Goal: Task Accomplishment & Management: Manage account settings

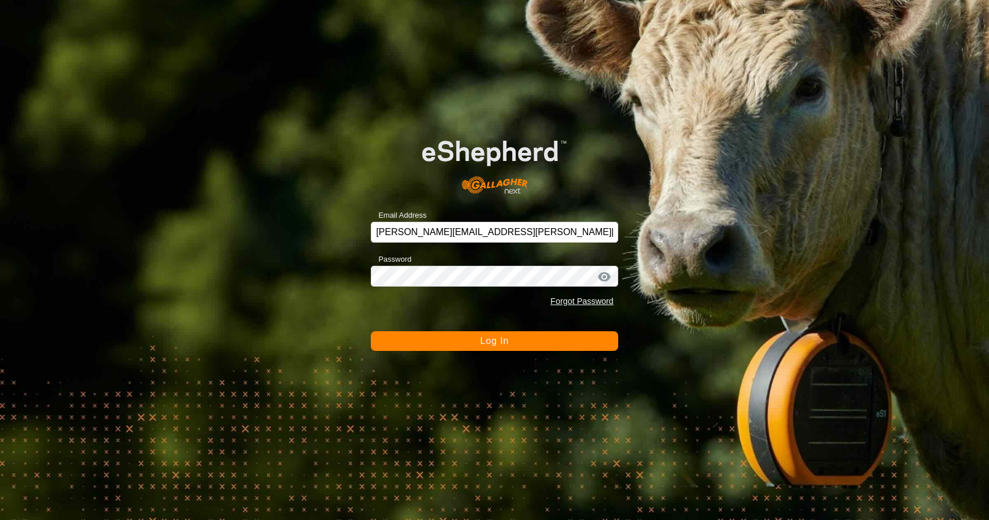
click at [470, 349] on button "Log In" at bounding box center [494, 341] width 247 height 20
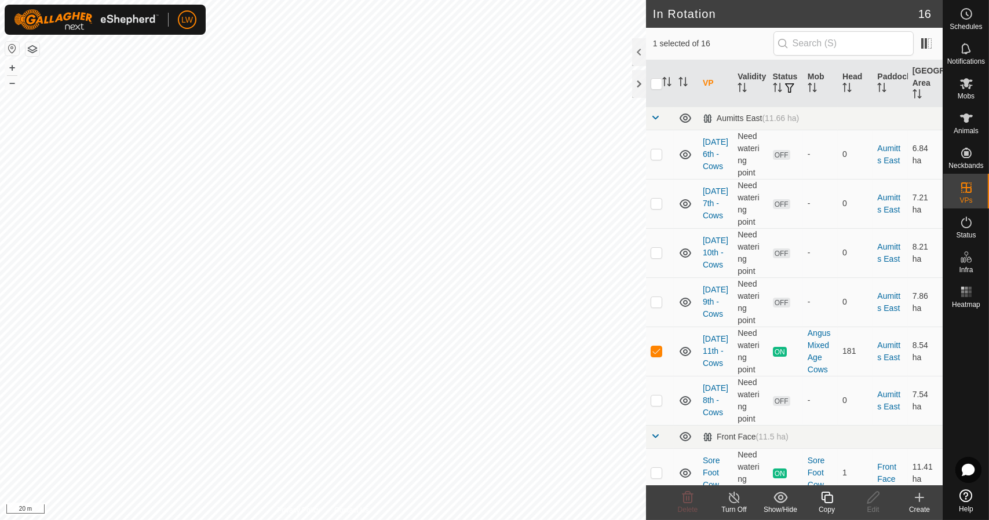
click at [835, 505] on div "Copy" at bounding box center [827, 510] width 46 height 10
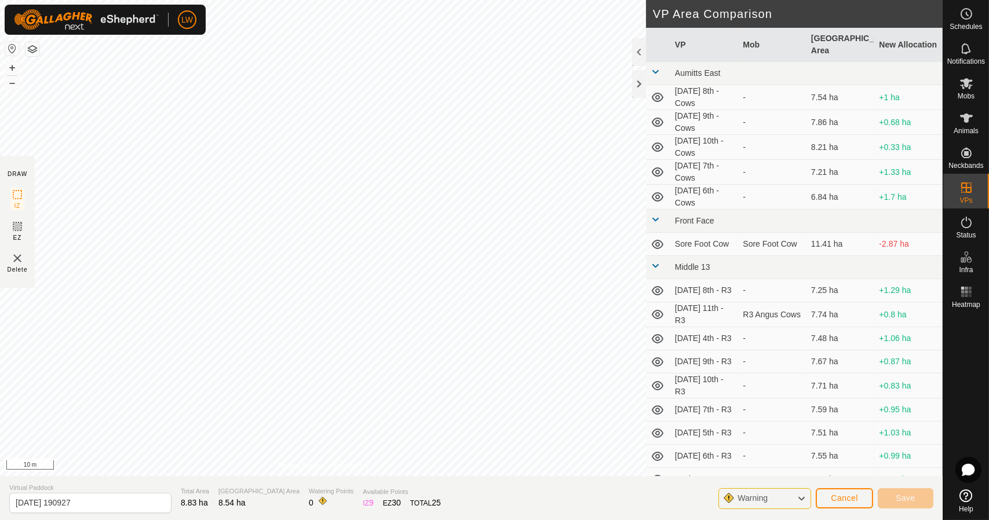
click at [381, 520] on html "LW Schedules Notifications Mobs Animals Neckbands VPs Status Infra Heatmap Help…" at bounding box center [494, 260] width 989 height 520
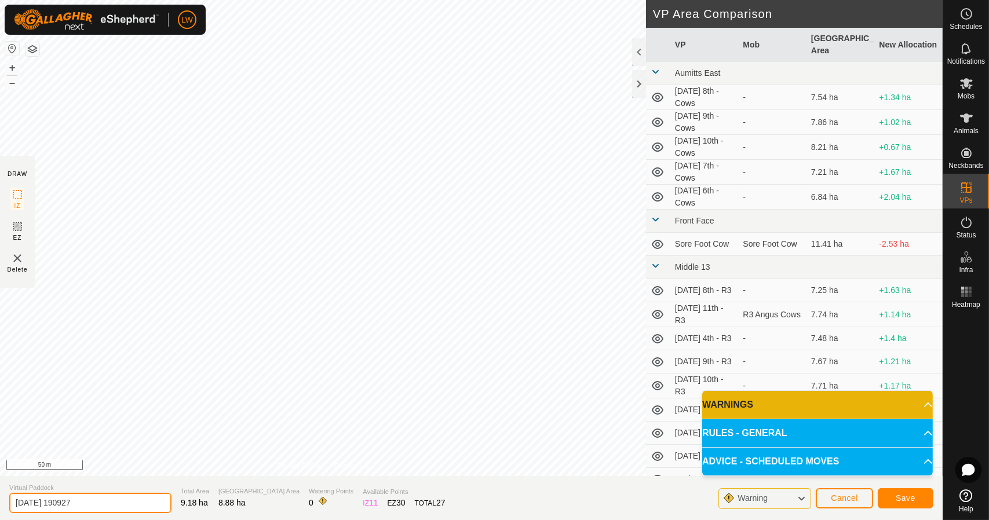
click at [120, 505] on input "[DATE] 190927" at bounding box center [90, 503] width 162 height 20
type input "2"
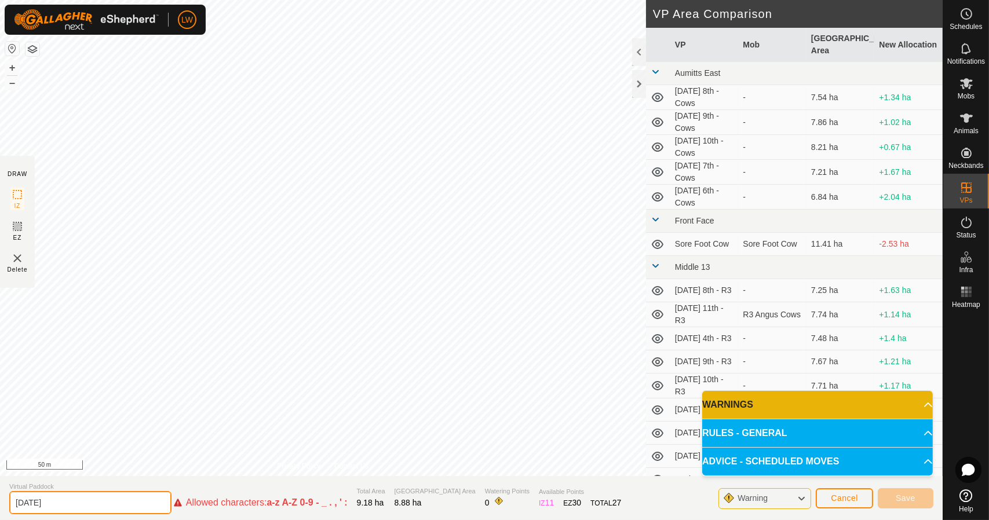
click at [60, 498] on input "[DATE]" at bounding box center [90, 502] width 162 height 23
click at [57, 505] on input "[DATE]" at bounding box center [90, 502] width 162 height 23
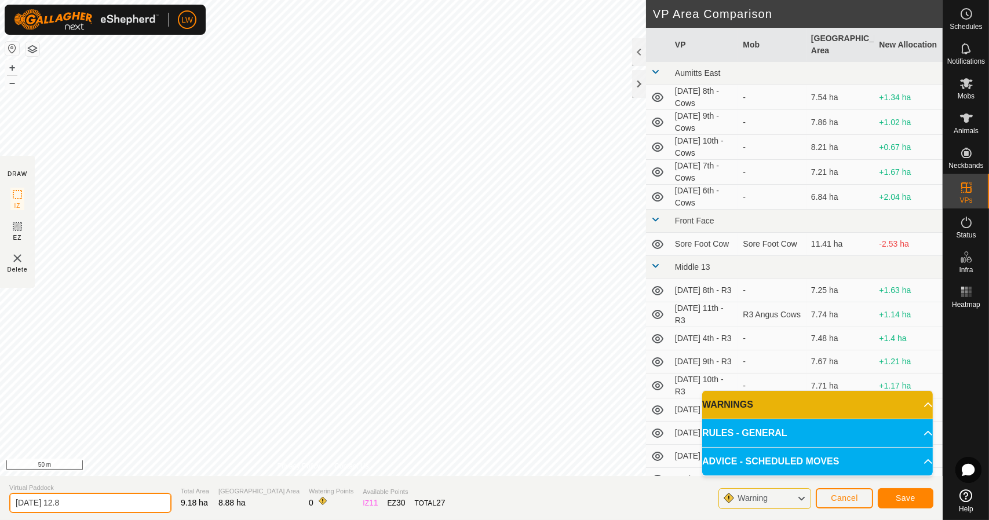
click at [113, 502] on input "[DATE] 12.8" at bounding box center [90, 503] width 162 height 20
click at [39, 503] on input "[DATE] 12.8" at bounding box center [90, 503] width 162 height 20
type input "[DATE] 12.8"
click at [901, 502] on span "Save" at bounding box center [906, 498] width 20 height 9
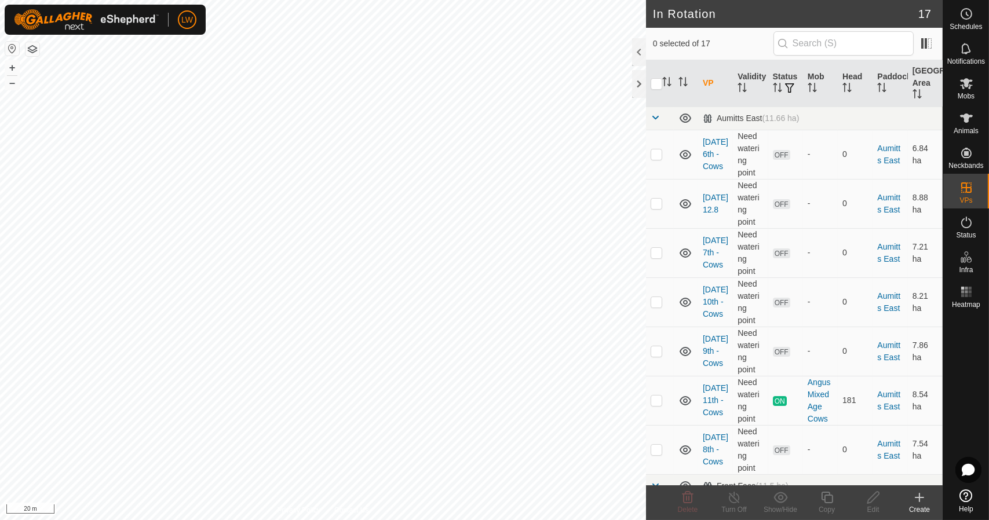
checkbox input "true"
click at [835, 502] on copy-svg-icon at bounding box center [827, 498] width 46 height 14
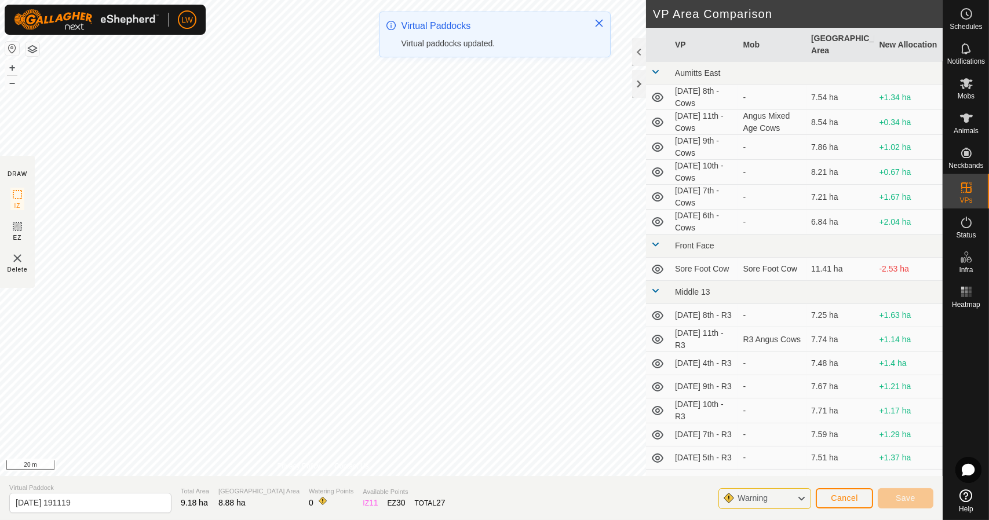
click at [286, 520] on html "LW Schedules Notifications Mobs Animals Neckbands VPs Status Infra Heatmap Help…" at bounding box center [494, 260] width 989 height 520
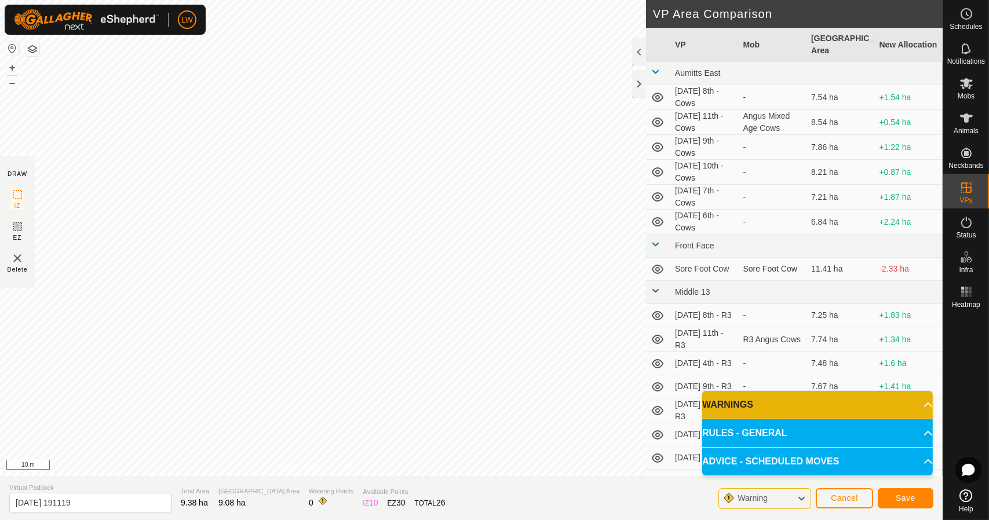
click at [705, 180] on div "DRAW IZ EZ Delete Privacy Policy Contact Us + – ⇧ i 10 m VP Area Comparison VP …" at bounding box center [471, 238] width 943 height 476
click at [97, 505] on input "[DATE] 191119" at bounding box center [90, 503] width 162 height 20
type input "2"
type input "wensday 13.8"
click at [905, 498] on span "Save" at bounding box center [906, 498] width 20 height 9
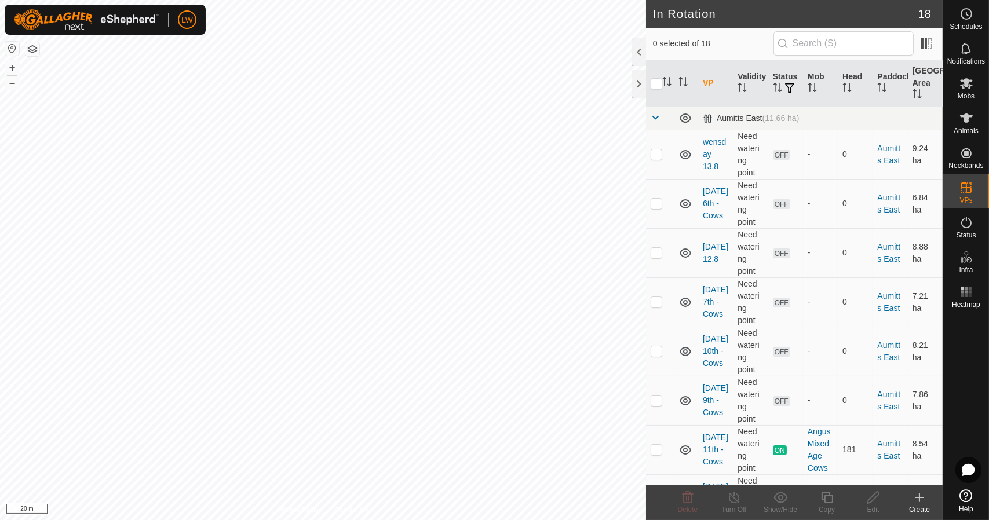
checkbox input "true"
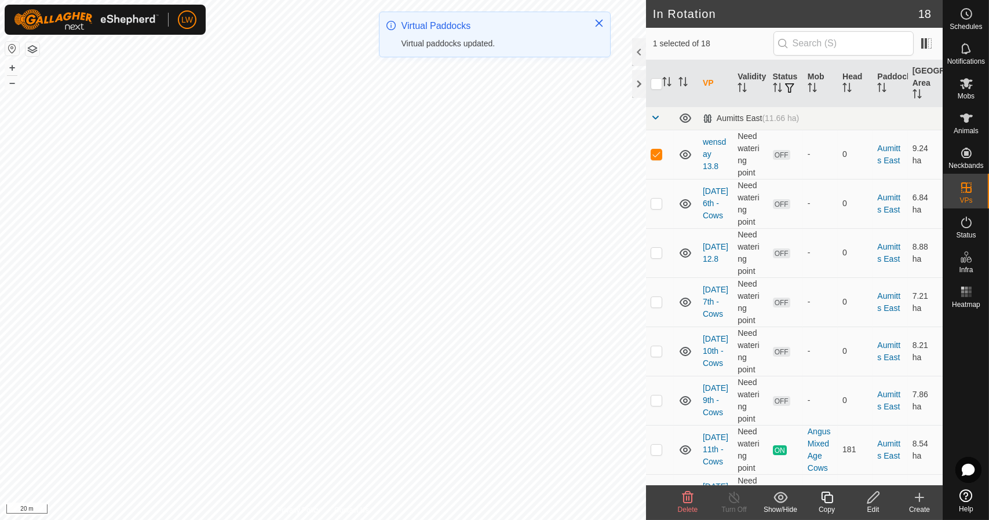
click at [830, 503] on icon at bounding box center [827, 498] width 12 height 12
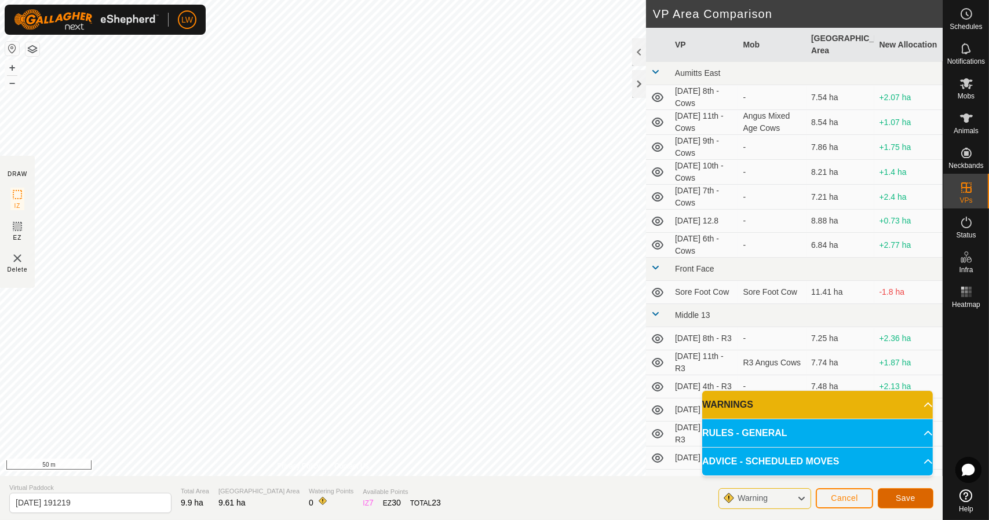
click at [914, 490] on button "Save" at bounding box center [906, 498] width 56 height 20
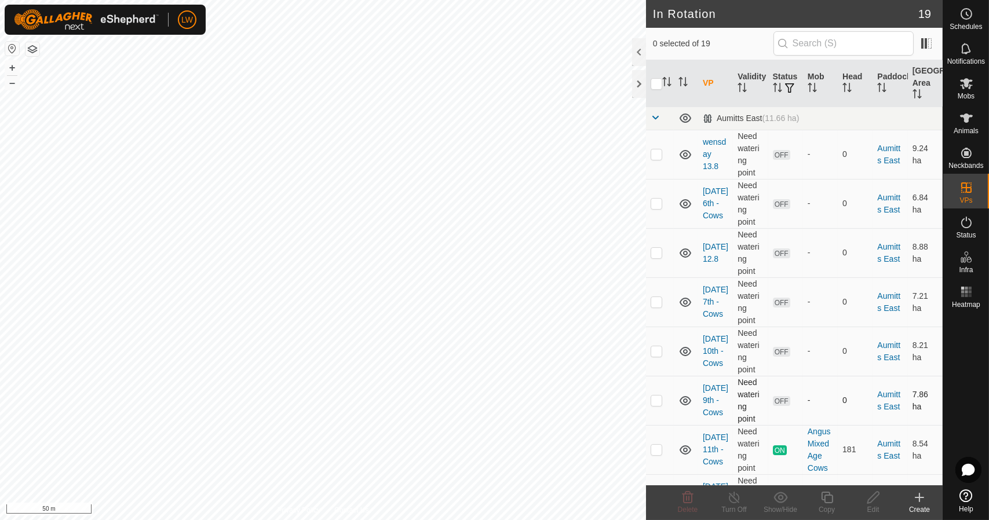
checkbox input "true"
click at [866, 502] on icon at bounding box center [873, 498] width 14 height 14
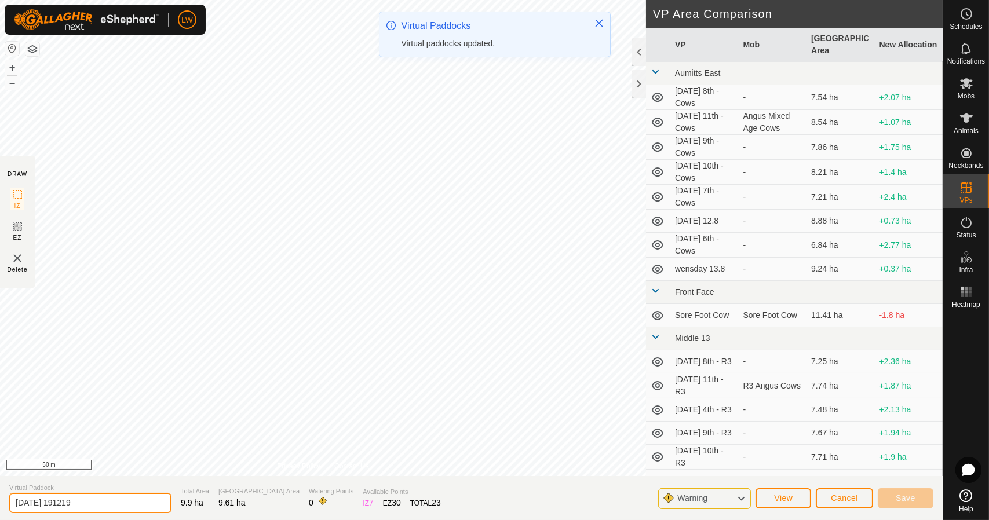
drag, startPoint x: 143, startPoint y: 502, endPoint x: 0, endPoint y: 505, distance: 143.1
click at [0, 505] on section "Virtual Paddock [DATE] 191219 Total Area 9.9 ha Grazing Area 9.61 ha Watering P…" at bounding box center [471, 498] width 943 height 44
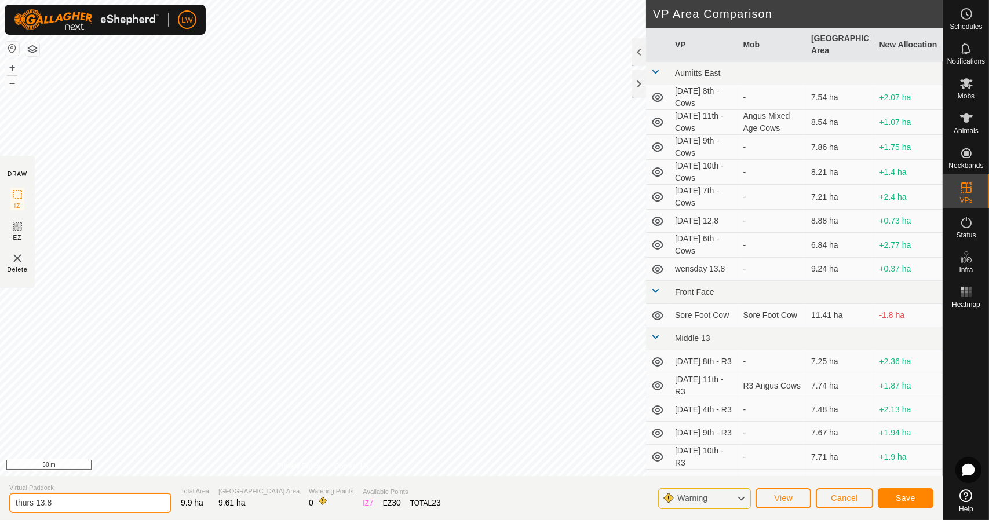
type input "thurs 13.8"
click at [901, 498] on span "Save" at bounding box center [906, 498] width 20 height 9
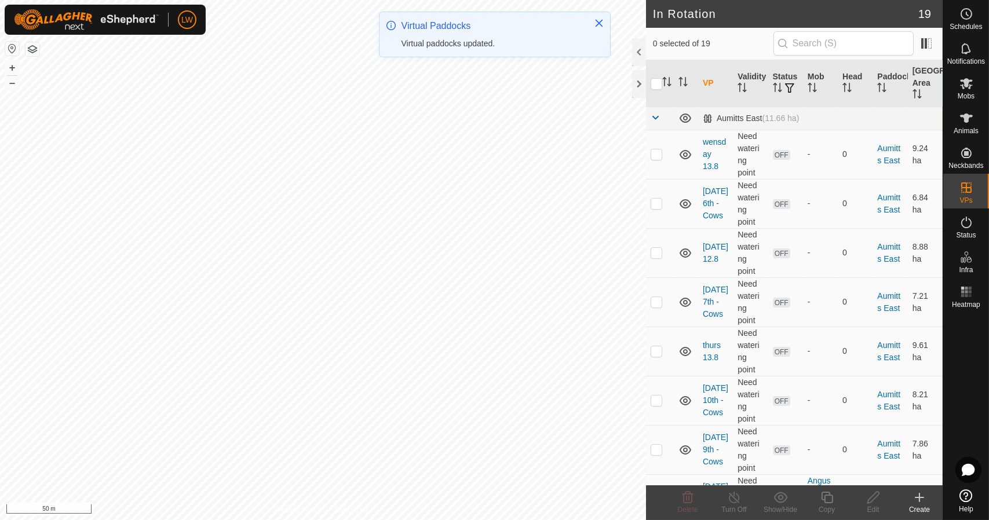
checkbox input "true"
click at [834, 502] on icon at bounding box center [827, 498] width 14 height 14
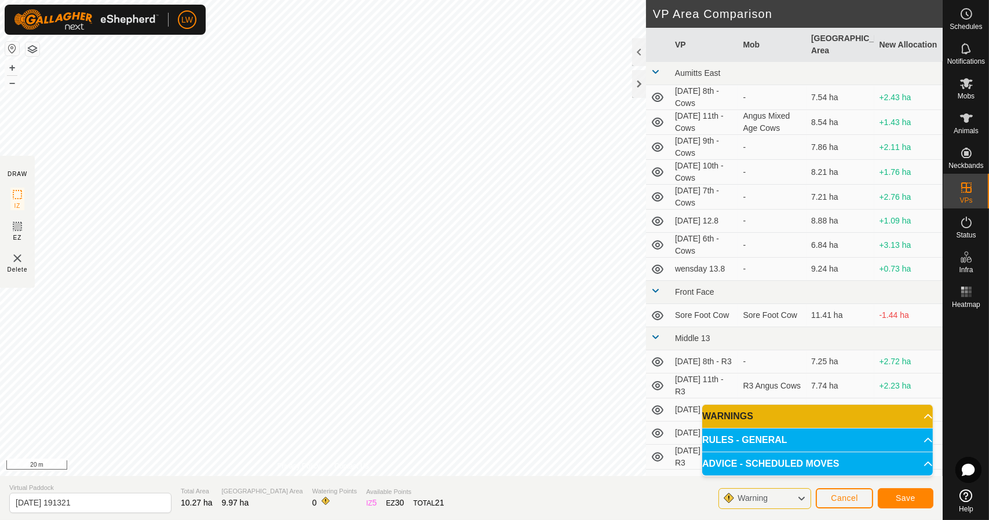
click at [668, 194] on div "DRAW IZ EZ Delete Privacy Policy Contact Us + – ⇧ i 20 m VP Area Comparison VP …" at bounding box center [471, 238] width 943 height 476
click at [134, 505] on input "[DATE] 191321" at bounding box center [90, 503] width 162 height 20
drag, startPoint x: 121, startPoint y: 507, endPoint x: 5, endPoint y: 500, distance: 116.6
click at [0, 505] on section "Virtual Paddock [DATE] 191321 Total Area 10.27 ha [GEOGRAPHIC_DATA] Area 9.97 h…" at bounding box center [471, 498] width 943 height 44
click at [137, 503] on input "fri" at bounding box center [90, 503] width 162 height 20
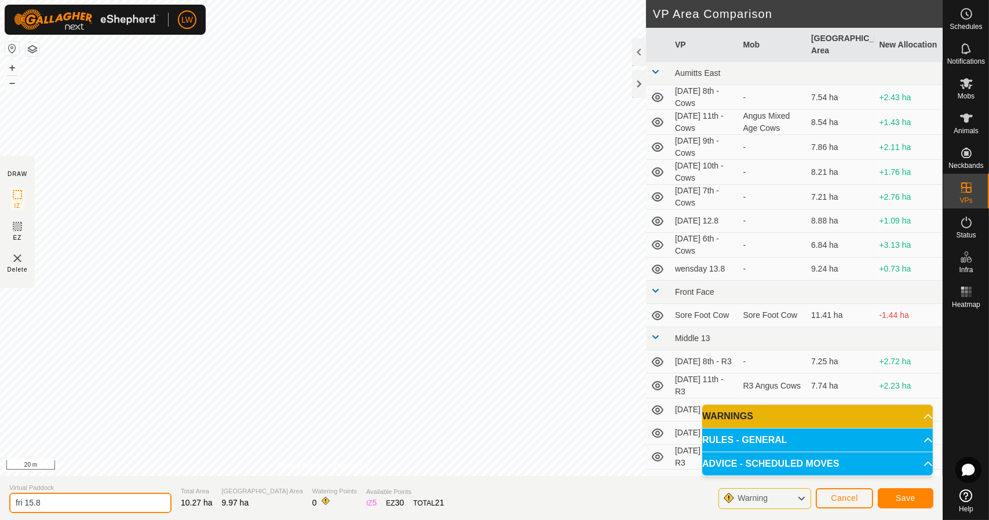
type input "fri 15.8"
click at [927, 498] on button "Save" at bounding box center [906, 498] width 56 height 20
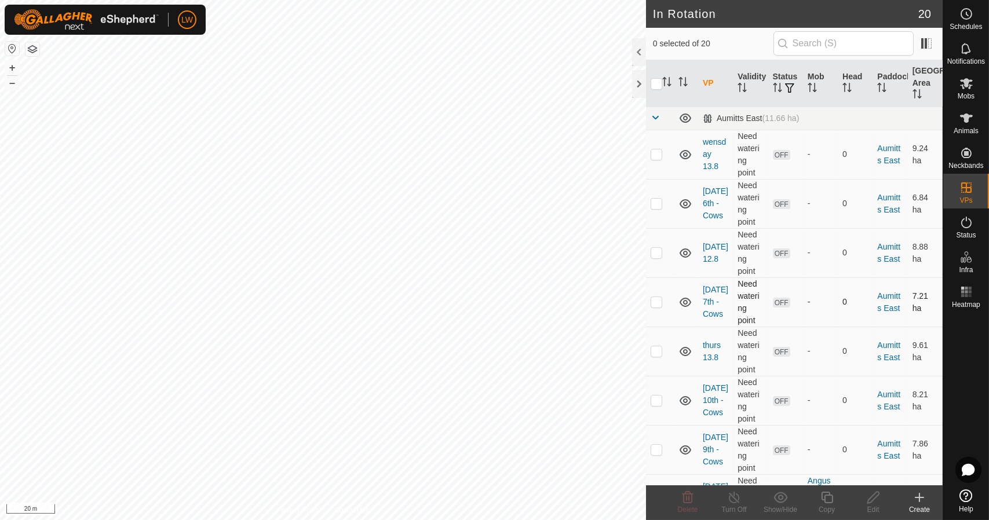
checkbox input "true"
checkbox input "false"
click at [693, 504] on icon at bounding box center [688, 498] width 14 height 14
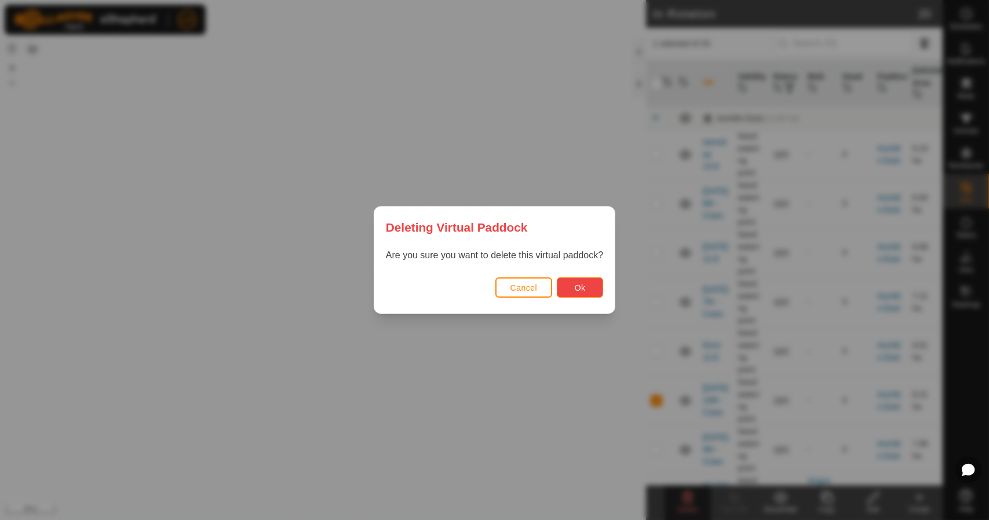
click at [575, 292] on span "Ok" at bounding box center [580, 287] width 11 height 9
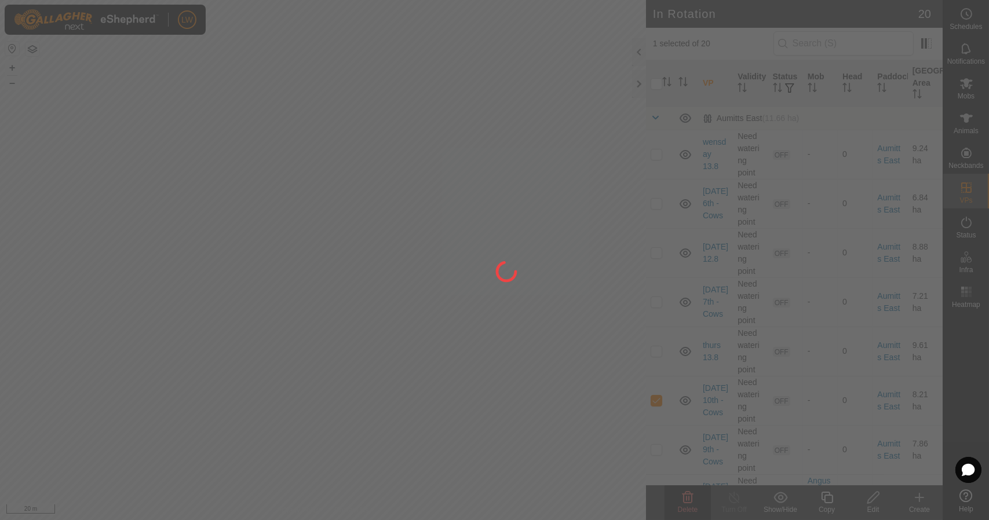
checkbox input "false"
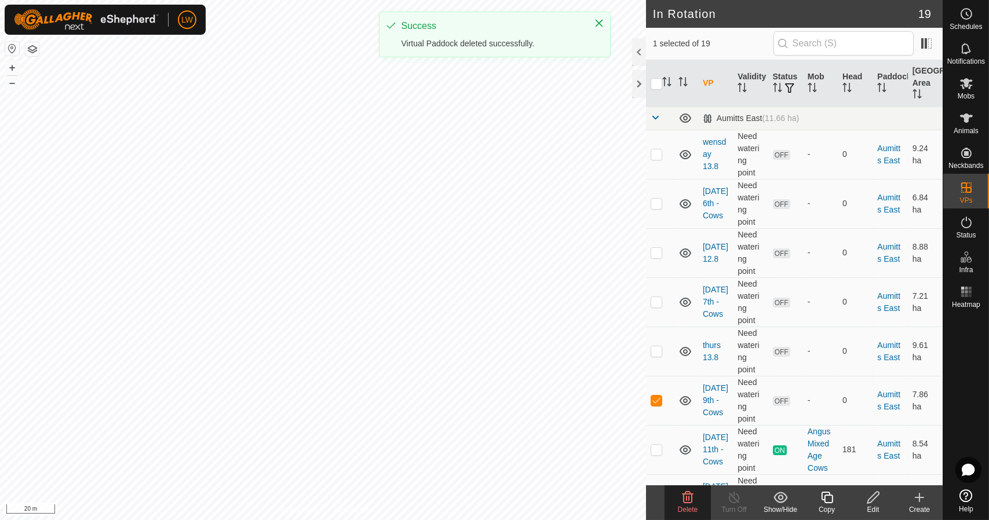
click at [703, 507] on div "Delete" at bounding box center [687, 510] width 46 height 10
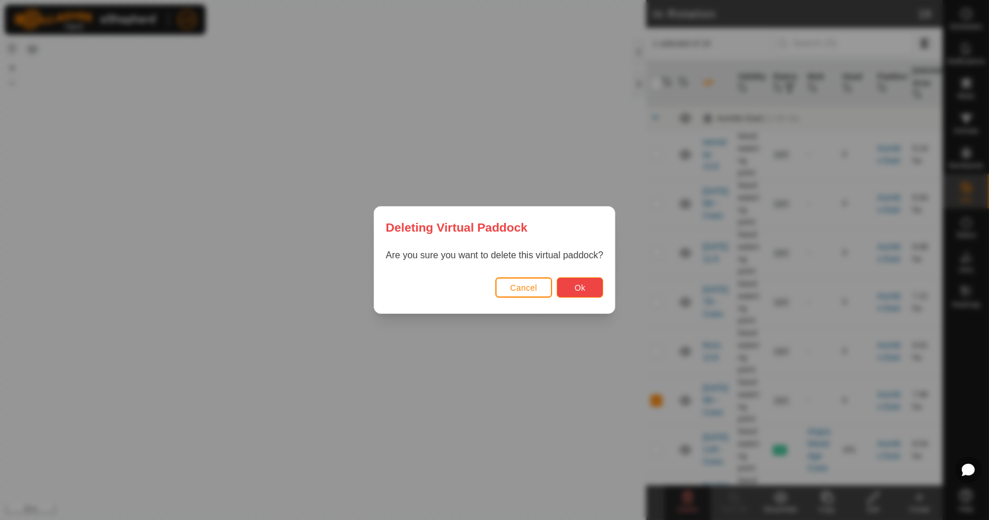
click at [588, 296] on button "Ok" at bounding box center [580, 287] width 46 height 20
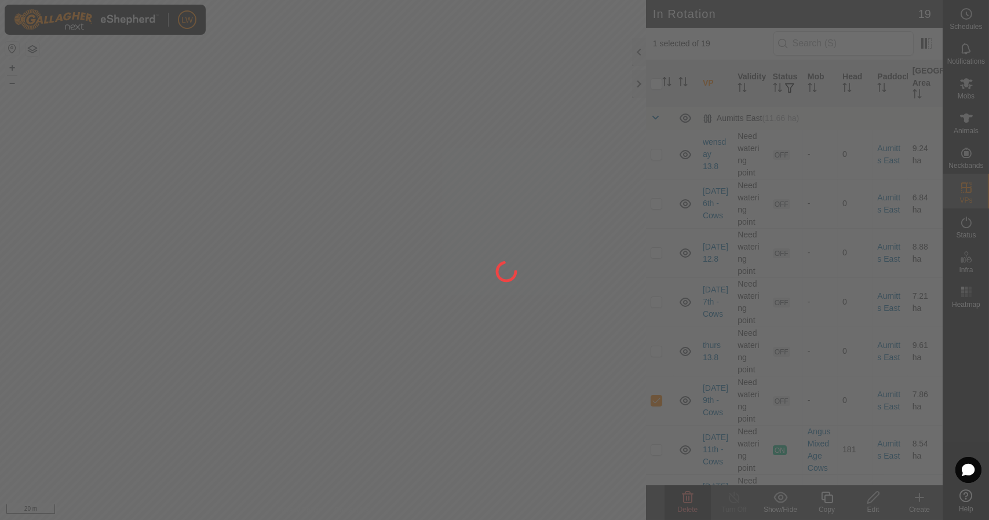
checkbox input "false"
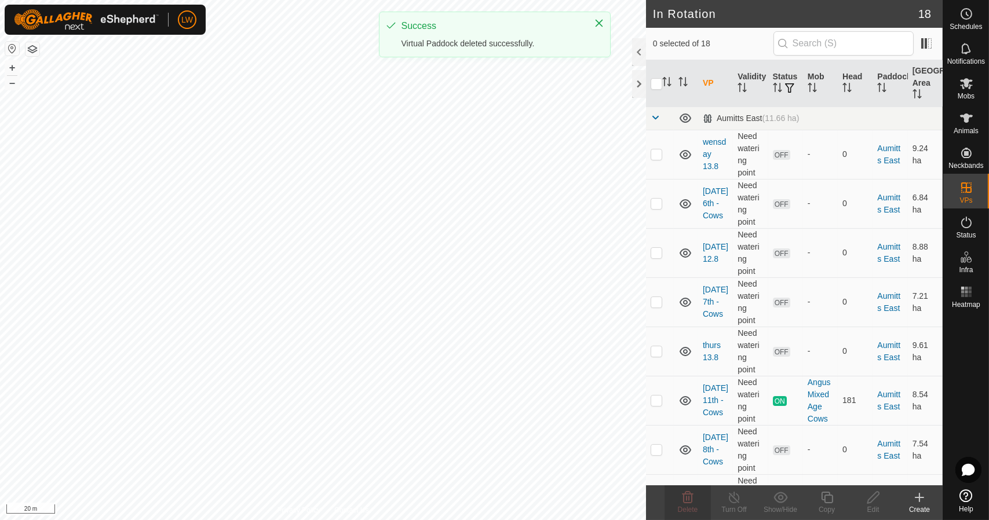
checkbox input "true"
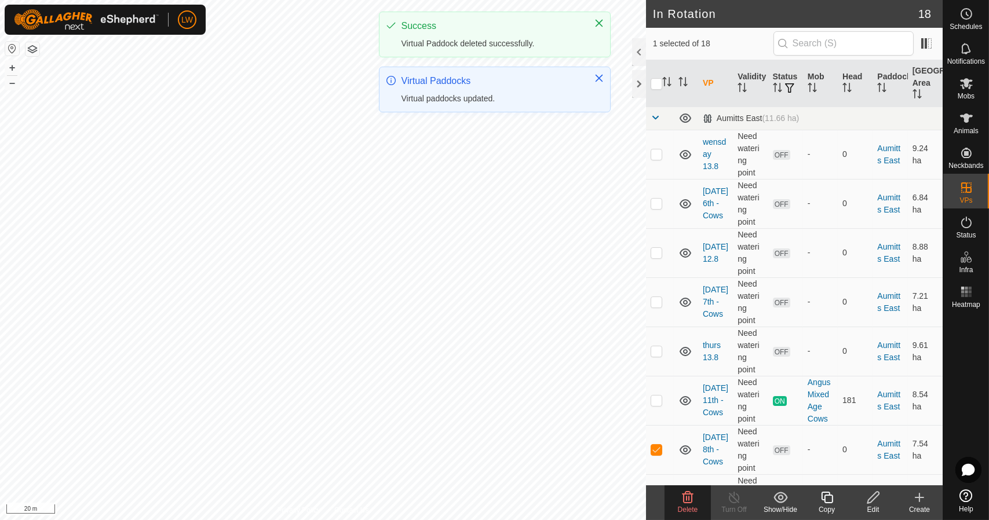
click at [696, 498] on delete-svg-icon at bounding box center [687, 498] width 46 height 14
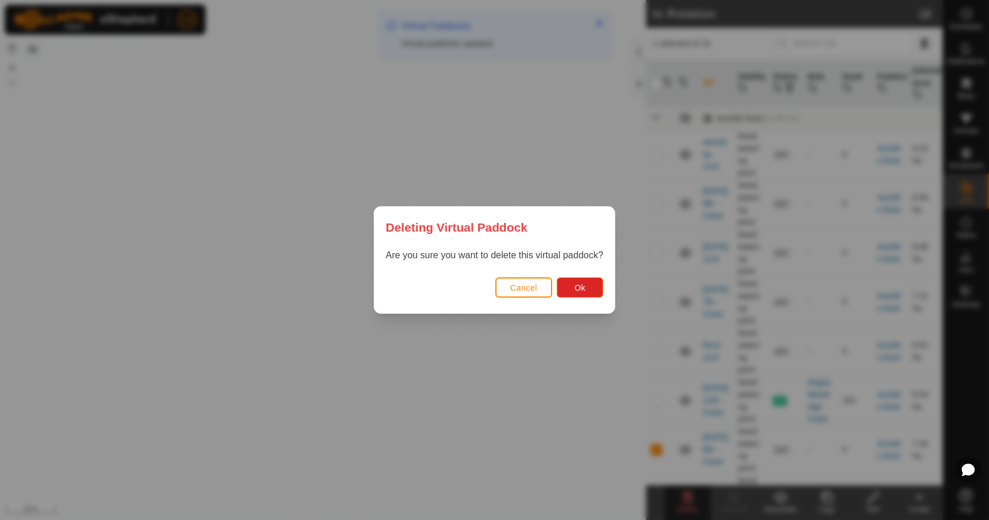
click at [603, 287] on div "Cancel Ok" at bounding box center [494, 293] width 240 height 39
click at [592, 290] on button "Ok" at bounding box center [580, 287] width 46 height 20
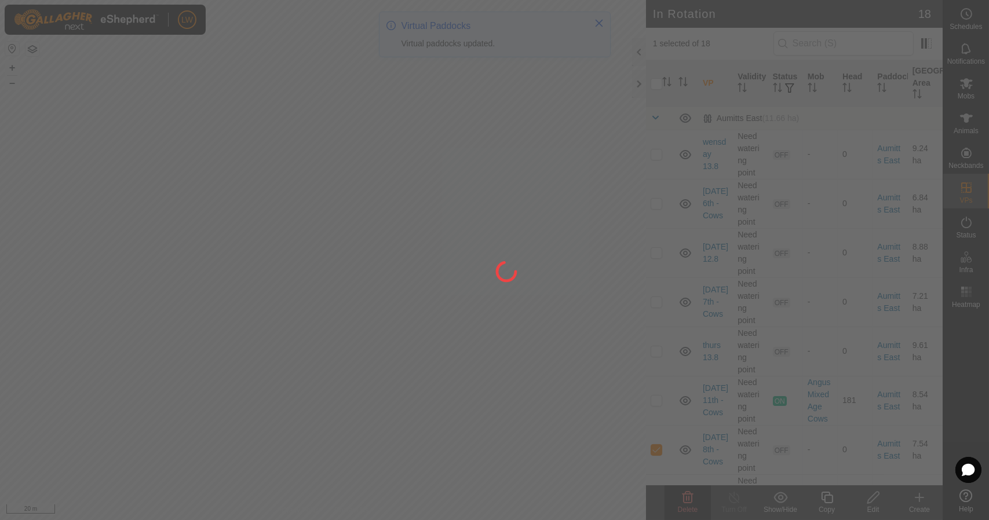
checkbox input "false"
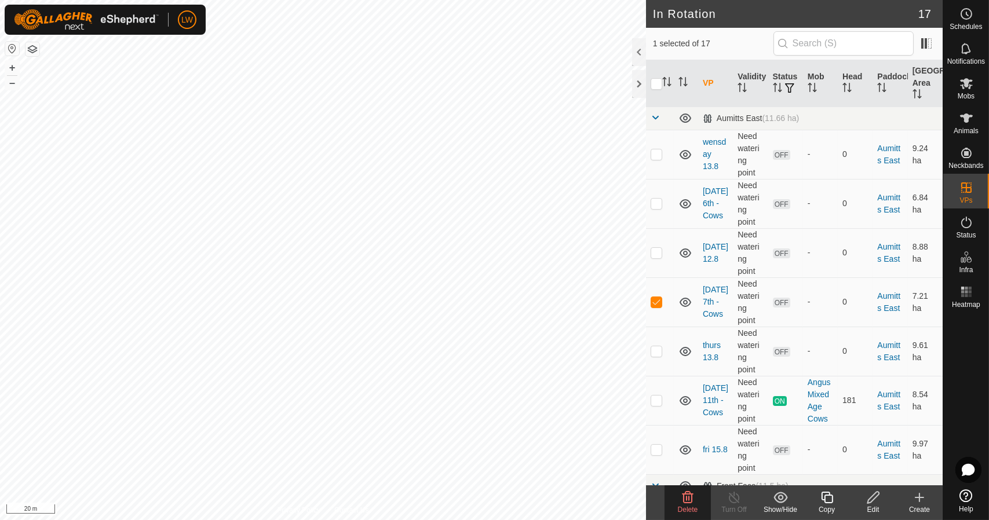
click at [684, 495] on icon at bounding box center [688, 498] width 14 height 14
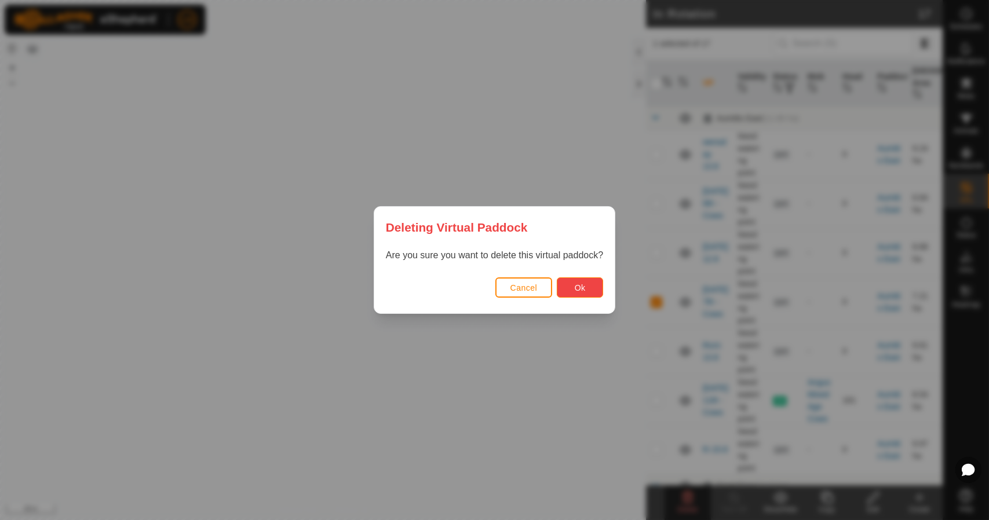
click at [585, 296] on button "Ok" at bounding box center [580, 287] width 46 height 20
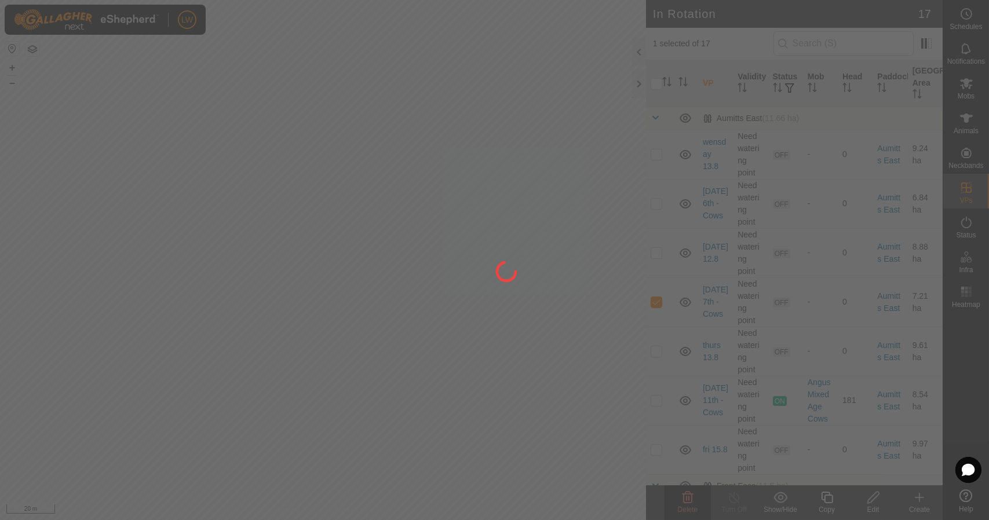
checkbox input "false"
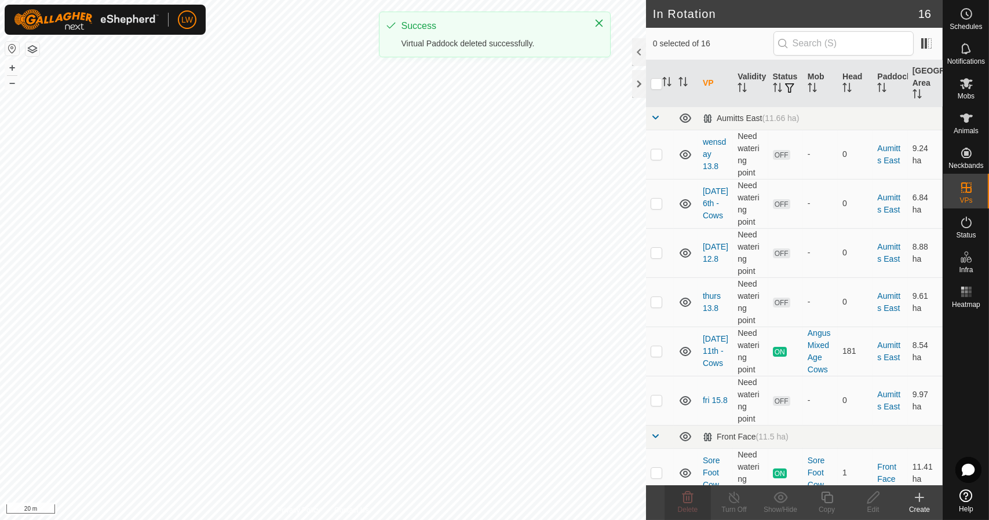
checkbox input "true"
click at [704, 508] on div "Delete" at bounding box center [687, 510] width 46 height 10
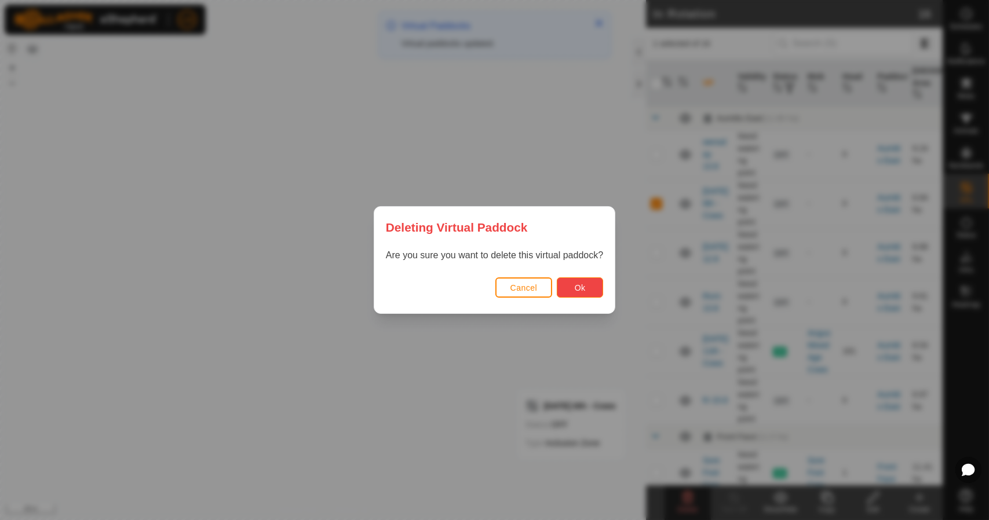
click at [576, 293] on button "Ok" at bounding box center [580, 287] width 46 height 20
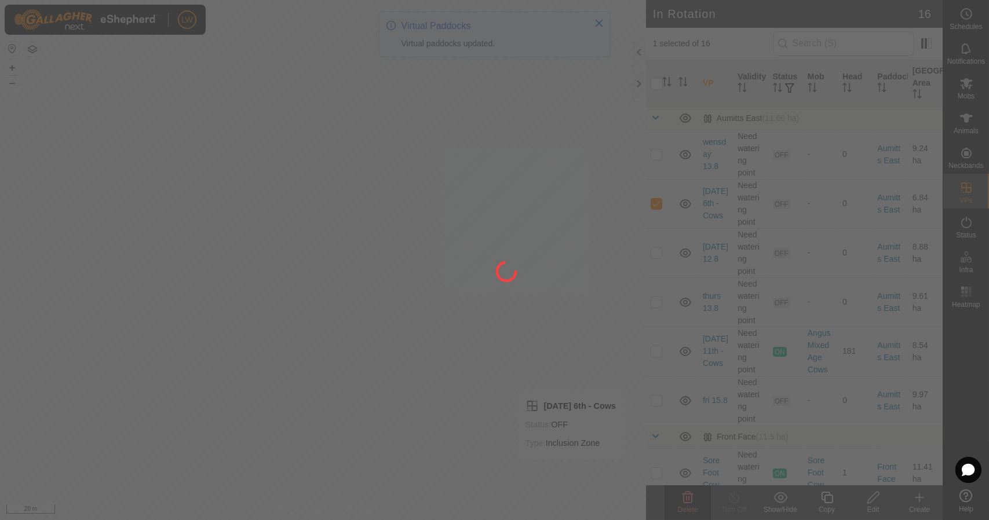
checkbox input "false"
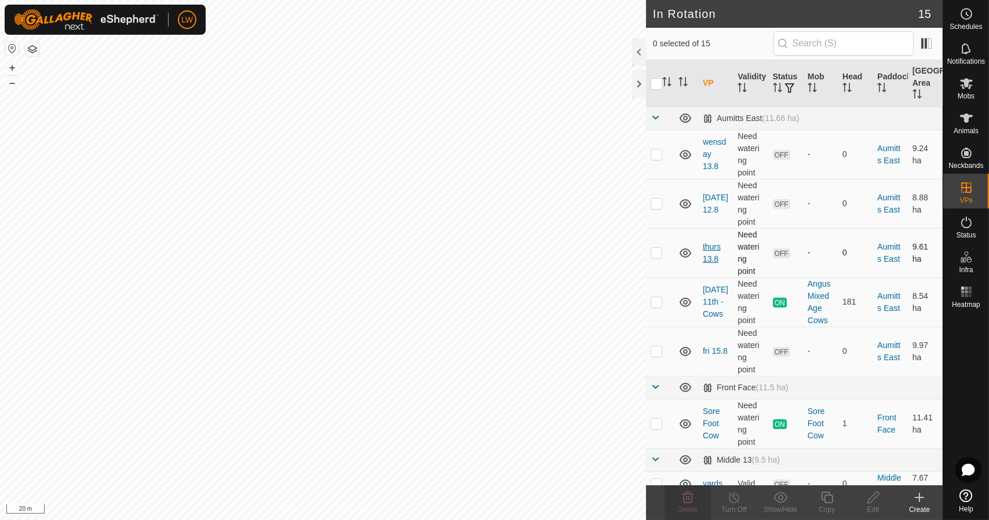
click at [709, 263] on link "thurs 13.8" at bounding box center [712, 252] width 18 height 21
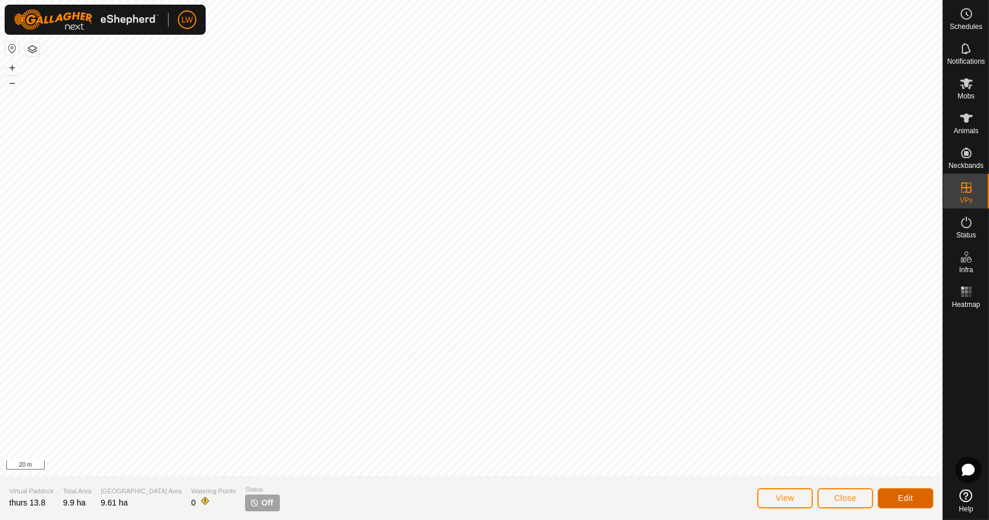
click at [894, 491] on button "Edit" at bounding box center [906, 498] width 56 height 20
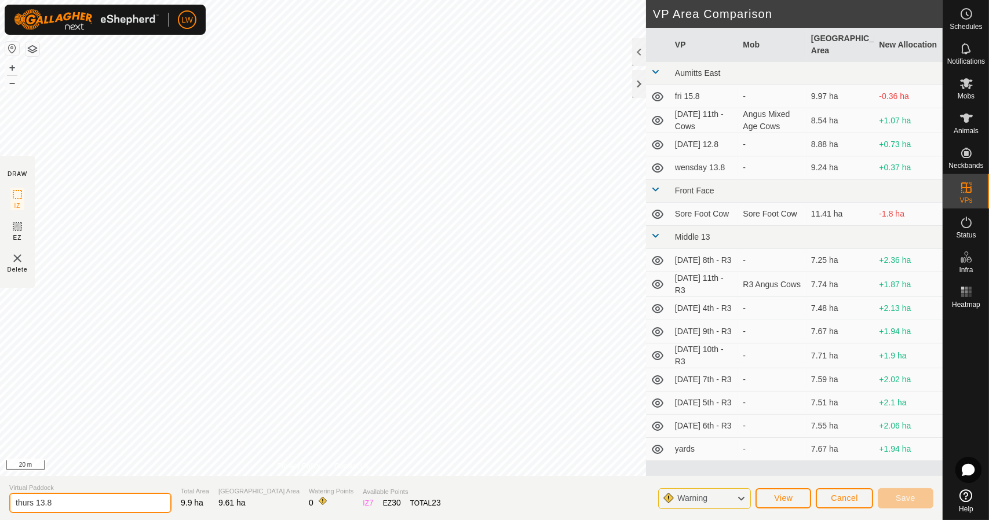
click at [45, 503] on input "thurs 13.8" at bounding box center [90, 503] width 162 height 20
type input "thurs 14.8"
click at [920, 498] on button "Save" at bounding box center [906, 498] width 56 height 20
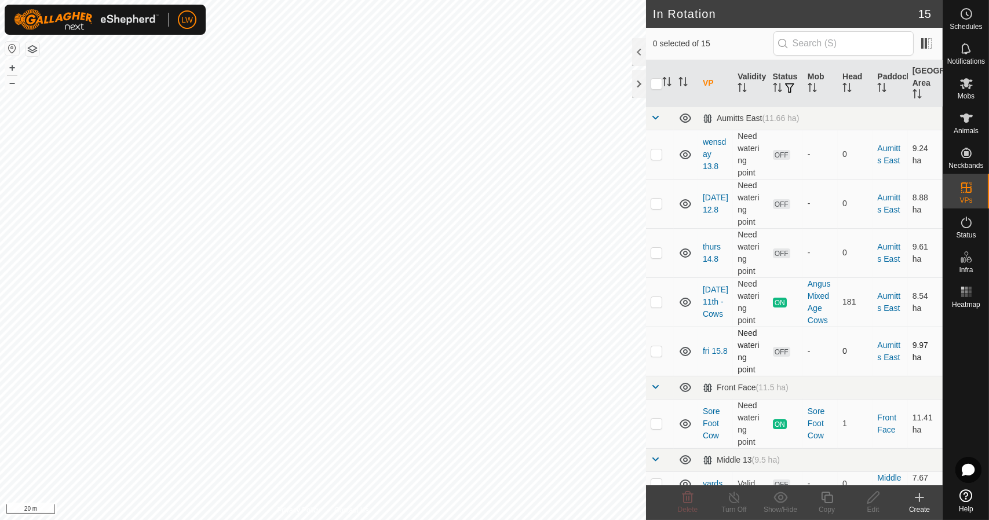
checkbox input "true"
click at [820, 503] on icon at bounding box center [827, 498] width 14 height 14
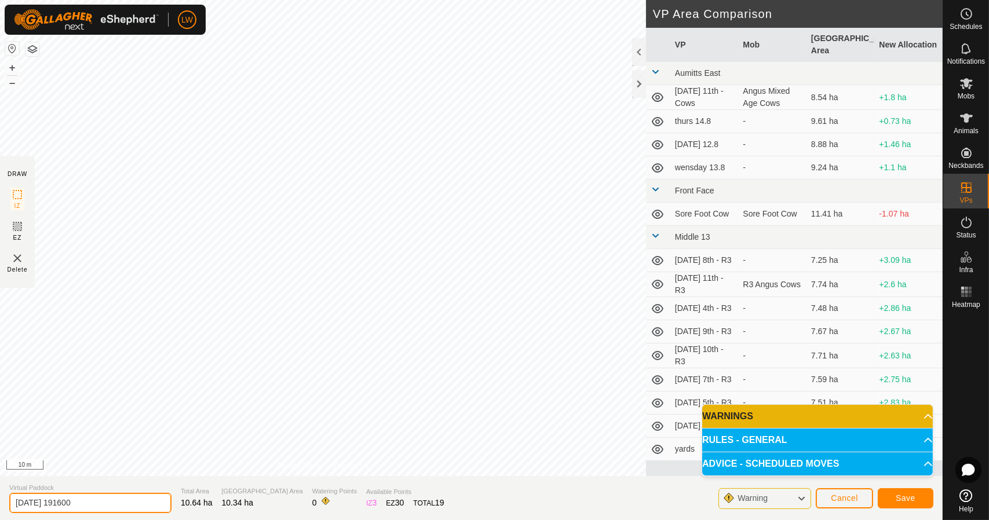
click at [147, 501] on input "[DATE] 191600" at bounding box center [90, 503] width 162 height 20
type input "2"
type input "sat 16.8"
click at [916, 494] on button "Save" at bounding box center [906, 498] width 56 height 20
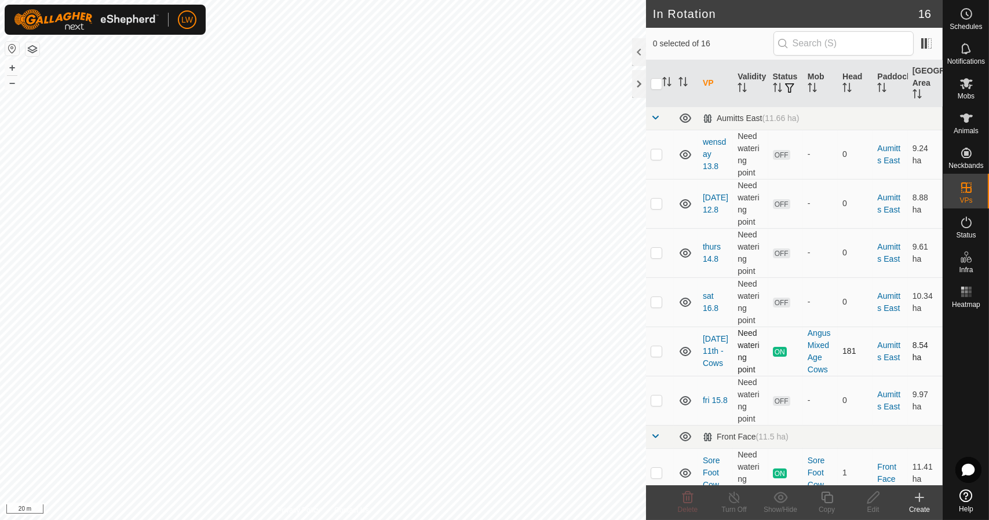
checkbox input "true"
click at [825, 498] on icon at bounding box center [827, 498] width 14 height 14
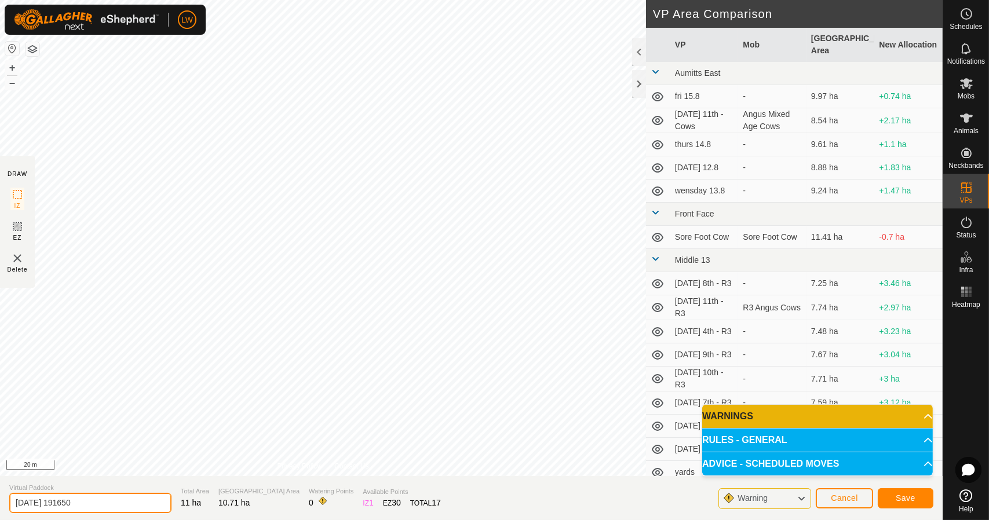
drag, startPoint x: 110, startPoint y: 503, endPoint x: 0, endPoint y: 508, distance: 110.2
click at [0, 510] on section "Virtual Paddock [DATE] 191650 Total Area 11 ha Grazing Area 10.71 ha Watering P…" at bounding box center [471, 498] width 943 height 44
type input "sun 16.8"
click at [914, 495] on span "Save" at bounding box center [906, 498] width 20 height 9
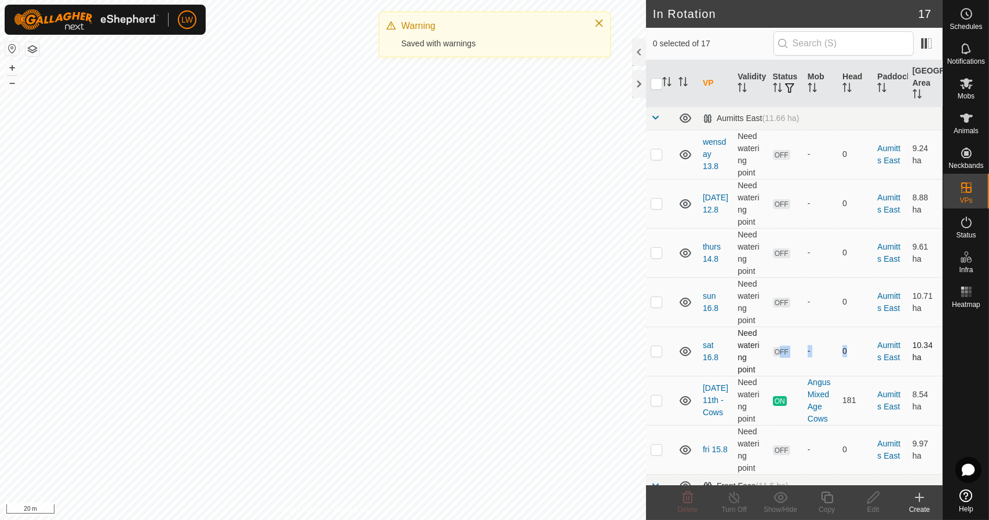
drag, startPoint x: 866, startPoint y: 329, endPoint x: 777, endPoint y: 330, distance: 89.2
click at [777, 330] on tr "sat 16.8 Need watering point OFF - 0 Aumitts East 10.34 ha" at bounding box center [794, 351] width 297 height 49
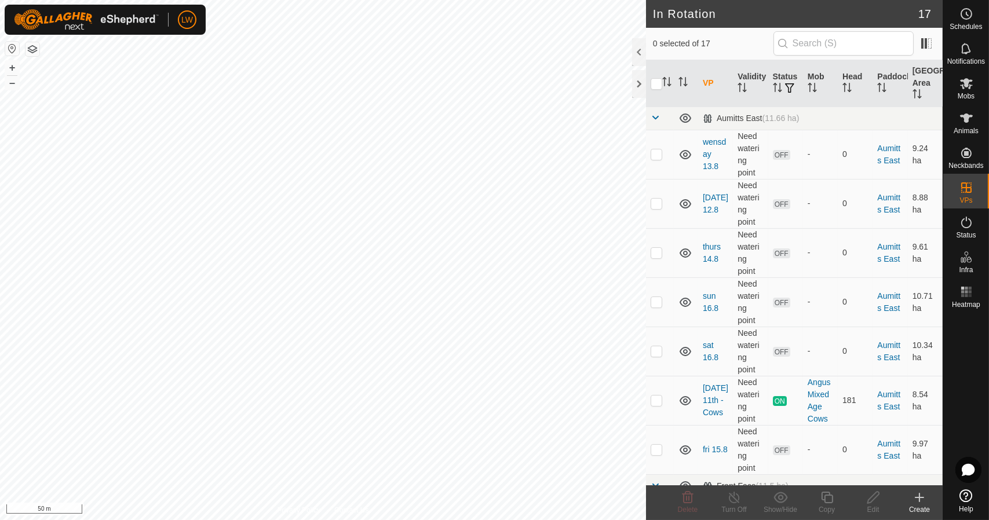
checkbox input "true"
click at [828, 504] on div "Copy" at bounding box center [827, 502] width 46 height 35
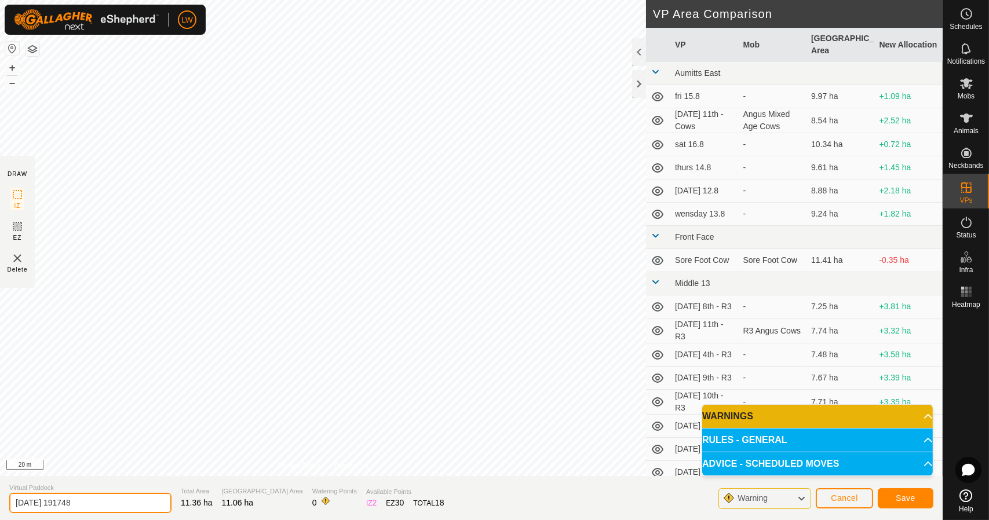
click at [132, 503] on input "[DATE] 191748" at bounding box center [90, 503] width 162 height 20
type input "2"
type input "sun 17.8"
click at [890, 496] on button "Save" at bounding box center [906, 498] width 56 height 20
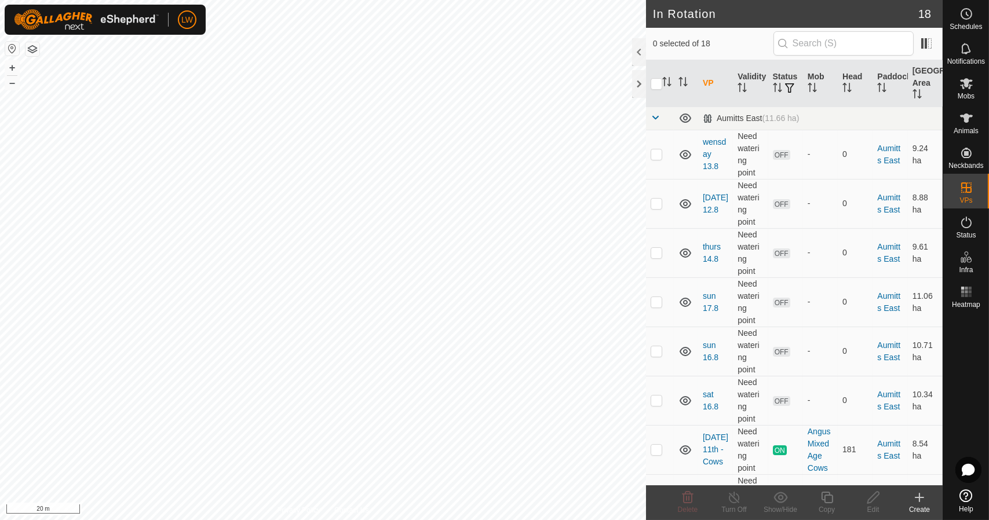
checkbox input "true"
click at [825, 496] on icon at bounding box center [827, 498] width 14 height 14
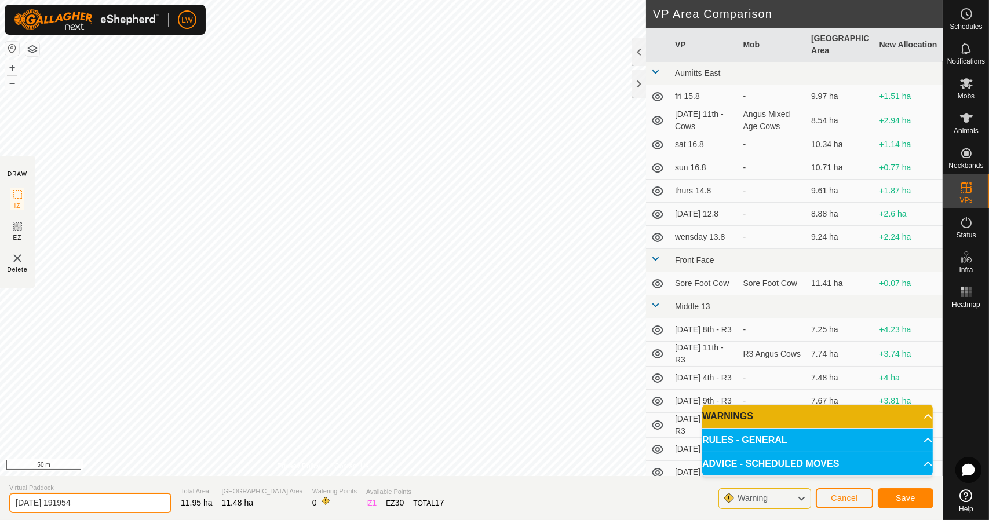
drag, startPoint x: 107, startPoint y: 500, endPoint x: 0, endPoint y: 521, distance: 108.6
click at [0, 520] on html "LW Schedules Notifications Mobs Animals Neckbands VPs Status Infra Heatmap Help…" at bounding box center [494, 260] width 989 height 520
click at [105, 494] on input "[DATE]" at bounding box center [90, 503] width 162 height 20
type input "[DATE] 18.8"
click at [891, 501] on button "Save" at bounding box center [906, 498] width 56 height 20
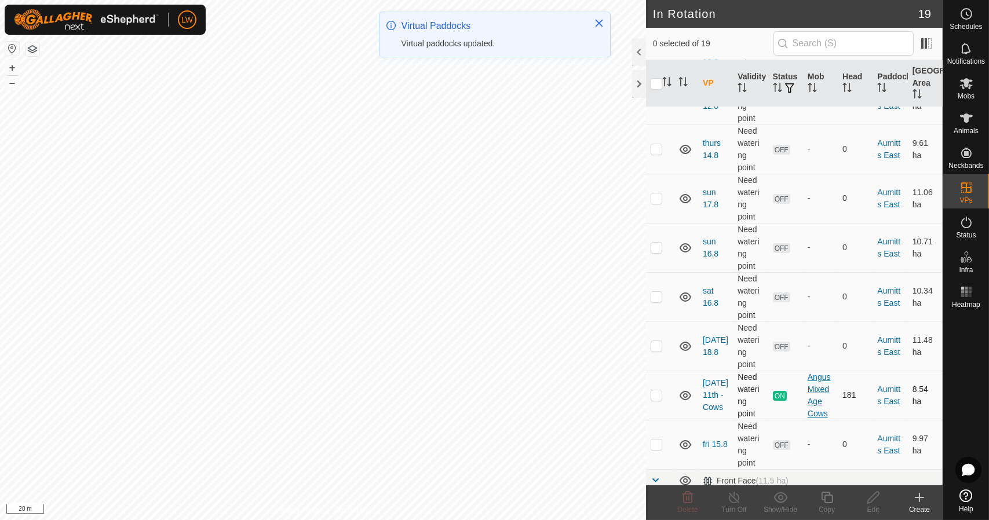
scroll to position [116, 0]
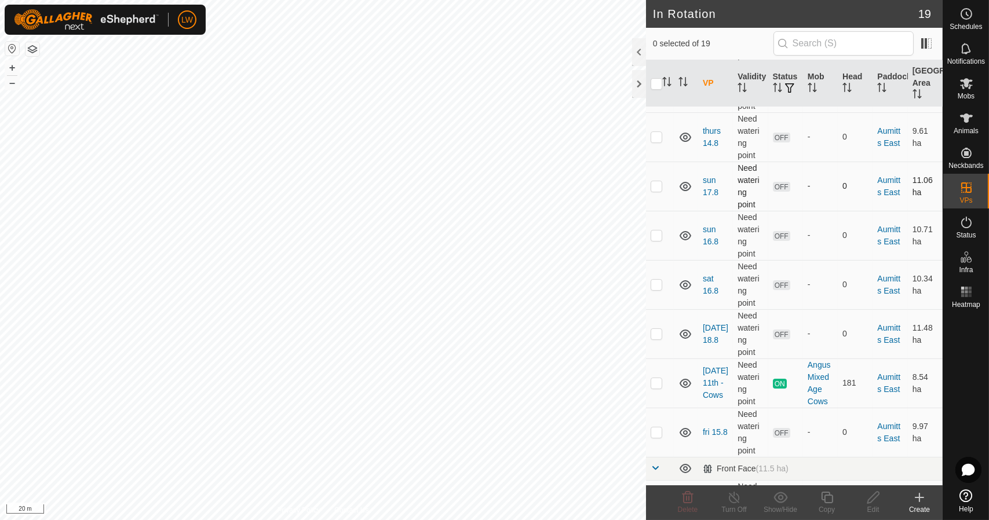
drag, startPoint x: 680, startPoint y: 191, endPoint x: 666, endPoint y: 187, distance: 13.9
click at [669, 188] on tr "sun 17.8 Need watering point OFF - 0 Aumitts East 11.06 ha" at bounding box center [794, 186] width 297 height 49
click at [659, 187] on p-checkbox at bounding box center [657, 185] width 12 height 9
checkbox input "true"
click at [653, 232] on p-checkbox at bounding box center [657, 235] width 12 height 9
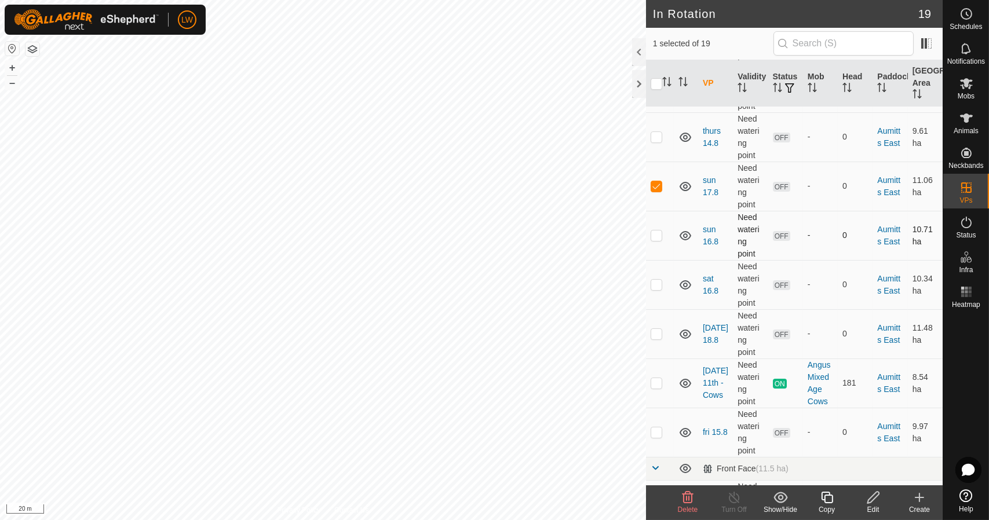
checkbox input "true"
click at [655, 181] on p-checkbox at bounding box center [657, 185] width 12 height 9
checkbox input "false"
click at [710, 274] on link "sat 16.8" at bounding box center [711, 284] width 16 height 21
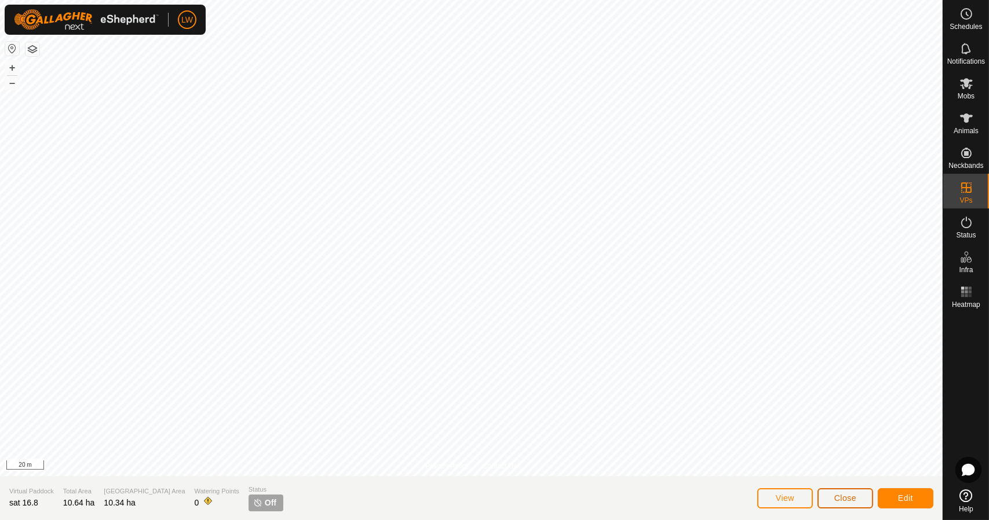
click at [821, 498] on button "Close" at bounding box center [845, 498] width 56 height 20
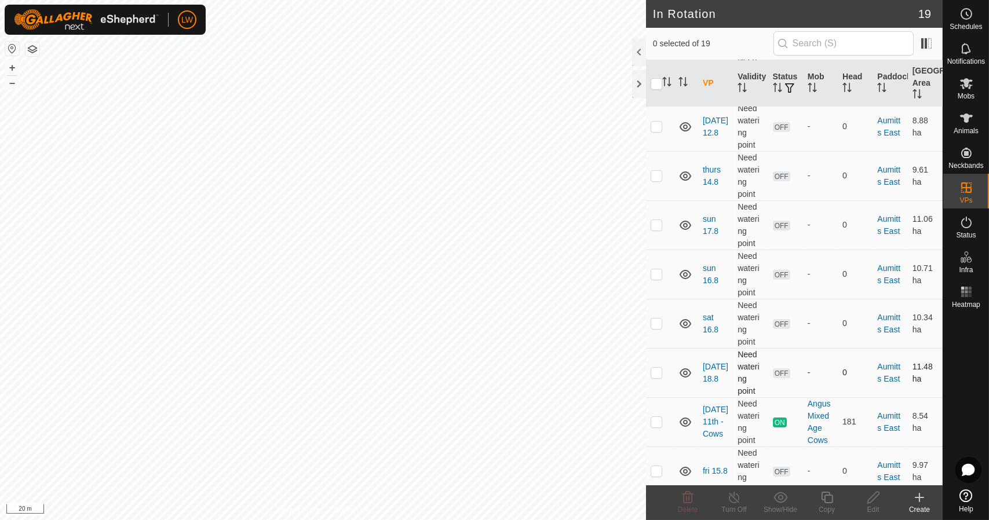
scroll to position [58, 0]
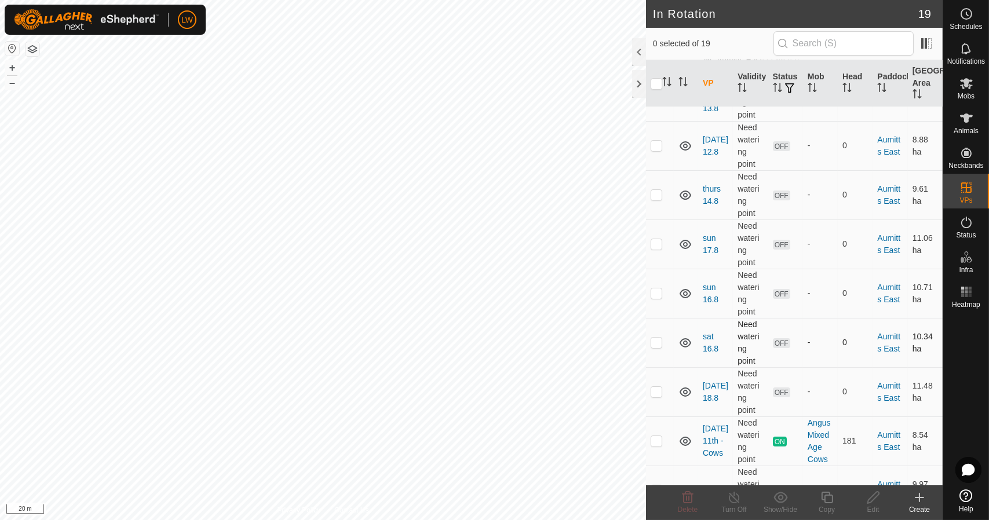
click at [661, 339] on p-checkbox at bounding box center [657, 342] width 12 height 9
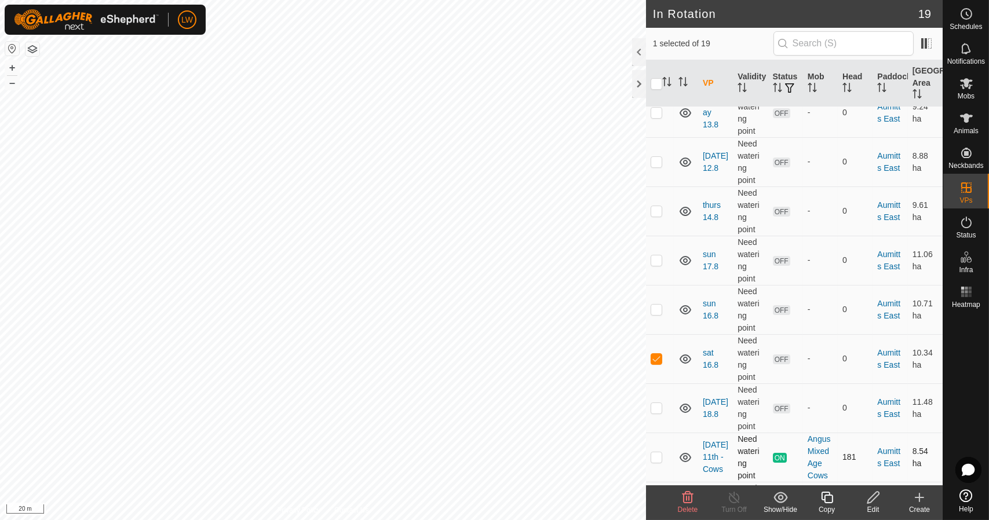
scroll to position [116, 0]
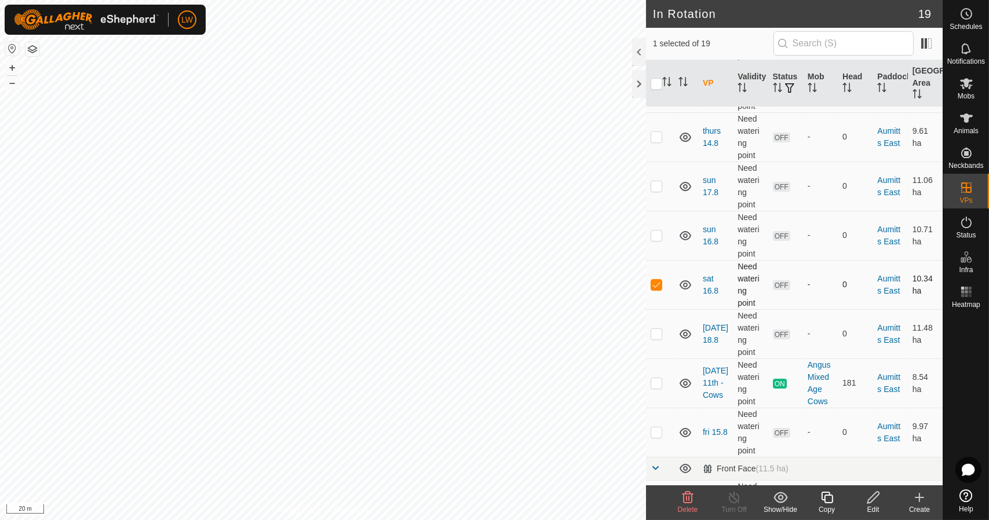
click at [664, 284] on td at bounding box center [660, 284] width 28 height 49
checkbox input "false"
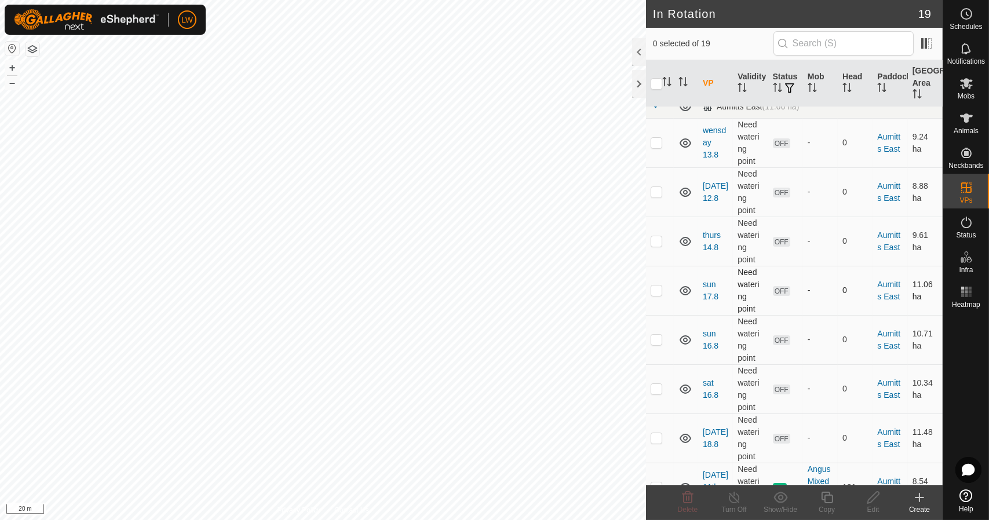
scroll to position [0, 0]
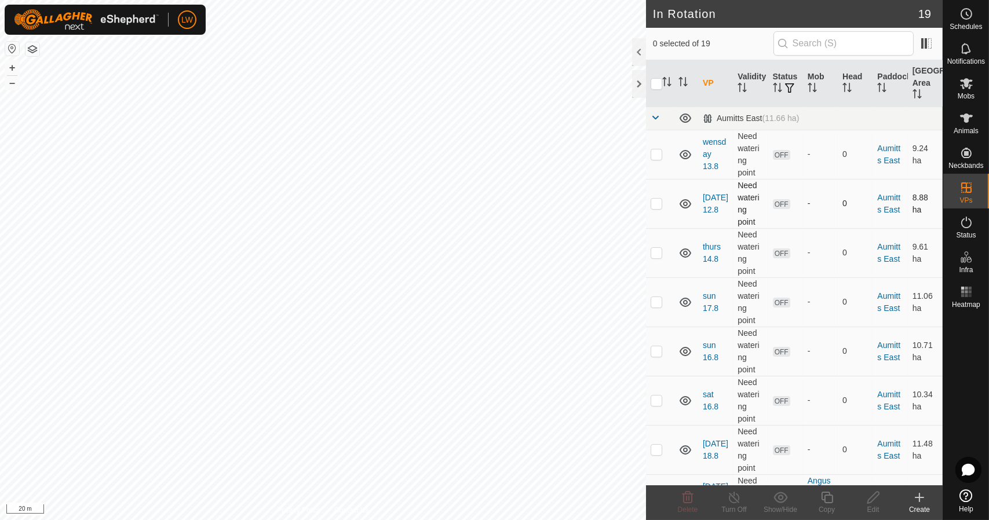
click at [659, 204] on p-checkbox at bounding box center [657, 203] width 12 height 9
click at [656, 209] on td at bounding box center [660, 203] width 28 height 49
checkbox input "false"
click at [659, 161] on td at bounding box center [660, 154] width 28 height 49
click at [655, 155] on p-checkbox at bounding box center [657, 153] width 12 height 9
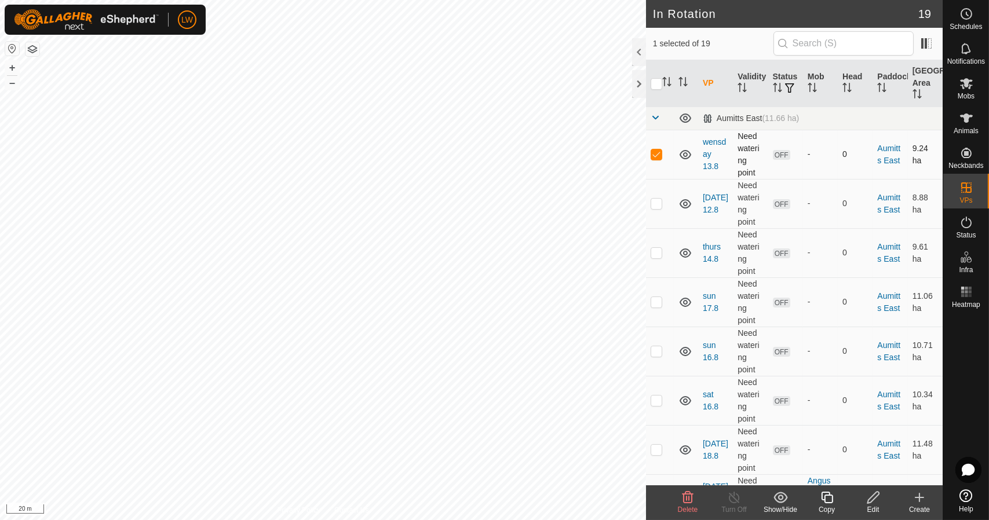
checkbox input "false"
click at [662, 251] on td at bounding box center [660, 252] width 28 height 49
click at [663, 248] on td at bounding box center [660, 252] width 28 height 49
checkbox input "false"
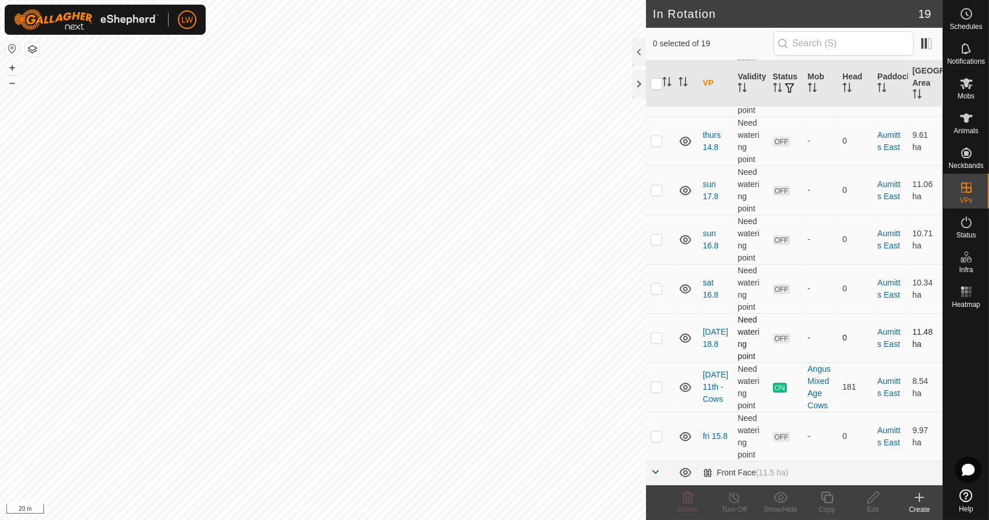
scroll to position [116, 0]
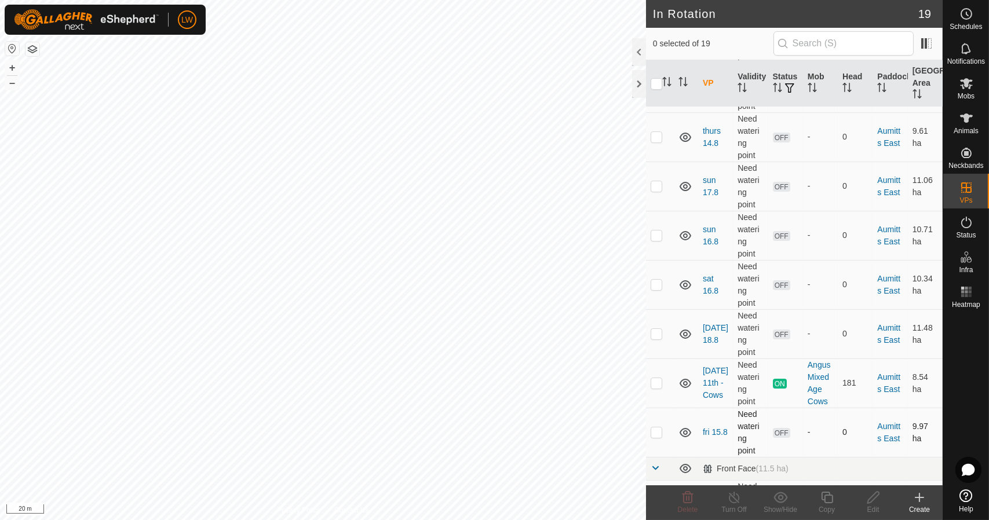
click at [662, 428] on td at bounding box center [660, 432] width 28 height 49
click at [656, 435] on p-checkbox at bounding box center [657, 432] width 12 height 9
checkbox input "false"
click at [660, 286] on p-checkbox at bounding box center [657, 284] width 12 height 9
click at [658, 287] on p-checkbox at bounding box center [657, 284] width 12 height 9
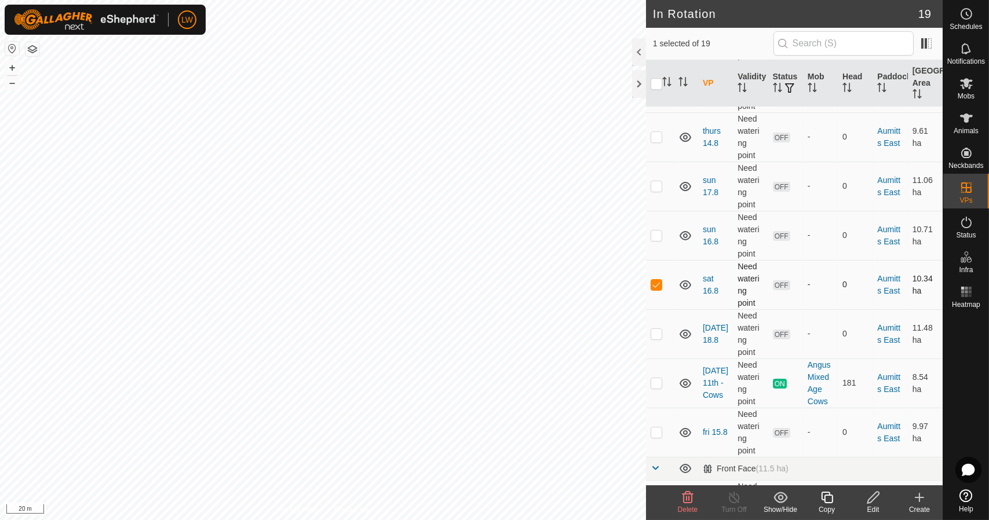
checkbox input "false"
click at [652, 235] on p-checkbox at bounding box center [657, 235] width 12 height 9
click at [652, 233] on p-checkbox at bounding box center [657, 235] width 12 height 9
checkbox input "false"
click at [656, 183] on p-checkbox at bounding box center [657, 185] width 12 height 9
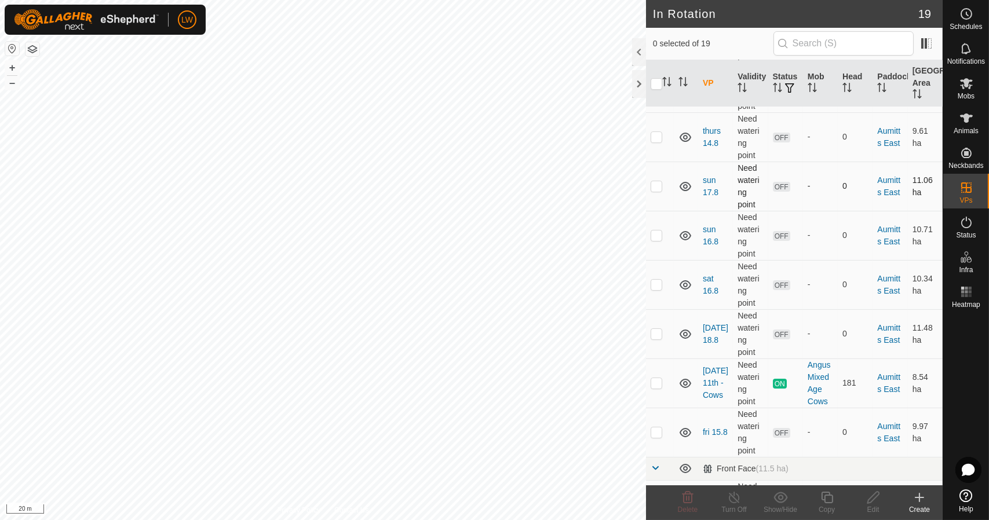
checkbox input "true"
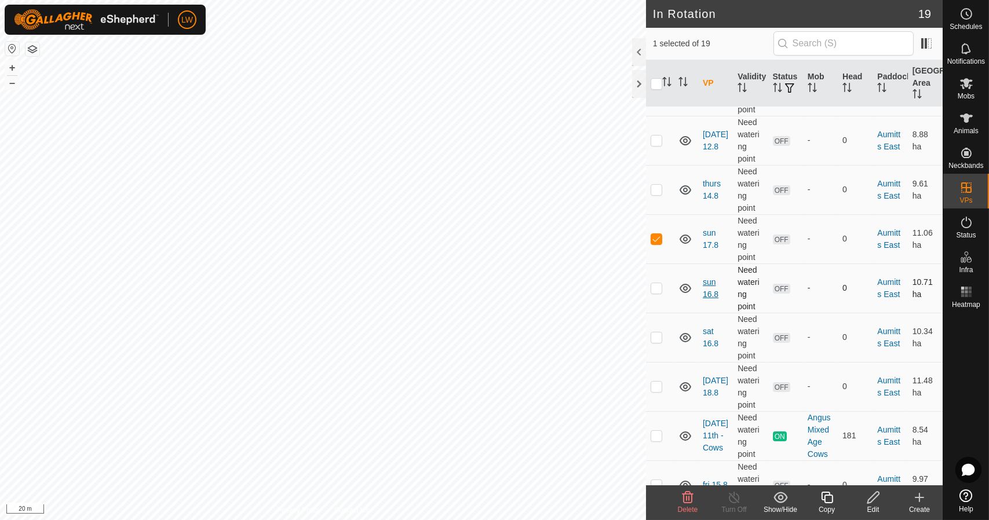
scroll to position [0, 0]
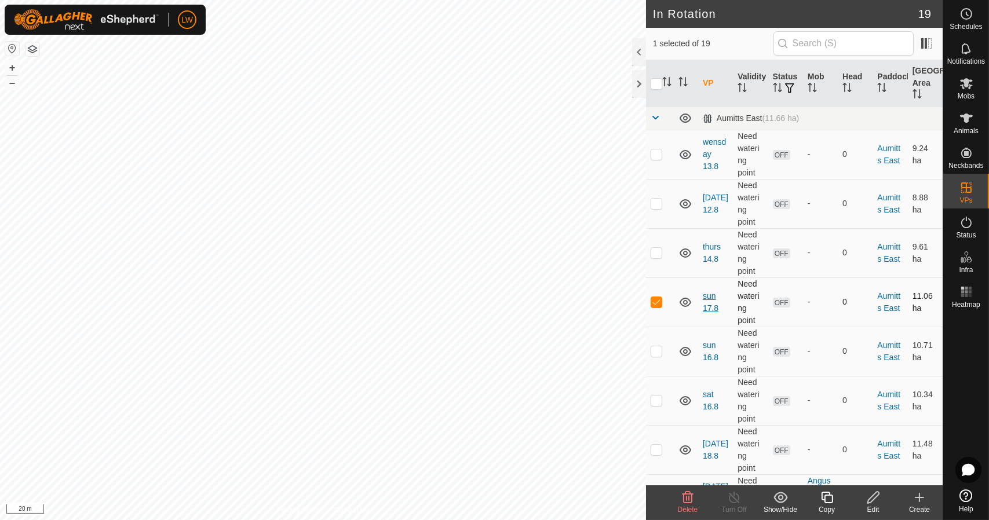
click at [709, 305] on link "sun 17.8" at bounding box center [711, 301] width 16 height 21
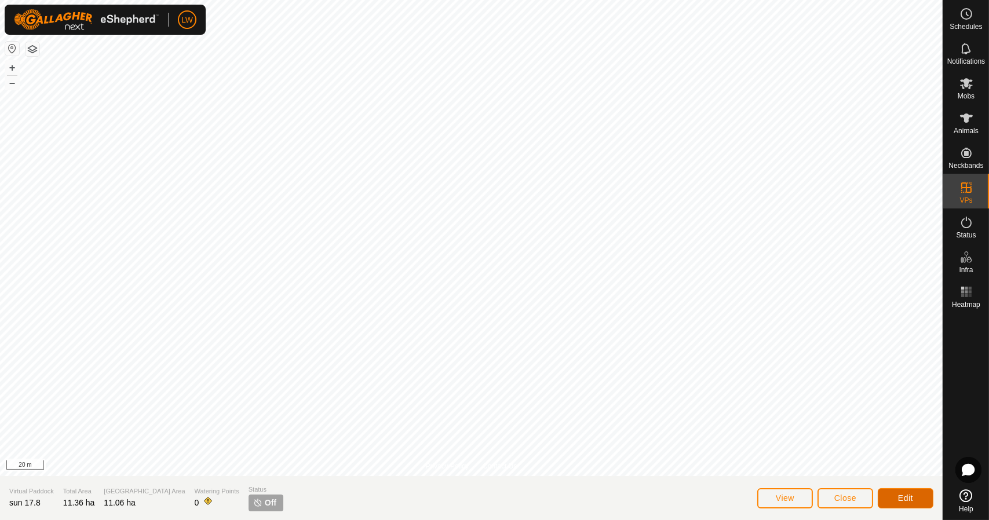
click at [903, 495] on span "Edit" at bounding box center [905, 498] width 15 height 9
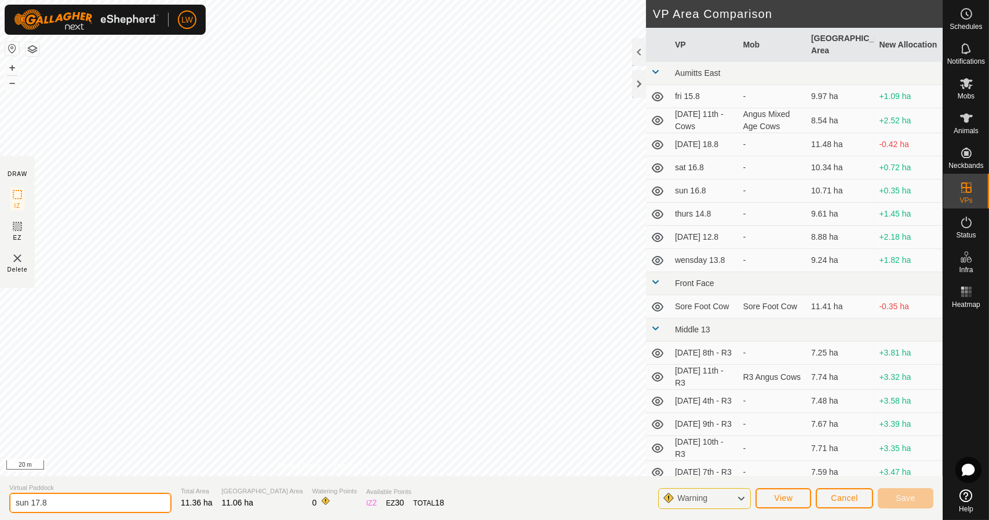
click at [42, 499] on input "sun 17.8" at bounding box center [90, 503] width 162 height 20
type input "mon 18"
click at [897, 492] on button "Save" at bounding box center [906, 498] width 56 height 20
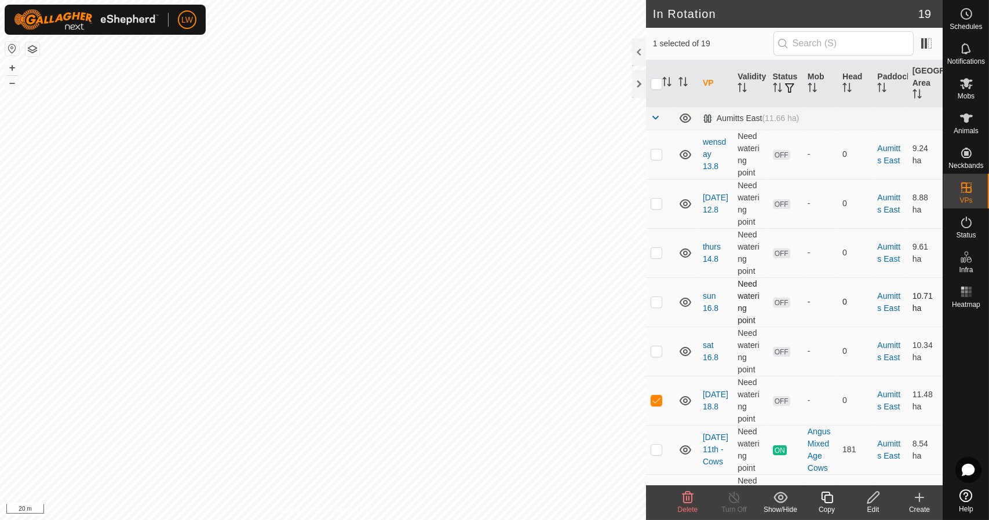
checkbox input "false"
checkbox input "true"
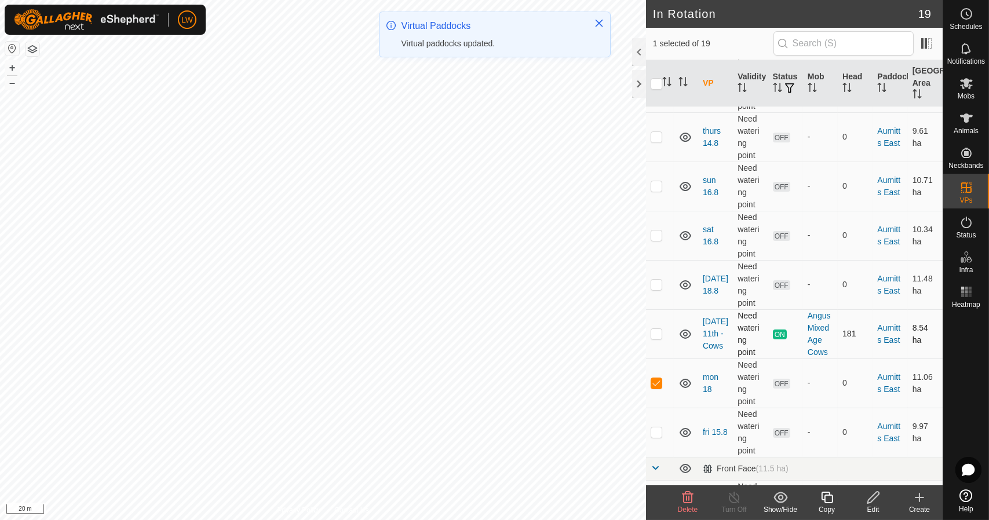
scroll to position [58, 0]
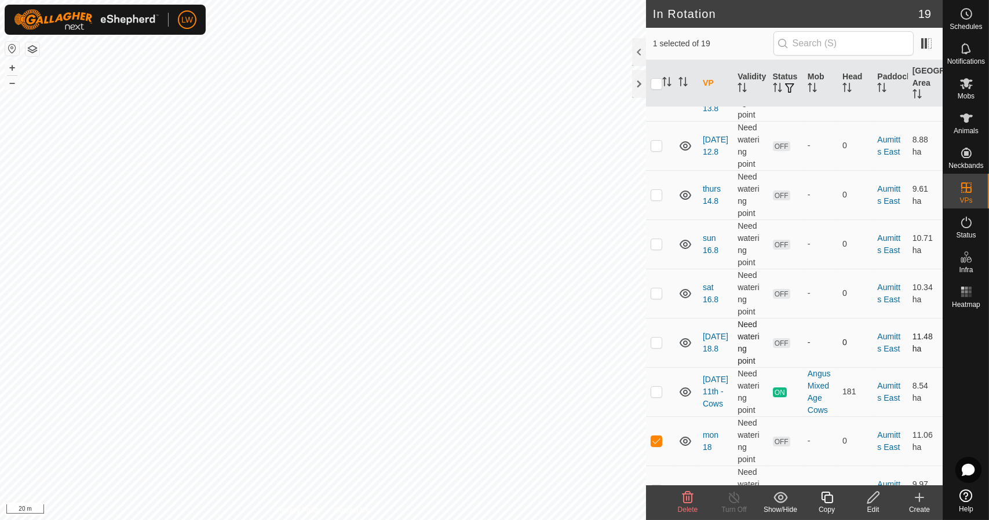
checkbox input "true"
checkbox input "false"
click at [870, 498] on icon at bounding box center [873, 498] width 12 height 12
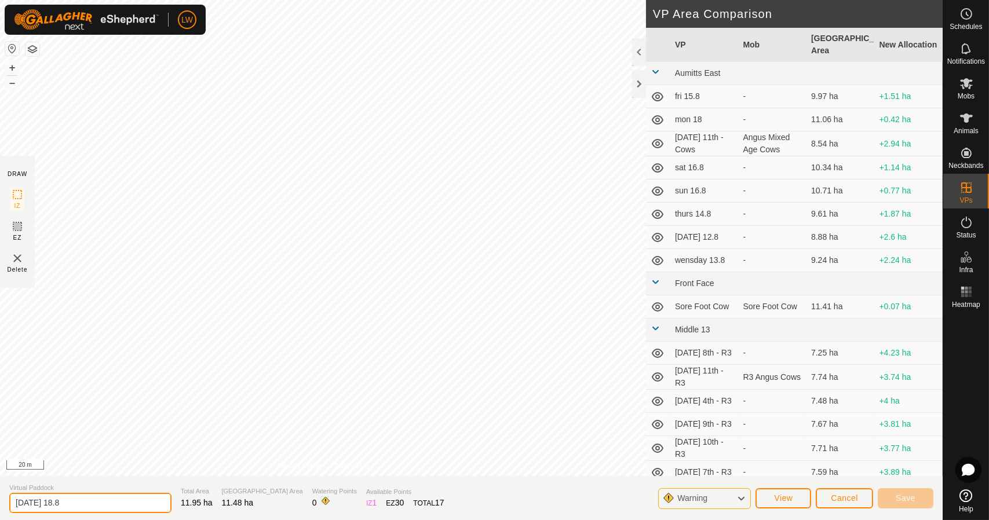
drag, startPoint x: 46, startPoint y: 505, endPoint x: 0, endPoint y: 502, distance: 46.4
click at [0, 502] on section "Virtual Paddock [DATE] 18.8 Total Area 11.95 ha Grazing Area 11.48 ha Watering …" at bounding box center [471, 498] width 943 height 44
click at [62, 505] on input "tuewsday 18.8" at bounding box center [90, 503] width 162 height 20
type input "tuewsday 19.8"
click at [911, 501] on span "Save" at bounding box center [906, 498] width 20 height 9
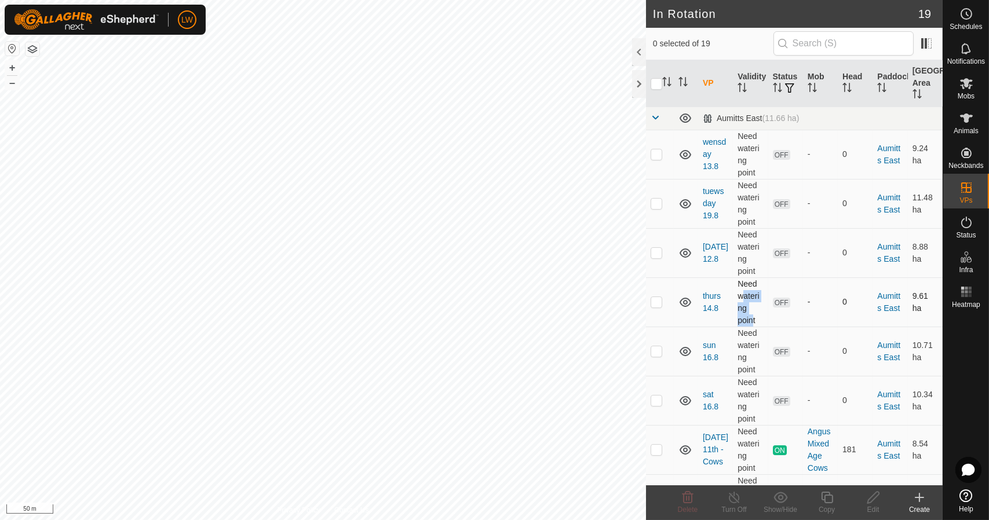
drag, startPoint x: 732, startPoint y: 291, endPoint x: 747, endPoint y: 317, distance: 30.4
click at [747, 322] on td "Need watering point" at bounding box center [750, 301] width 35 height 49
drag, startPoint x: 972, startPoint y: 98, endPoint x: 959, endPoint y: 112, distance: 18.9
click at [972, 98] on span "Mobs" at bounding box center [966, 96] width 17 height 7
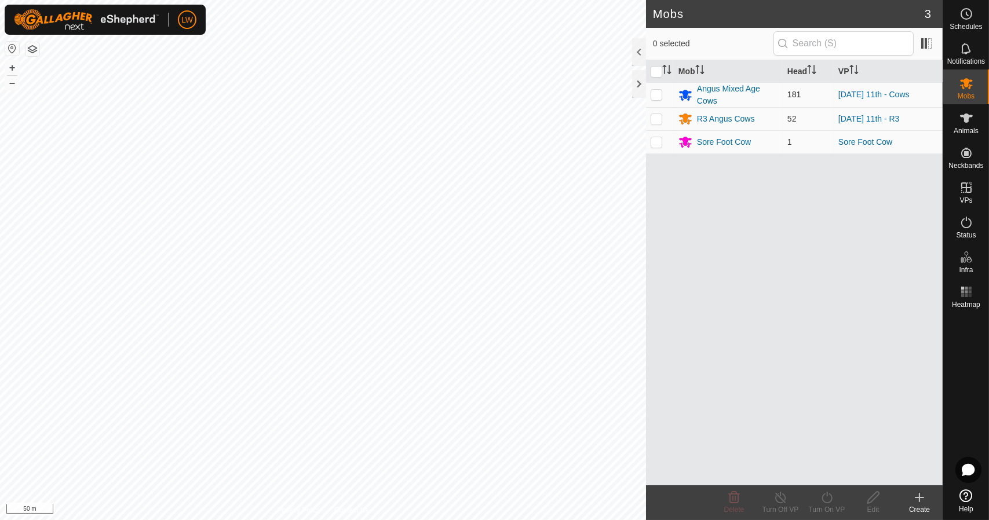
click at [660, 94] on p-checkbox at bounding box center [657, 94] width 12 height 9
checkbox input "true"
click at [831, 497] on icon at bounding box center [827, 498] width 14 height 14
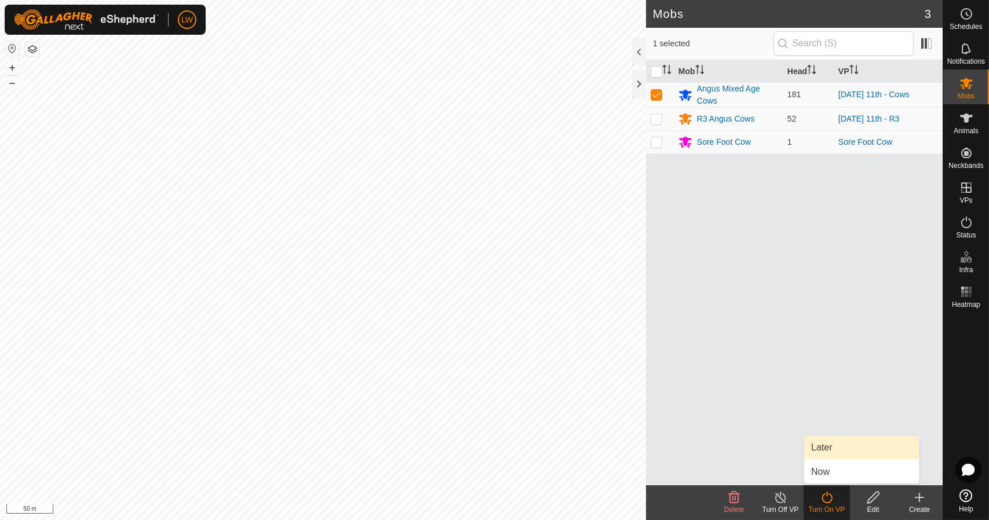
click at [821, 450] on link "Later" at bounding box center [861, 447] width 115 height 23
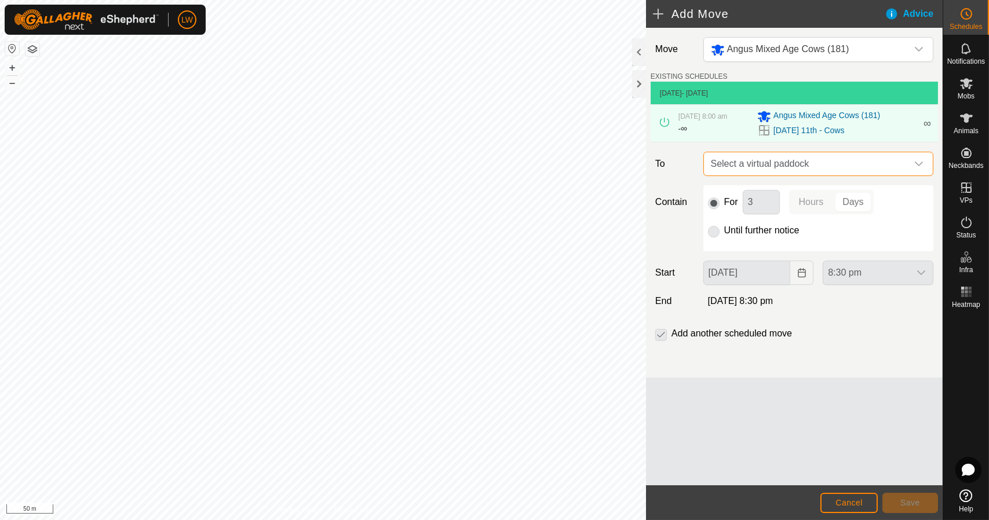
click at [836, 166] on span "Select a virtual paddock" at bounding box center [806, 163] width 201 height 23
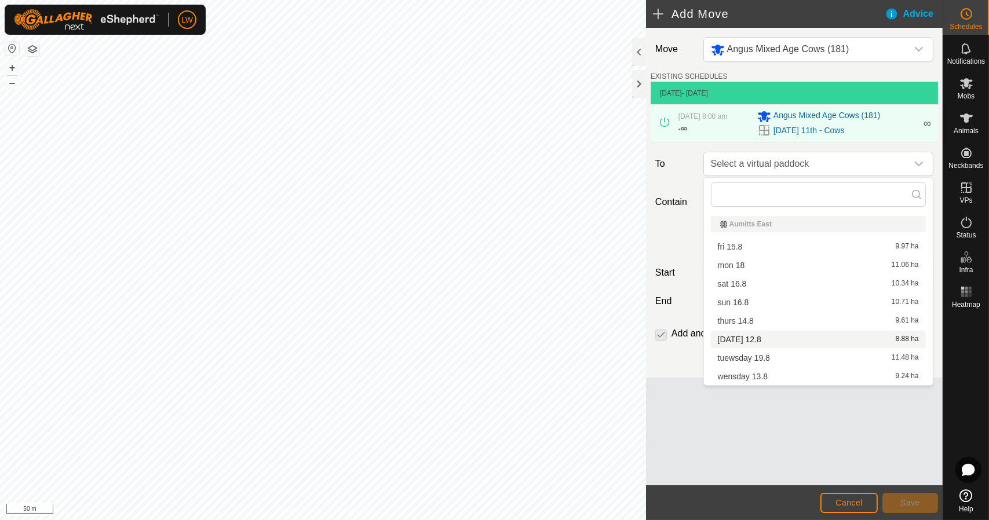
click at [781, 335] on div "[DATE] 12.8 8.88 ha" at bounding box center [818, 339] width 201 height 8
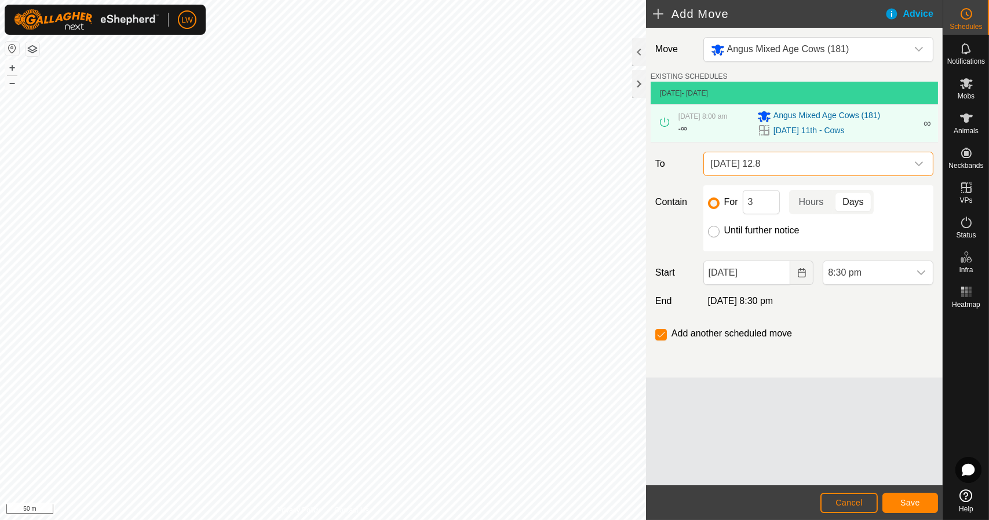
click at [711, 229] on input "Until further notice" at bounding box center [714, 232] width 12 height 12
radio input "true"
checkbox input "false"
click at [732, 277] on input "[DATE]" at bounding box center [746, 273] width 87 height 24
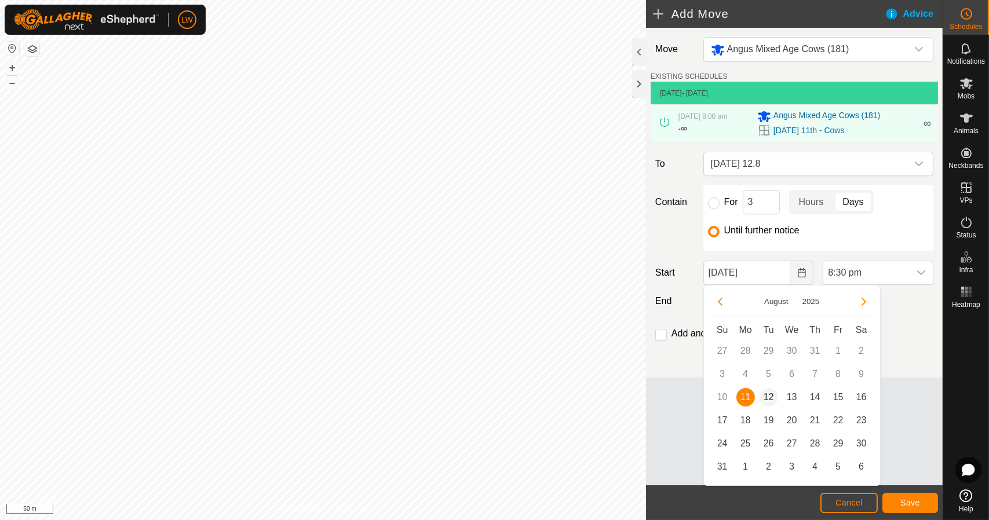
click at [772, 396] on span "12" at bounding box center [768, 397] width 19 height 19
type input "[DATE]"
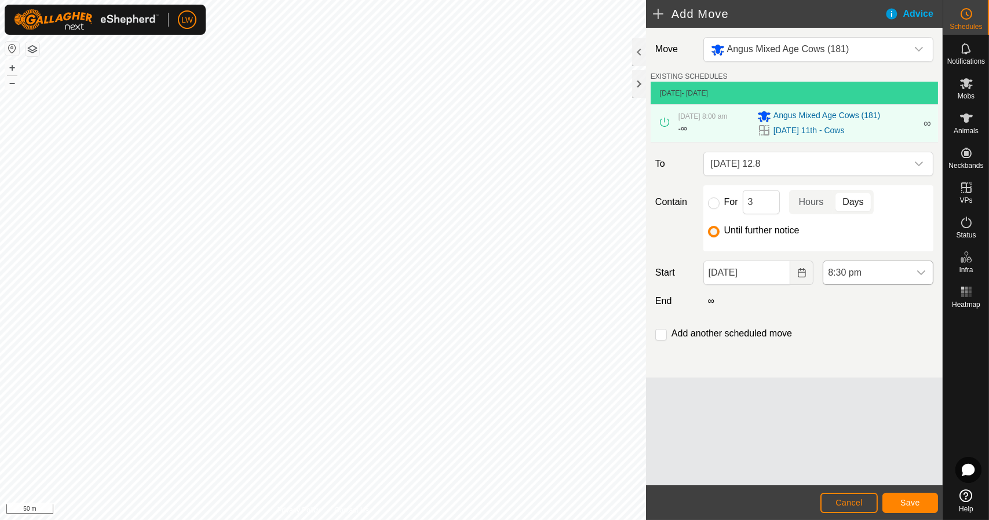
click at [869, 272] on span "8:30 pm" at bounding box center [866, 272] width 86 height 23
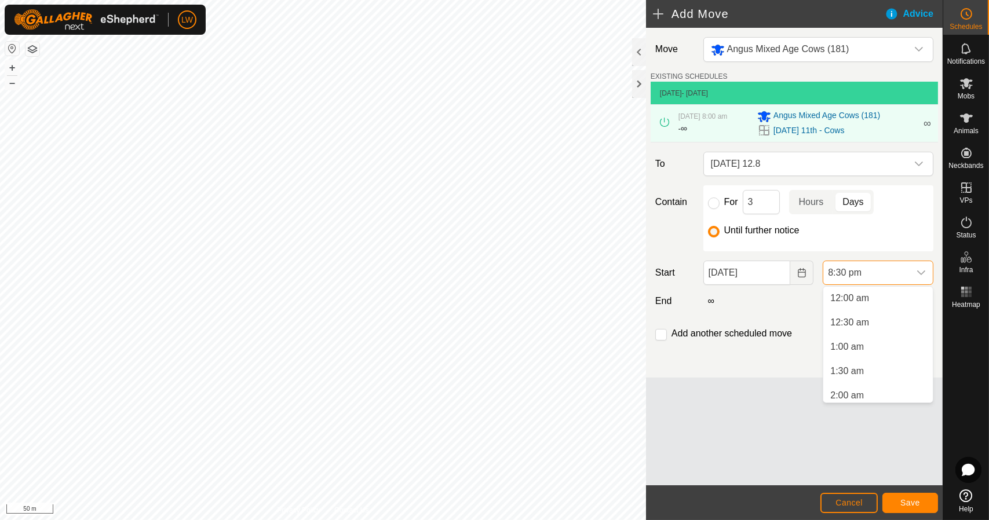
scroll to position [900, 0]
click at [860, 363] on li "8:00 pm" at bounding box center [877, 371] width 109 height 23
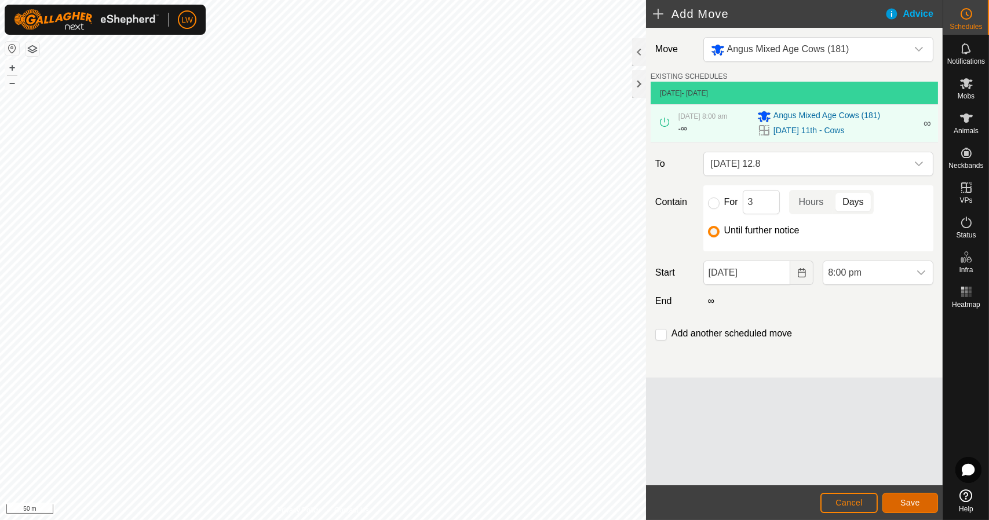
click at [895, 507] on button "Save" at bounding box center [910, 503] width 56 height 20
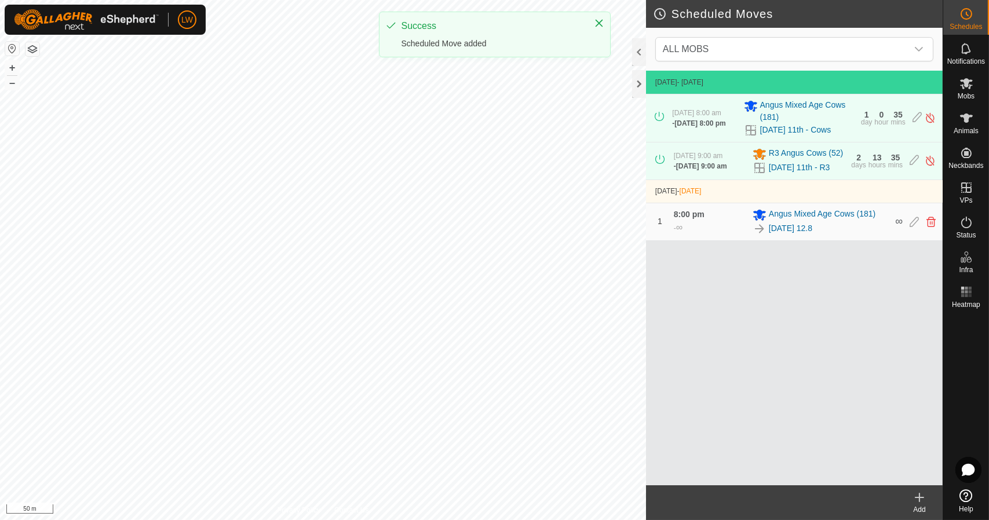
click at [933, 495] on create-svg-icon at bounding box center [919, 498] width 46 height 14
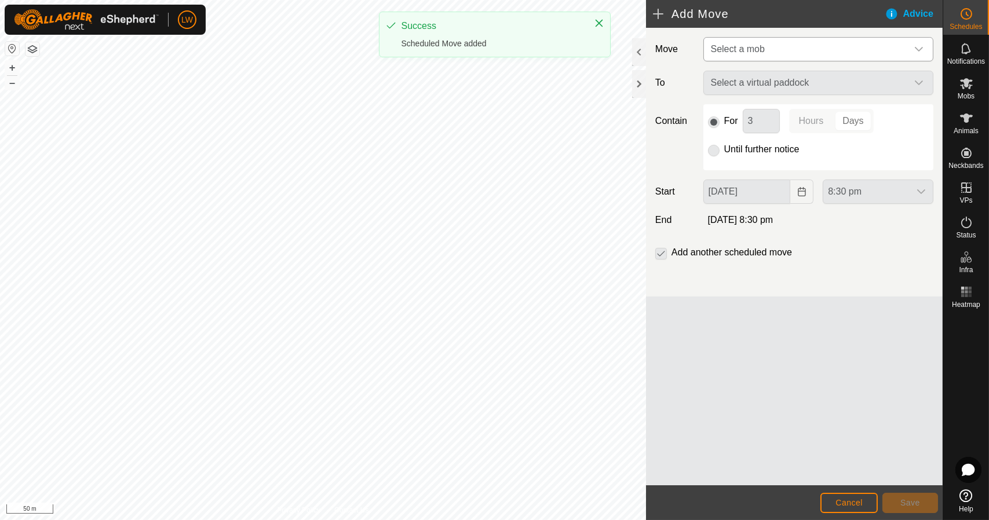
click at [781, 55] on span "Select a mob" at bounding box center [806, 49] width 201 height 23
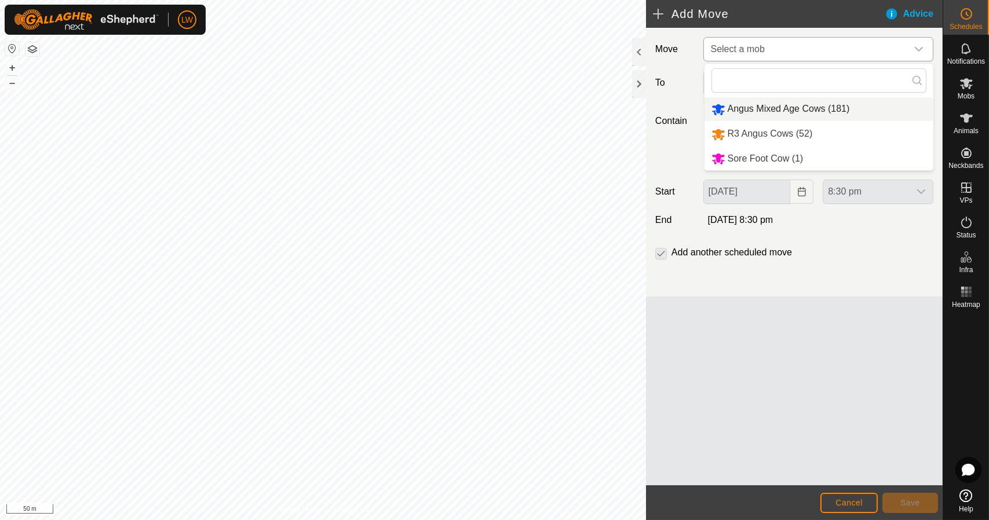
drag, startPoint x: 781, startPoint y: 55, endPoint x: 776, endPoint y: 108, distance: 53.6
click at [776, 108] on li "Angus Mixed Age Cows (181)" at bounding box center [818, 109] width 229 height 24
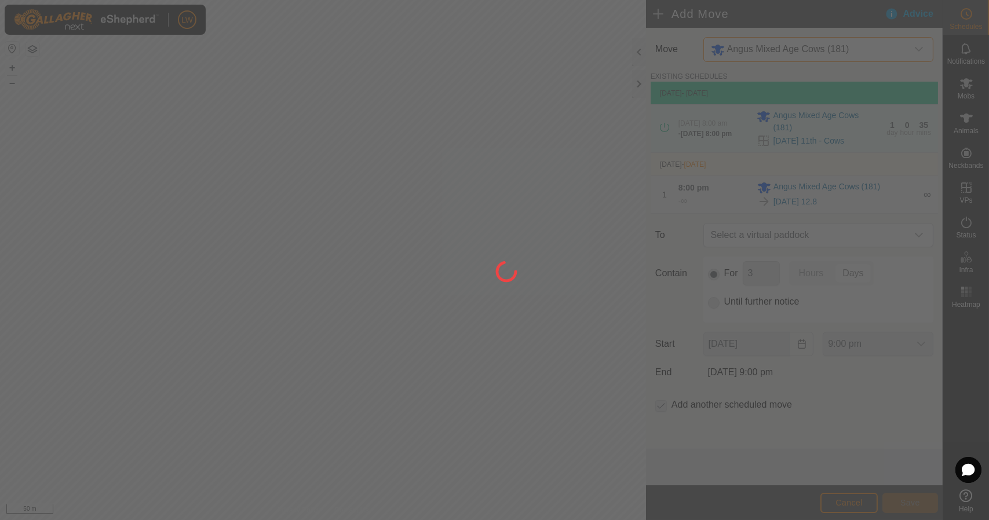
type input "[DATE]"
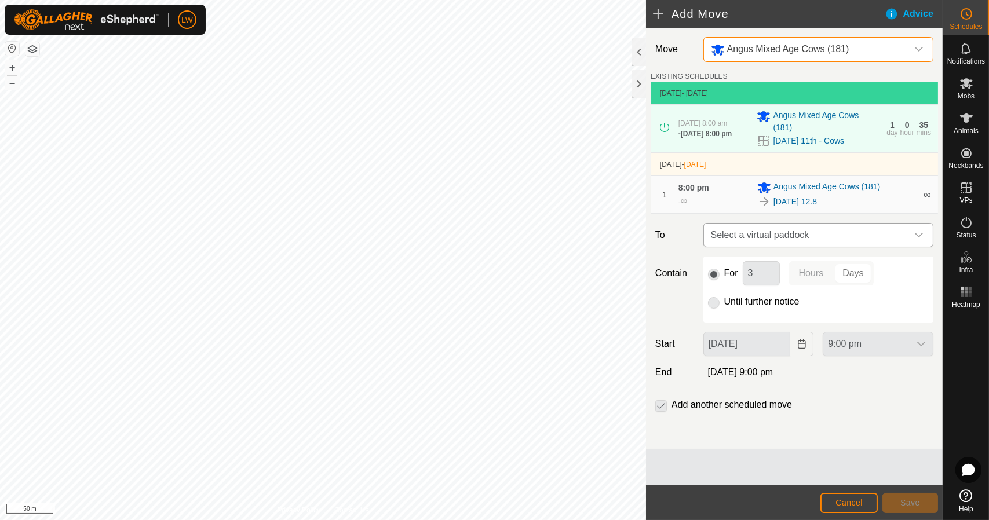
click at [781, 231] on span "Select a virtual paddock" at bounding box center [806, 235] width 201 height 23
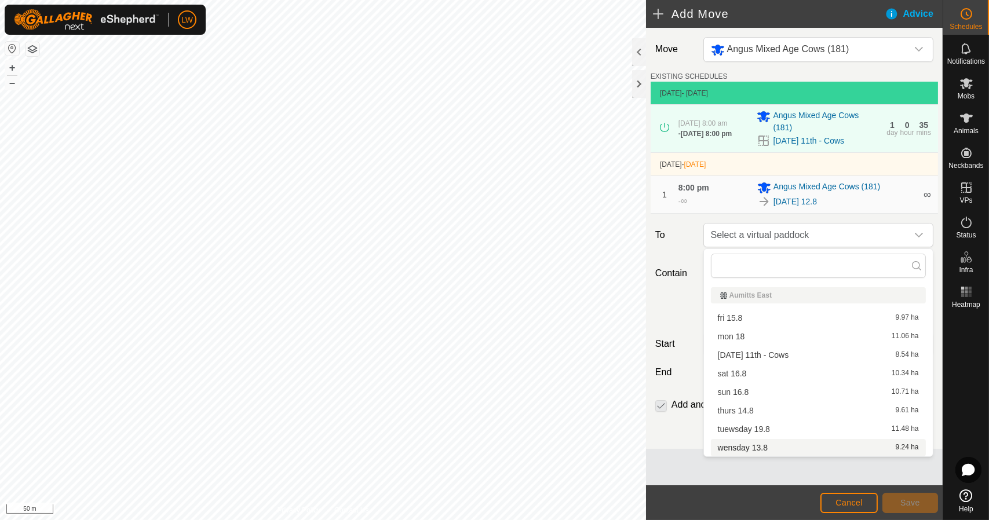
click at [795, 447] on div "wensday 13.8 9.24 ha" at bounding box center [818, 448] width 201 height 8
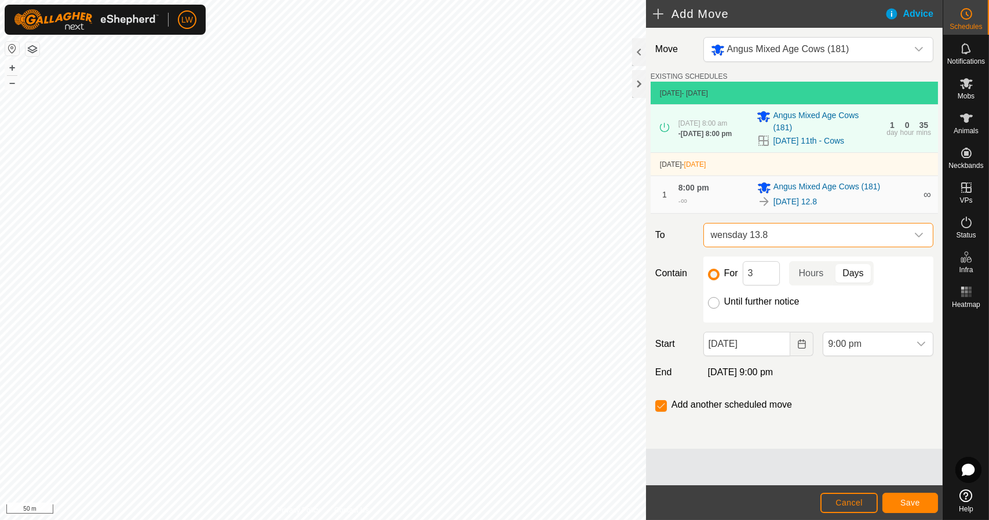
click at [714, 302] on input "Until further notice" at bounding box center [714, 303] width 12 height 12
radio input "true"
checkbox input "false"
click at [733, 345] on input "[DATE]" at bounding box center [746, 344] width 87 height 24
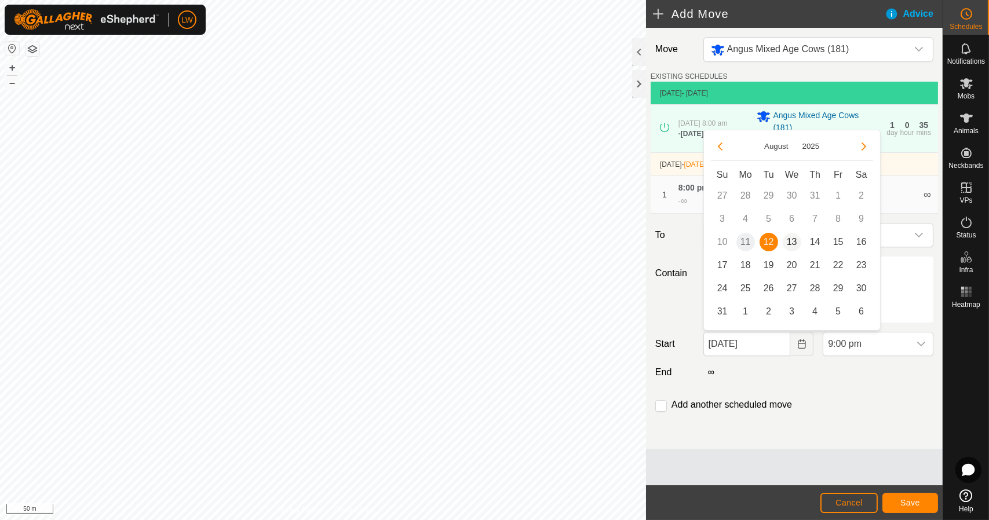
click at [791, 240] on span "13" at bounding box center [792, 242] width 19 height 19
type input "[DATE]"
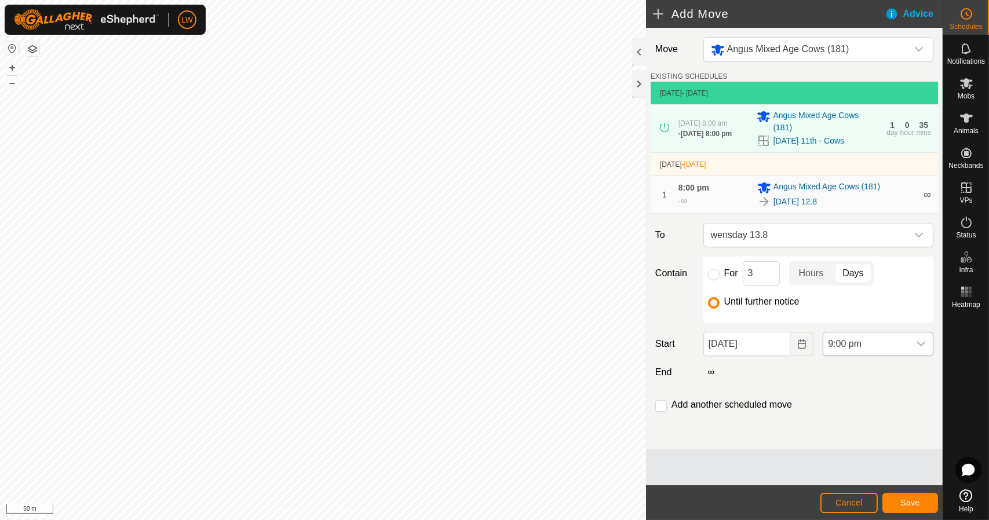
click at [849, 338] on span "9:00 pm" at bounding box center [866, 344] width 86 height 23
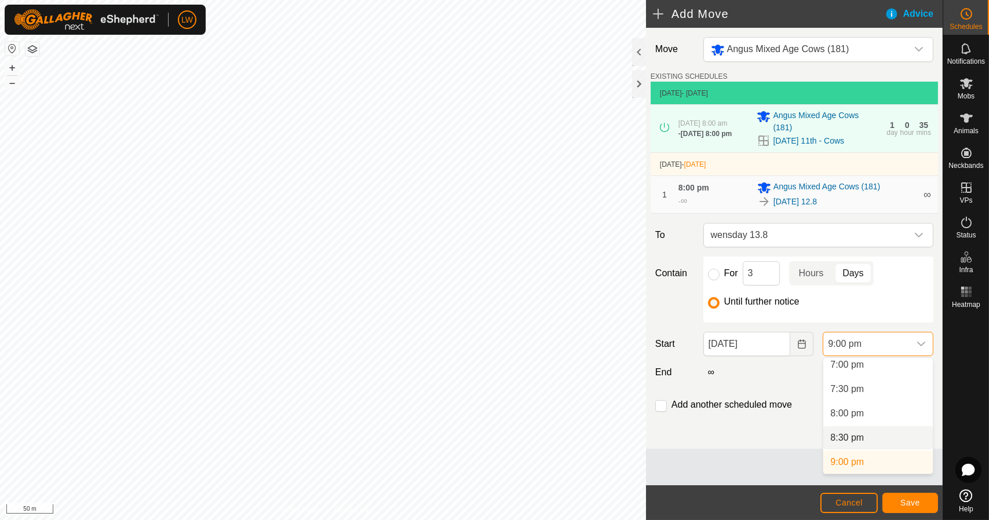
scroll to position [925, 0]
click at [855, 416] on span "8:00 pm" at bounding box center [847, 418] width 34 height 14
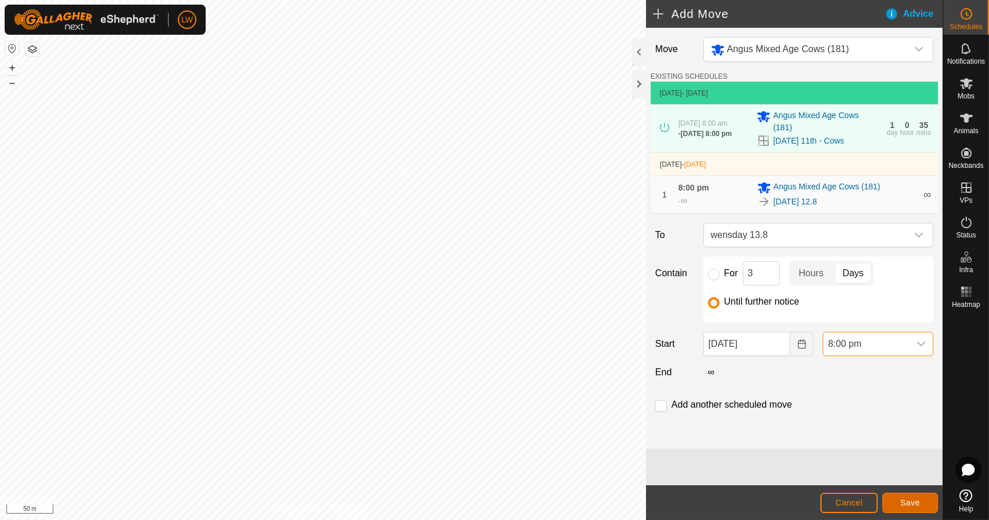
click at [922, 495] on button "Save" at bounding box center [910, 503] width 56 height 20
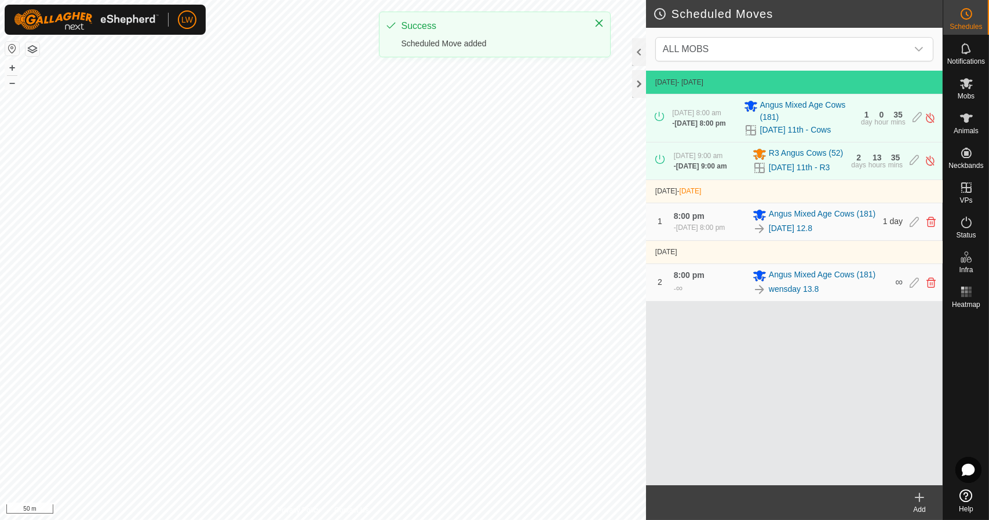
click at [919, 496] on icon at bounding box center [919, 498] width 0 height 8
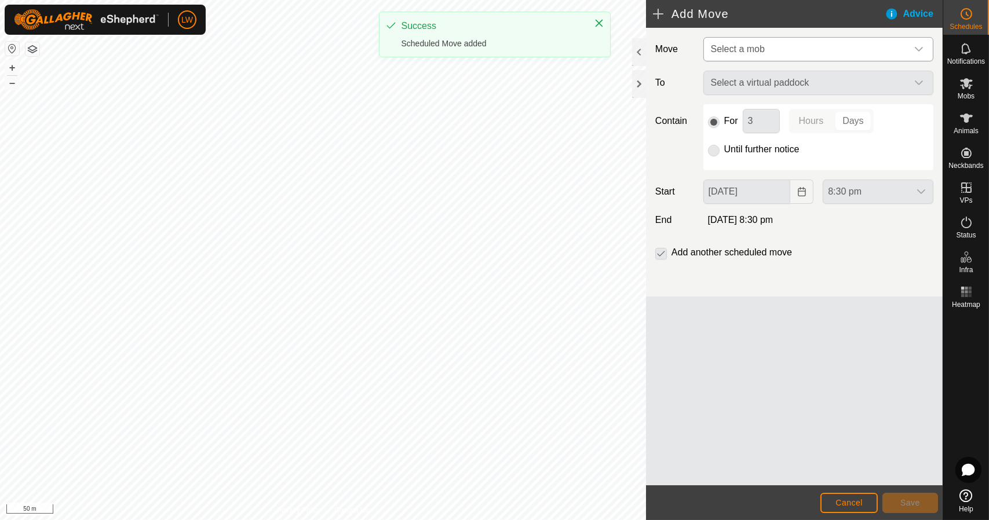
click at [718, 46] on span "Select a mob" at bounding box center [738, 49] width 54 height 10
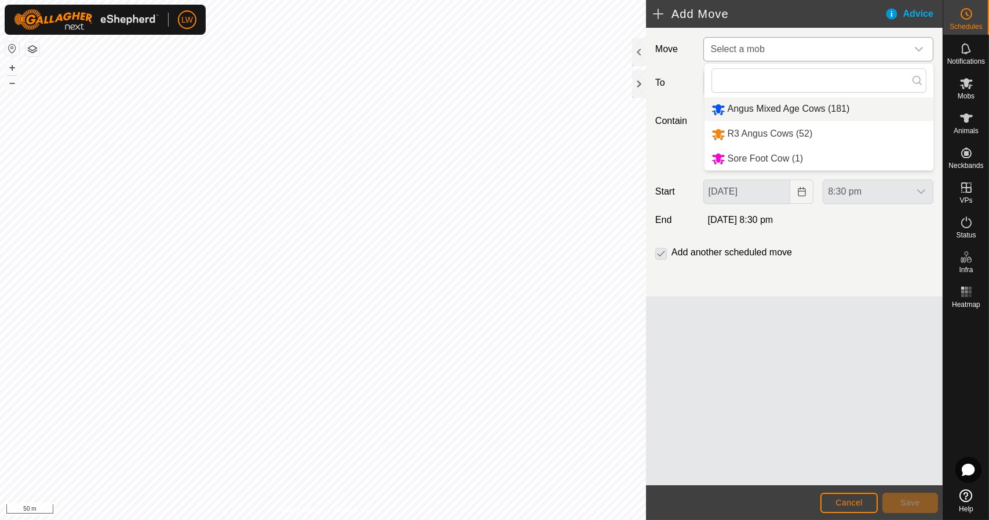
click at [765, 112] on li "Angus Mixed Age Cows (181)" at bounding box center [818, 109] width 229 height 24
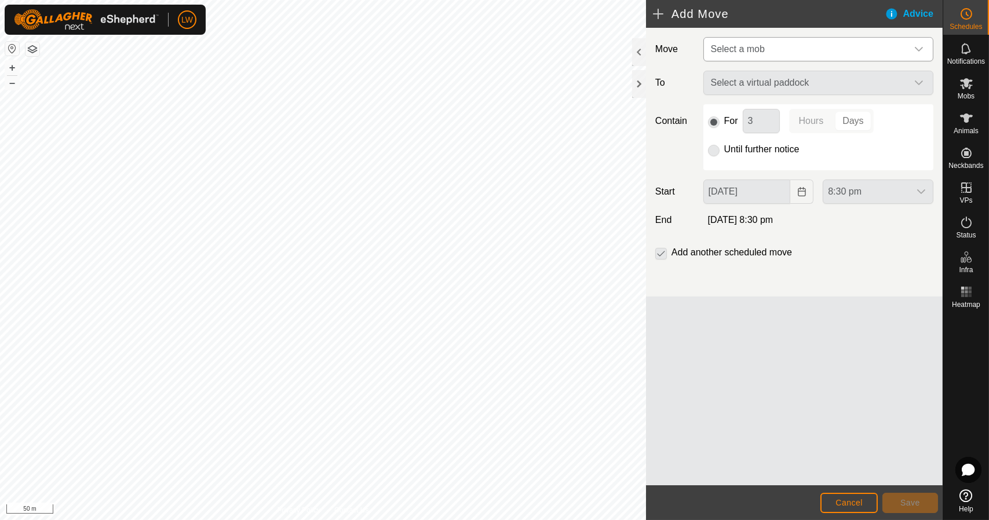
type input "[DATE]"
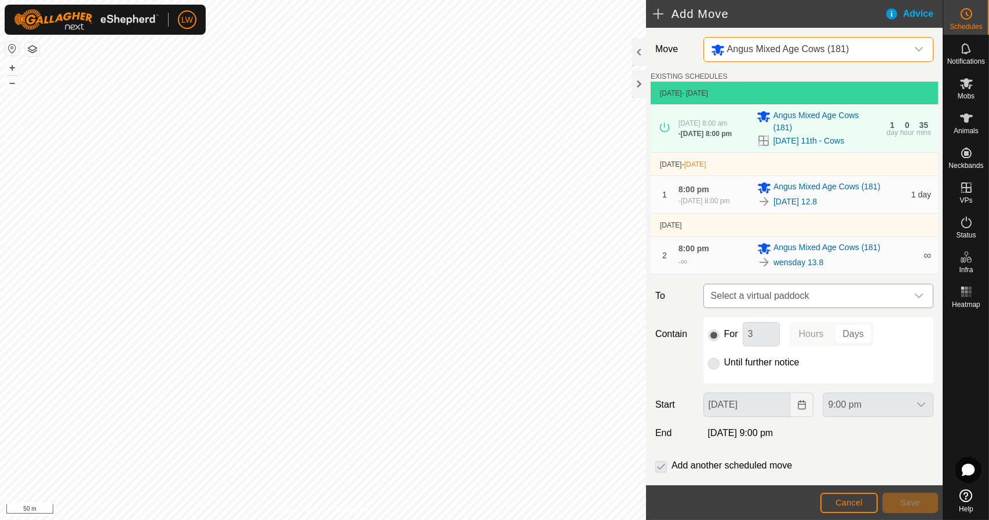
click at [782, 294] on span "Select a virtual paddock" at bounding box center [806, 295] width 201 height 23
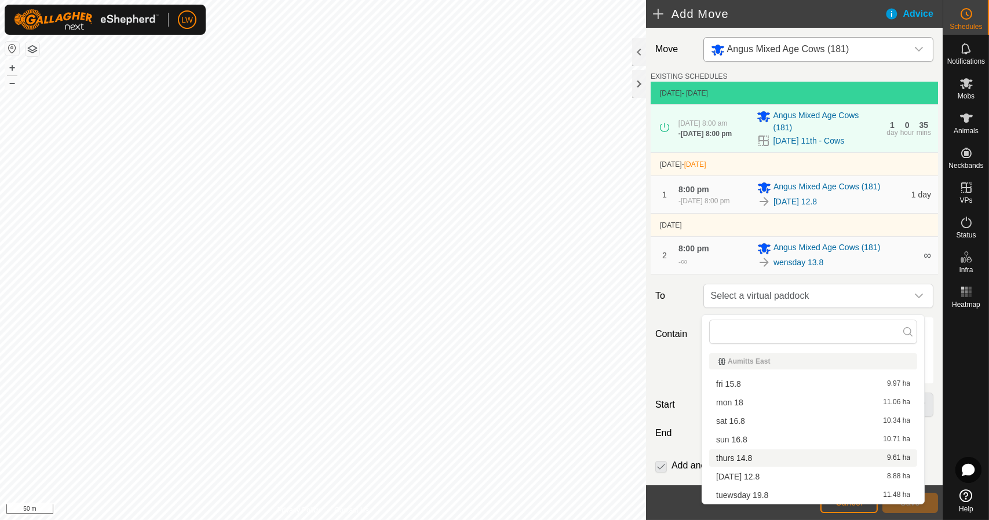
click at [771, 461] on div "thurs 14.8 9.61 ha" at bounding box center [813, 458] width 194 height 8
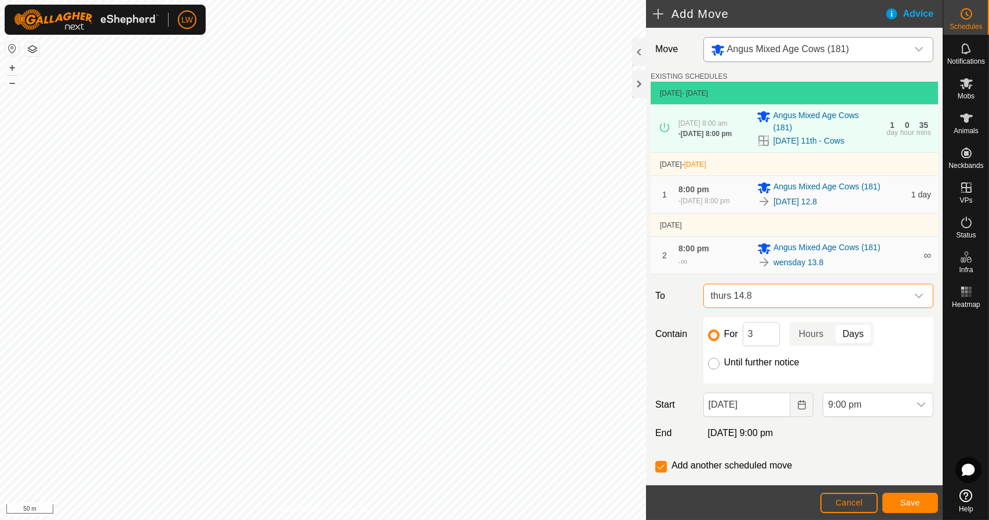
click at [714, 368] on input "Until further notice" at bounding box center [714, 364] width 12 height 12
radio input "true"
checkbox input "false"
click at [734, 407] on input "[DATE]" at bounding box center [746, 405] width 87 height 24
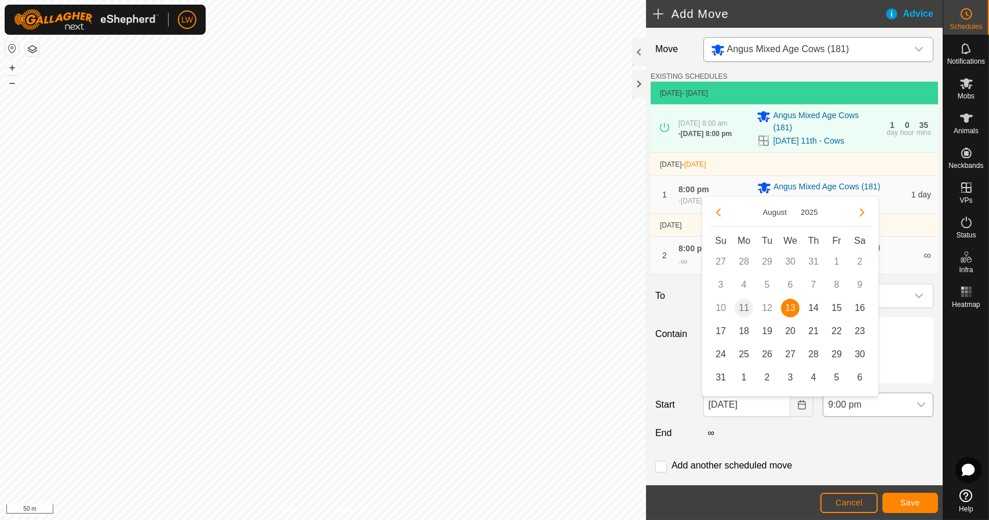
click at [816, 305] on span "14" at bounding box center [813, 308] width 19 height 19
type input "[DATE]"
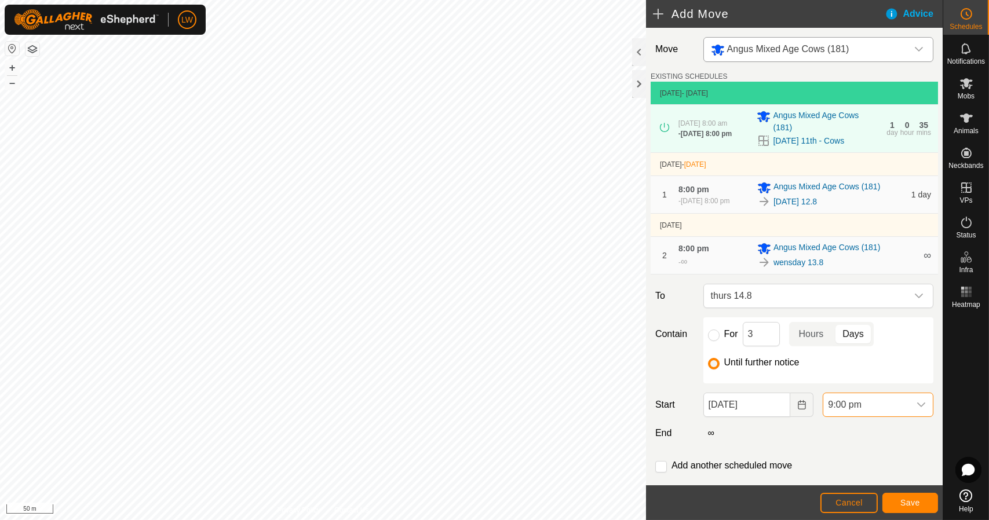
click at [848, 408] on span "9:00 pm" at bounding box center [866, 404] width 86 height 23
click at [853, 303] on span "8:30 am" at bounding box center [843, 300] width 34 height 14
click at [890, 495] on button "Save" at bounding box center [910, 503] width 56 height 20
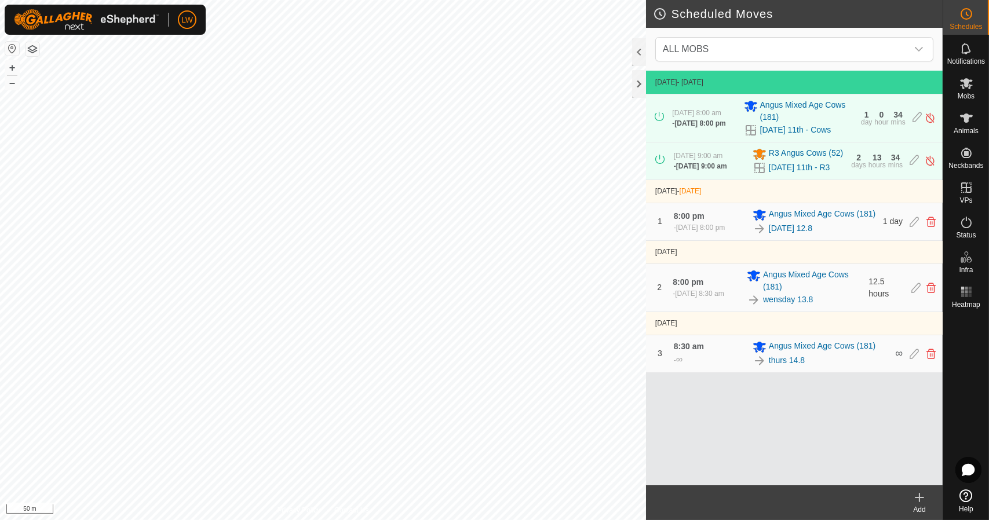
click at [910, 231] on div "1 8:00 pm [DATE], 8:00 pm [PERSON_NAME] Mixed Age Cows (181) [DATE] 12.8 1 day" at bounding box center [794, 221] width 287 height 37
click at [911, 227] on icon at bounding box center [914, 222] width 9 height 10
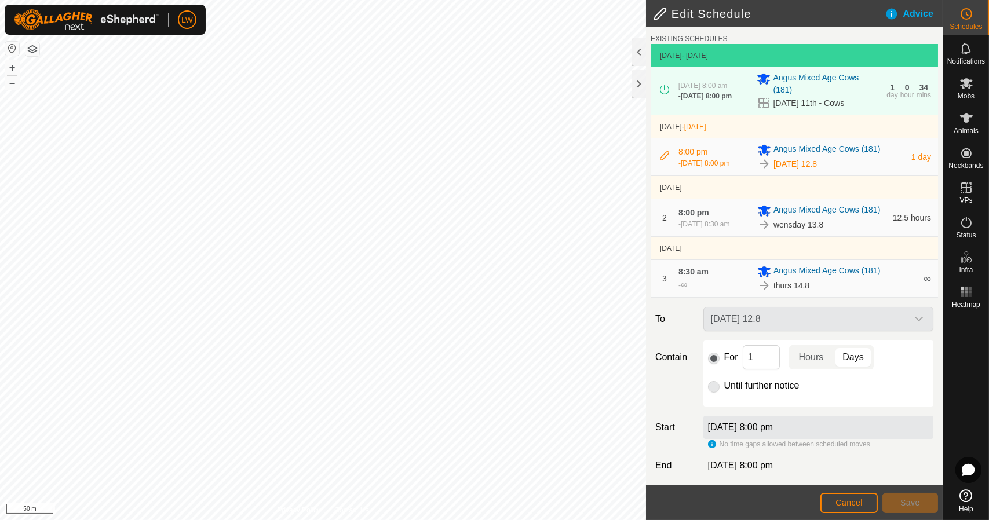
scroll to position [58, 0]
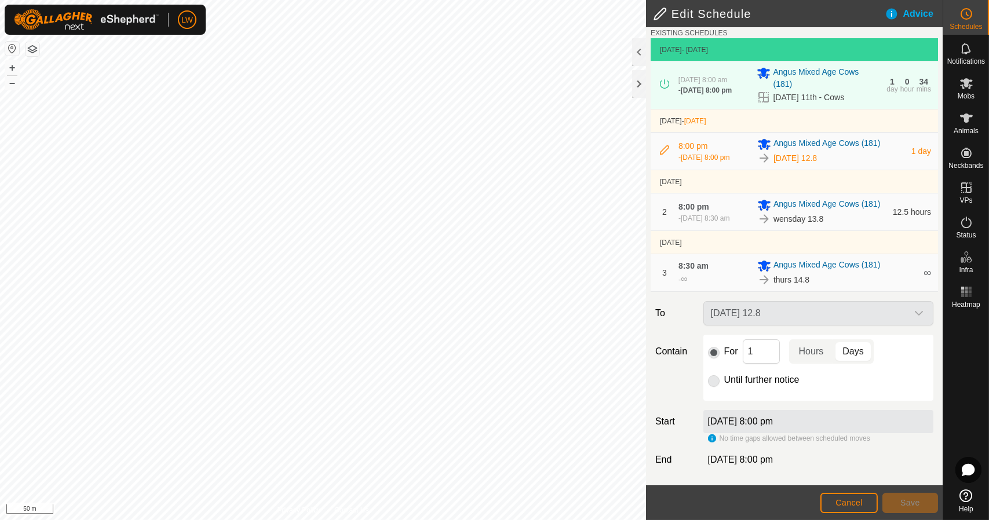
click at [817, 422] on div "[DATE] 8:00 pm" at bounding box center [818, 421] width 230 height 23
click at [773, 423] on label "[DATE] 8:00 pm" at bounding box center [740, 422] width 65 height 10
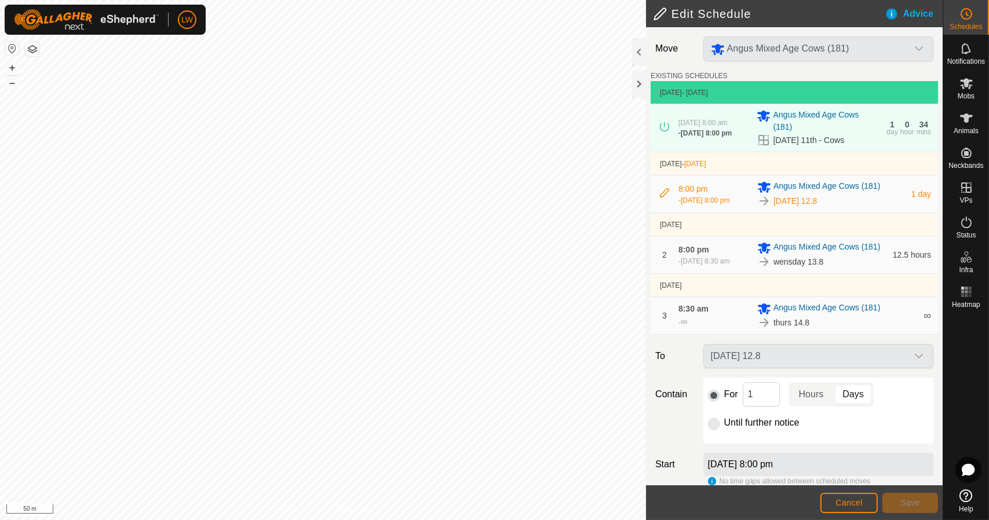
click at [816, 368] on div "[DATE] 12.8" at bounding box center [818, 356] width 239 height 24
click at [815, 407] on p-togglebutton "Hours" at bounding box center [811, 394] width 45 height 24
click at [717, 430] on p-radiobutton at bounding box center [714, 423] width 12 height 14
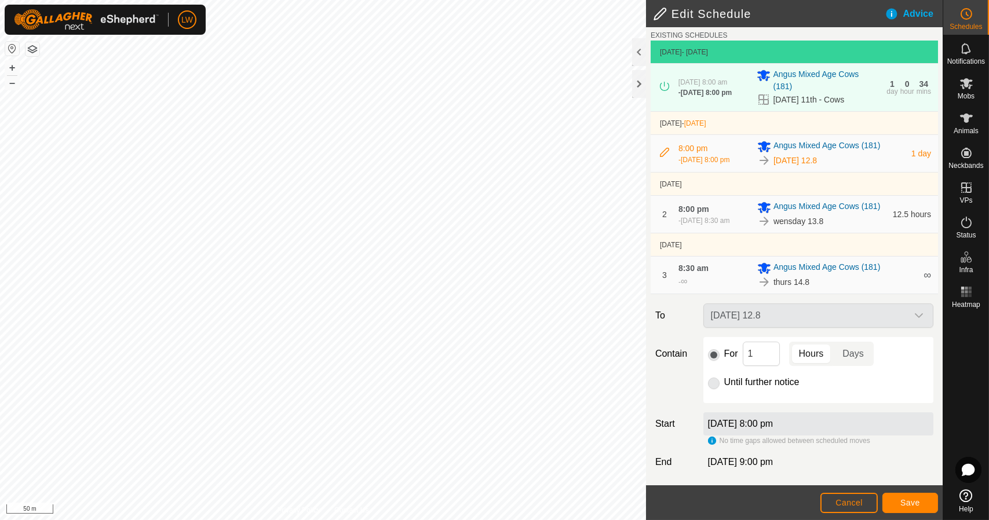
scroll to position [59, 0]
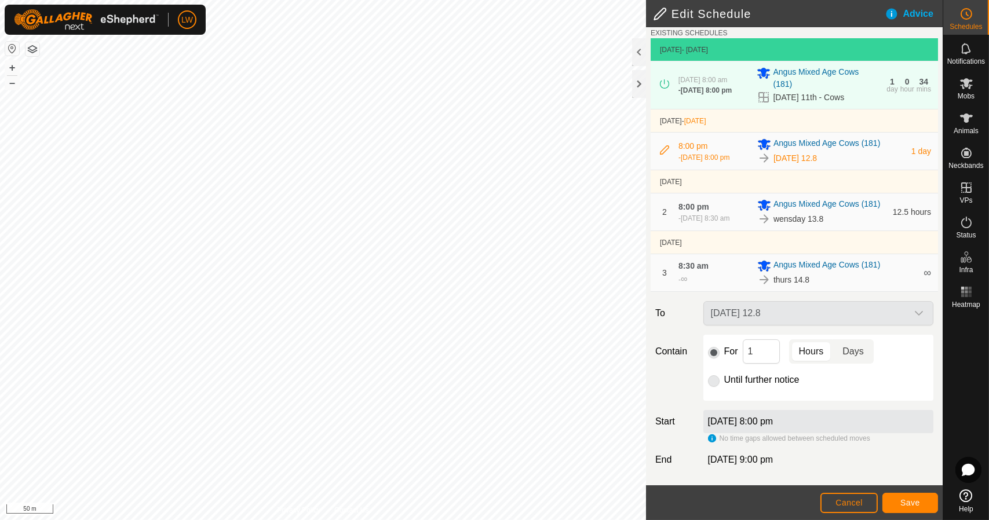
click at [856, 343] on p-togglebutton "Days" at bounding box center [853, 351] width 40 height 24
click at [766, 303] on div "[DATE] 12.8" at bounding box center [818, 313] width 239 height 24
click at [766, 426] on label "[DATE] 8:00 pm" at bounding box center [740, 422] width 65 height 10
click at [747, 310] on div "[DATE] 12.8" at bounding box center [818, 313] width 239 height 24
click at [866, 503] on button "Cancel" at bounding box center [848, 503] width 57 height 20
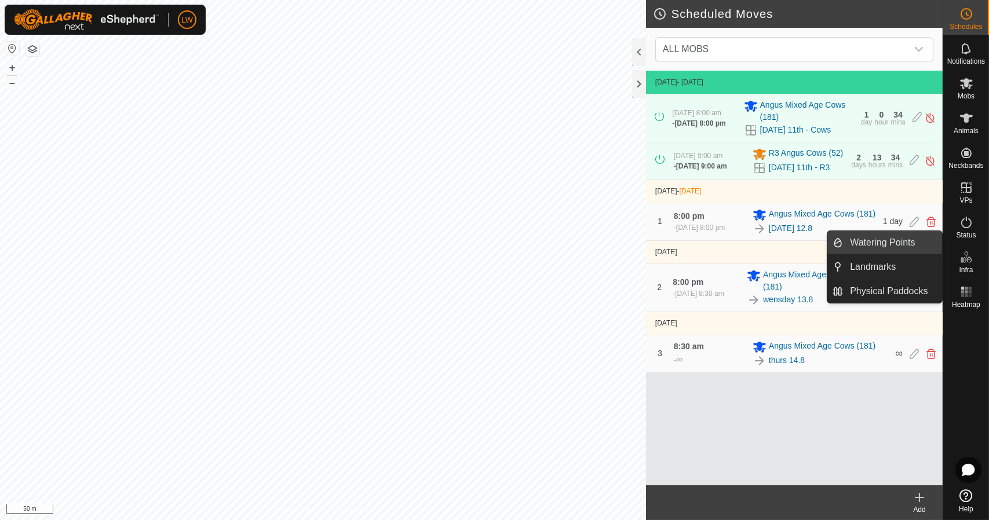
click at [940, 232] on link "Watering Points" at bounding box center [892, 242] width 99 height 23
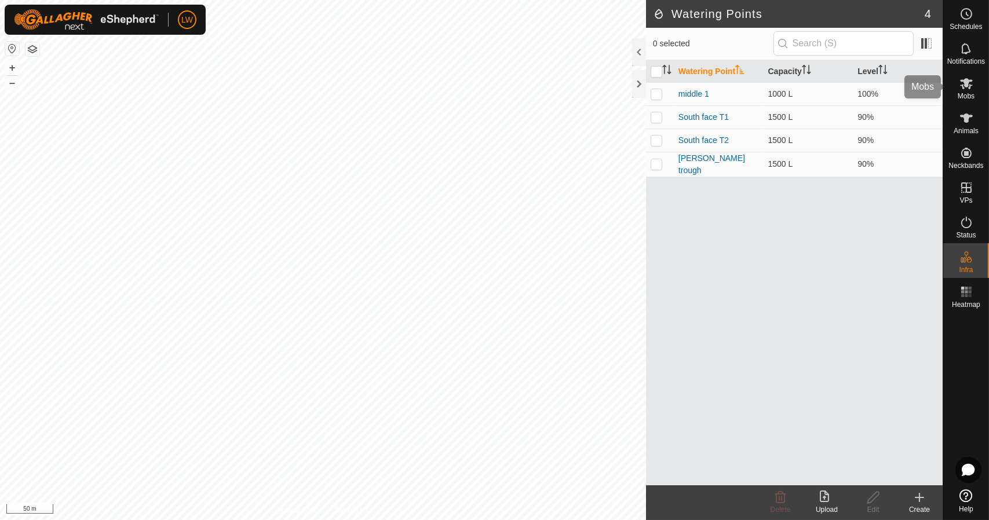
click at [969, 92] on div "Mobs" at bounding box center [966, 87] width 46 height 35
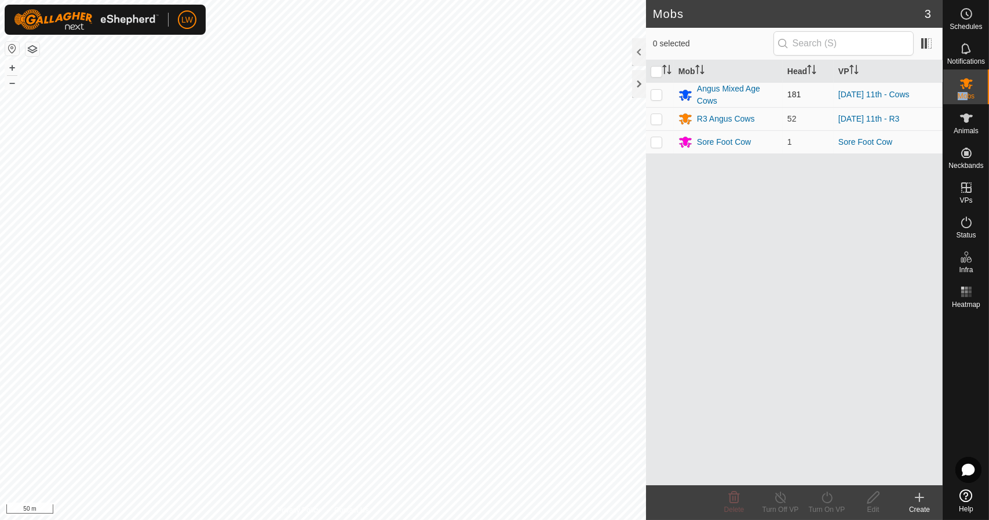
click at [654, 97] on p-checkbox at bounding box center [657, 94] width 12 height 9
checkbox input "true"
click at [828, 497] on icon at bounding box center [827, 498] width 14 height 14
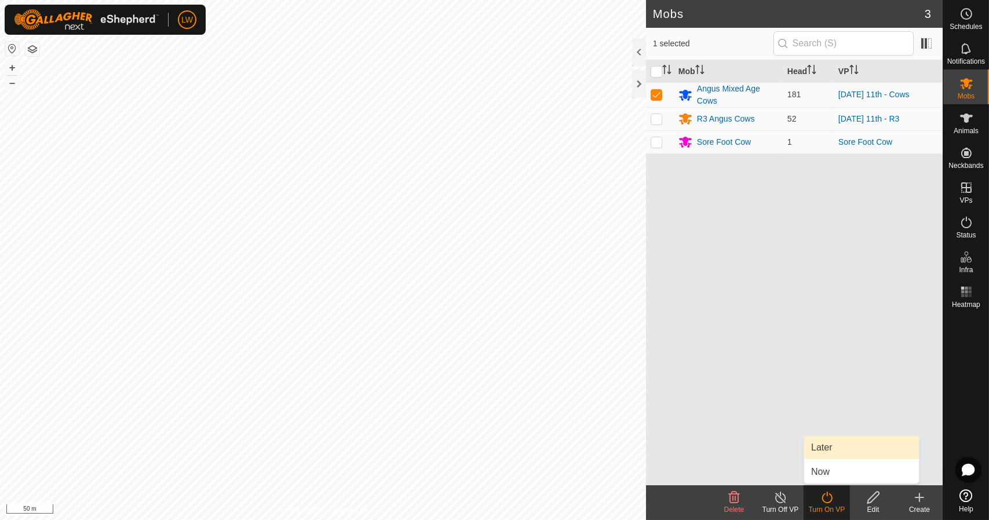
click at [815, 457] on link "Later" at bounding box center [861, 447] width 115 height 23
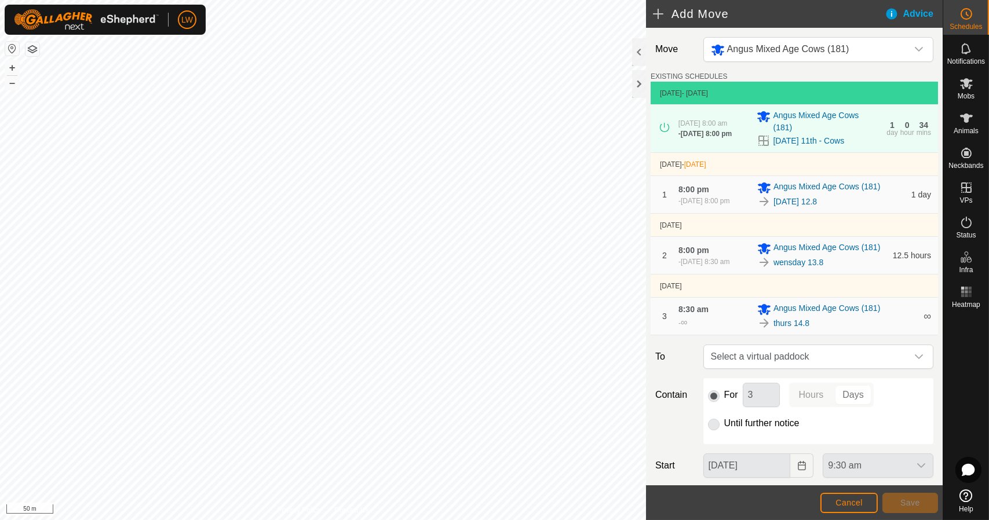
click at [729, 199] on div "- [DATE] 8:00 pm" at bounding box center [703, 201] width 51 height 10
click at [753, 202] on div "1 8:00 pm [DATE], 8:00 pm [PERSON_NAME] Mixed Age Cows (181) [DATE] 12.8 1 day" at bounding box center [794, 194] width 278 height 37
click at [912, 196] on span "1 day" at bounding box center [921, 194] width 20 height 9
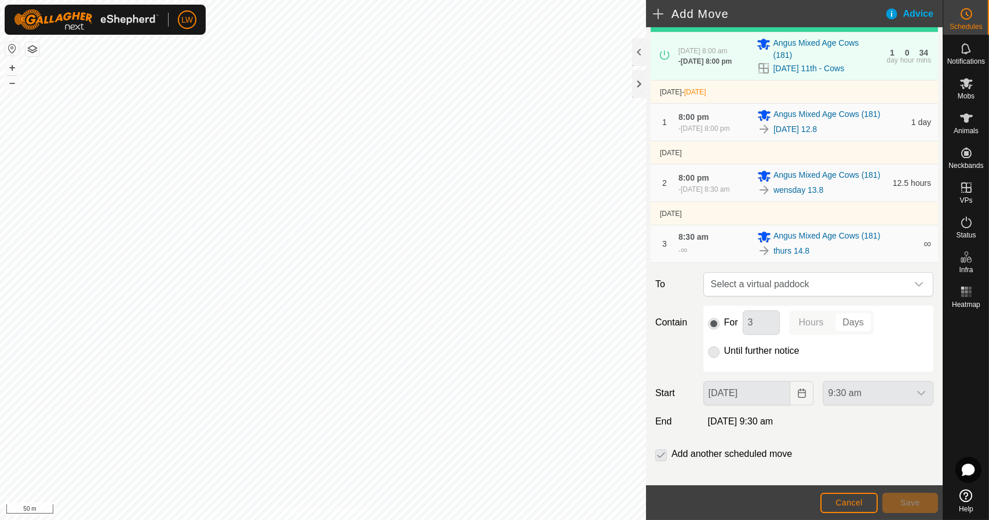
scroll to position [100, 0]
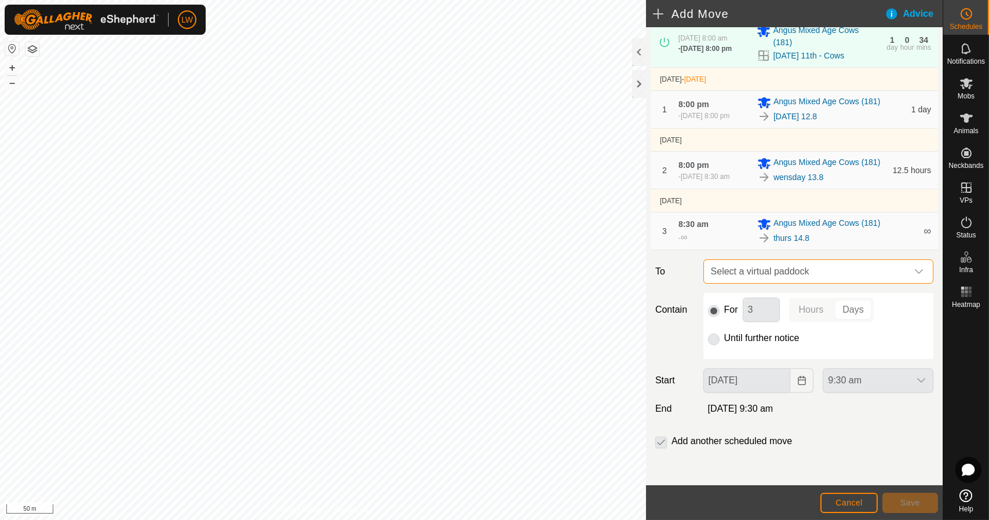
click at [776, 275] on span "Select a virtual paddock" at bounding box center [806, 271] width 201 height 23
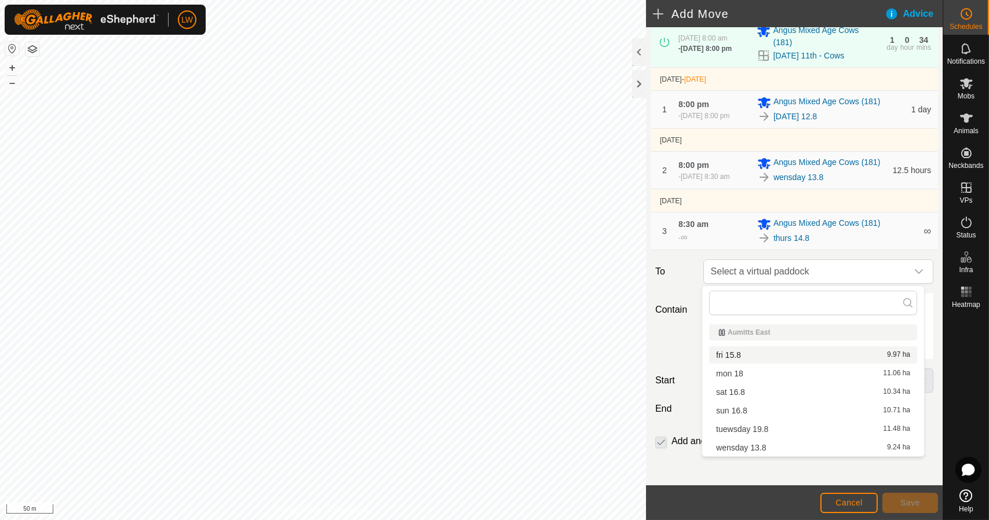
click at [740, 352] on span "fri 15.8" at bounding box center [728, 355] width 25 height 8
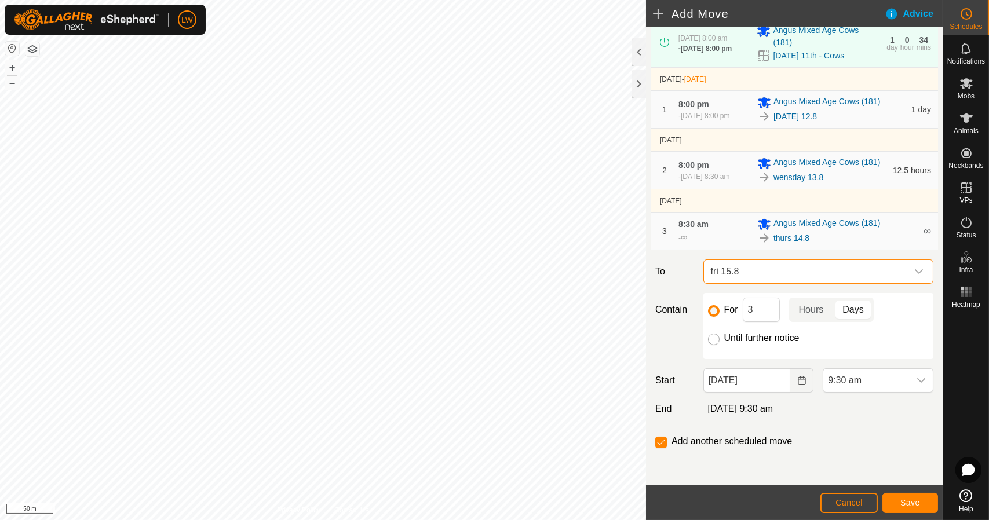
click at [716, 338] on input "Until further notice" at bounding box center [714, 340] width 12 height 12
radio input "true"
checkbox input "false"
click at [859, 375] on span "9:30 am" at bounding box center [866, 380] width 86 height 23
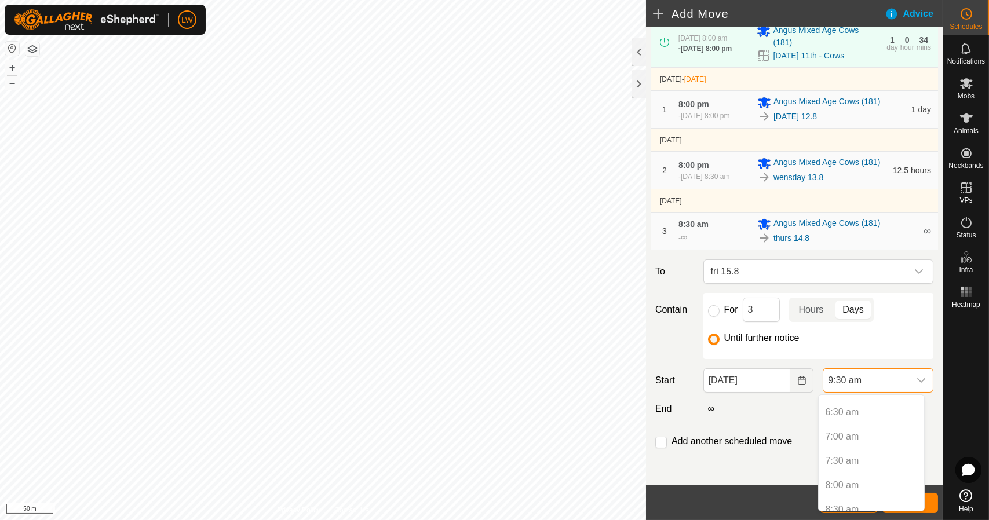
scroll to position [312, 0]
click at [861, 480] on p-selectitem "8:00 am" at bounding box center [871, 484] width 105 height 23
click at [854, 480] on p-selectitem "8:00 am" at bounding box center [871, 484] width 105 height 23
click at [861, 463] on p-selectitem "7:30 am" at bounding box center [871, 459] width 105 height 23
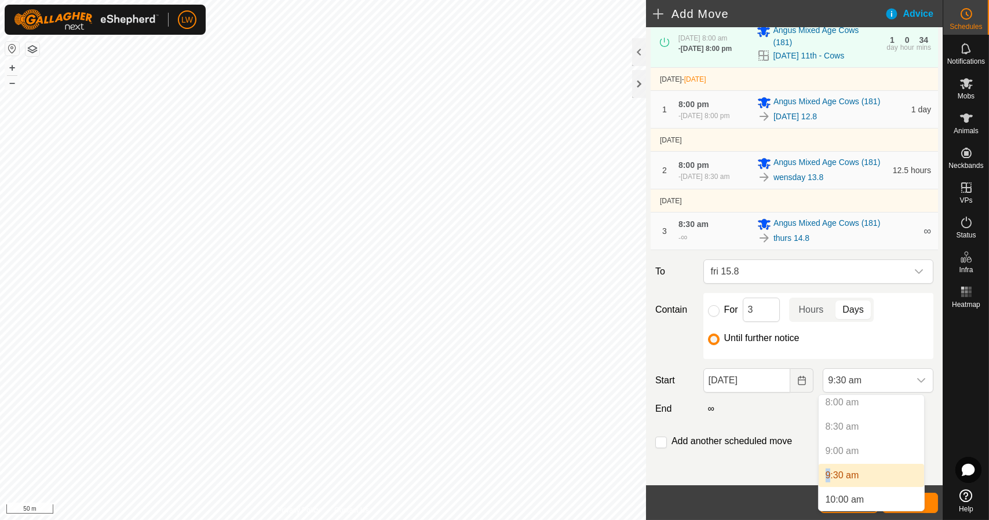
scroll to position [406, 0]
click at [718, 339] on div at bounding box center [714, 340] width 12 height 12
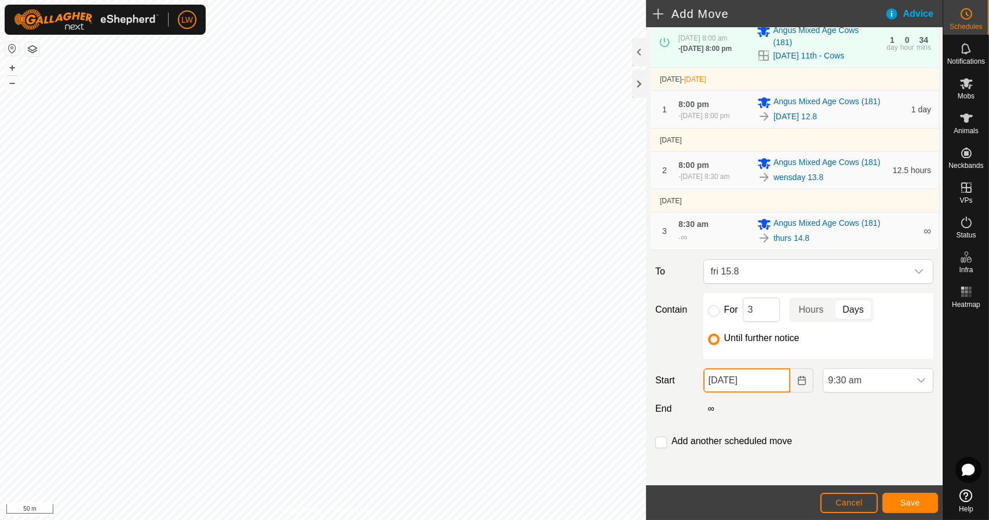
click at [741, 371] on input "[DATE]" at bounding box center [746, 380] width 87 height 24
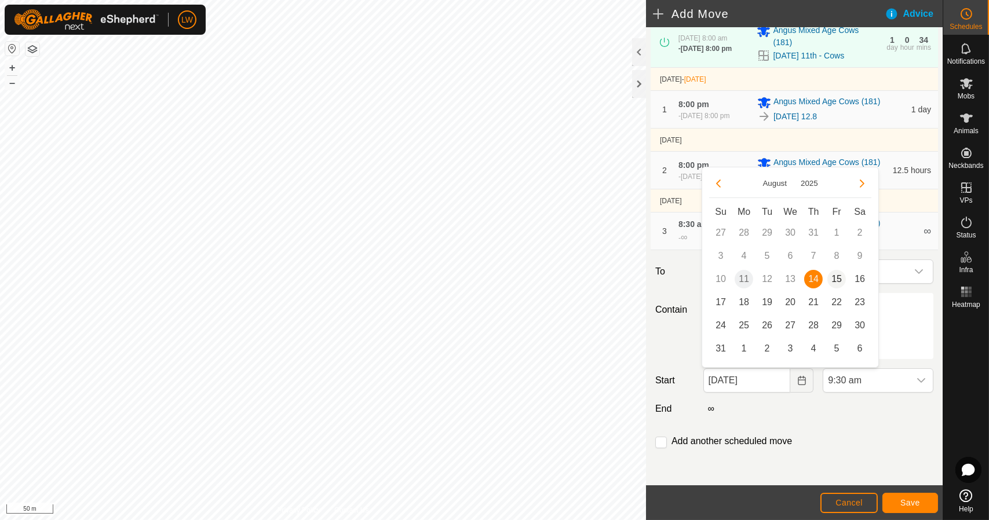
click at [838, 282] on span "15" at bounding box center [836, 279] width 19 height 19
type input "[DATE]"
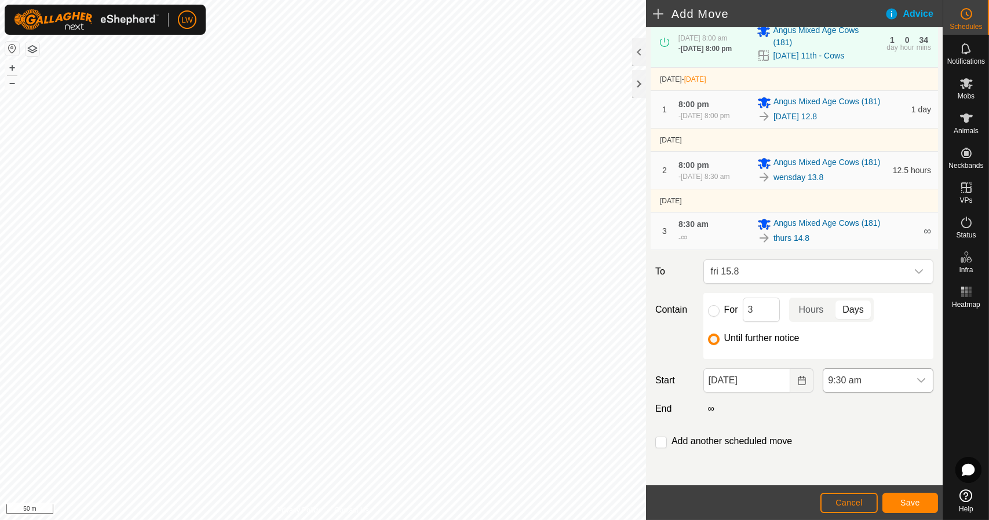
click at [879, 376] on span "9:30 am" at bounding box center [866, 380] width 86 height 23
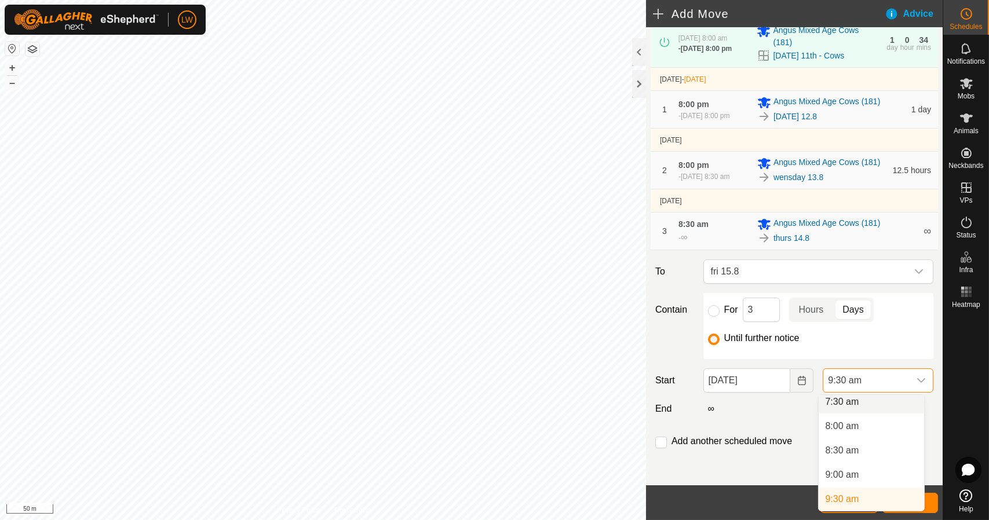
scroll to position [365, 0]
click at [879, 427] on li "8:00 am" at bounding box center [871, 430] width 105 height 23
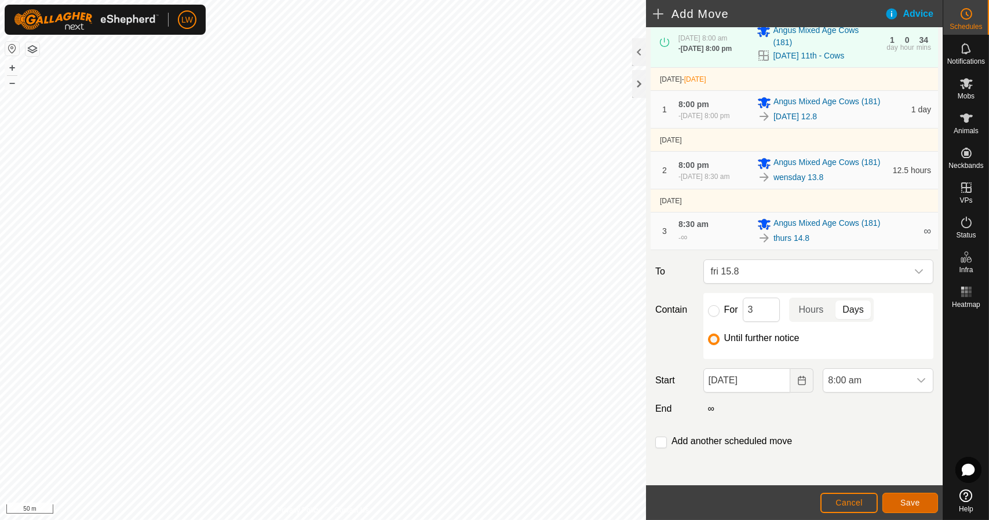
click at [915, 503] on span "Save" at bounding box center [910, 502] width 20 height 9
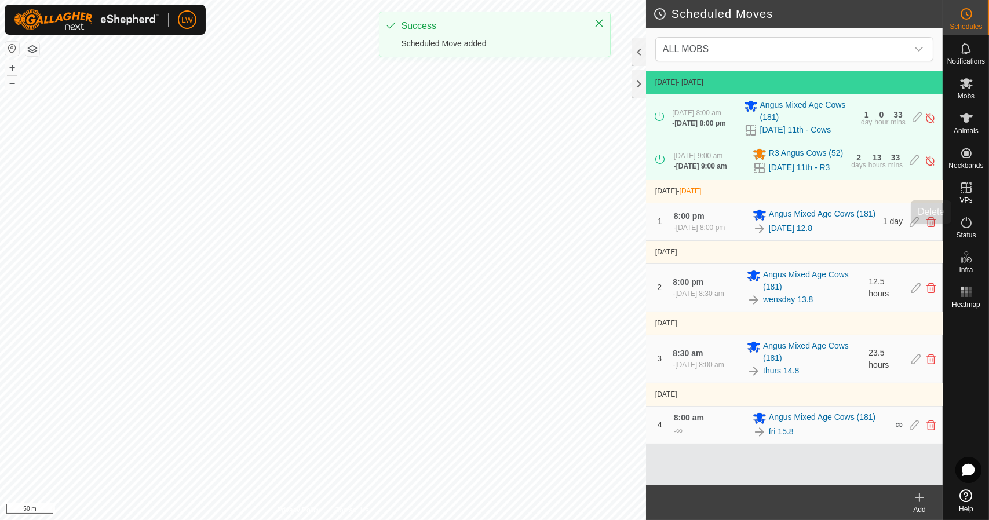
click at [932, 227] on icon at bounding box center [930, 222] width 9 height 10
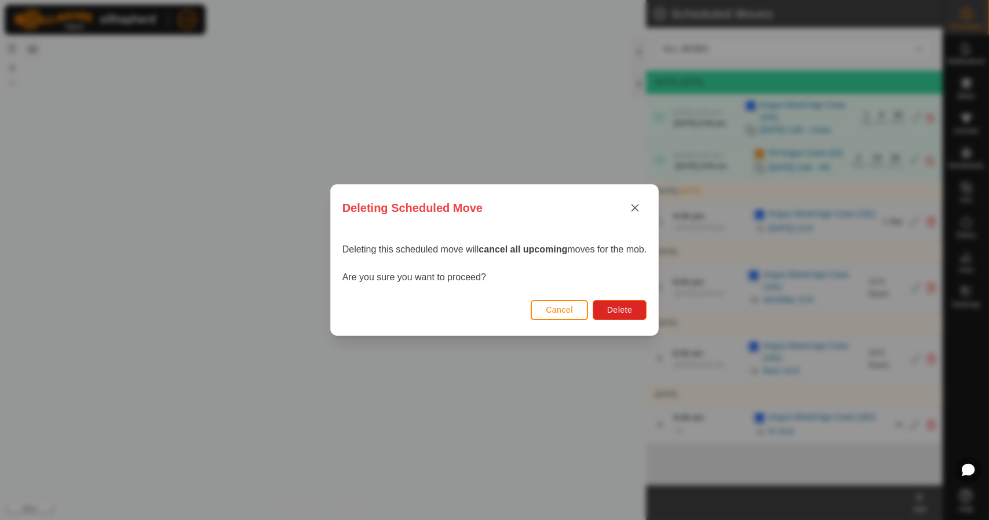
click at [636, 320] on div "Cancel Delete" at bounding box center [495, 315] width 328 height 39
click at [632, 309] on span "Delete" at bounding box center [619, 309] width 25 height 9
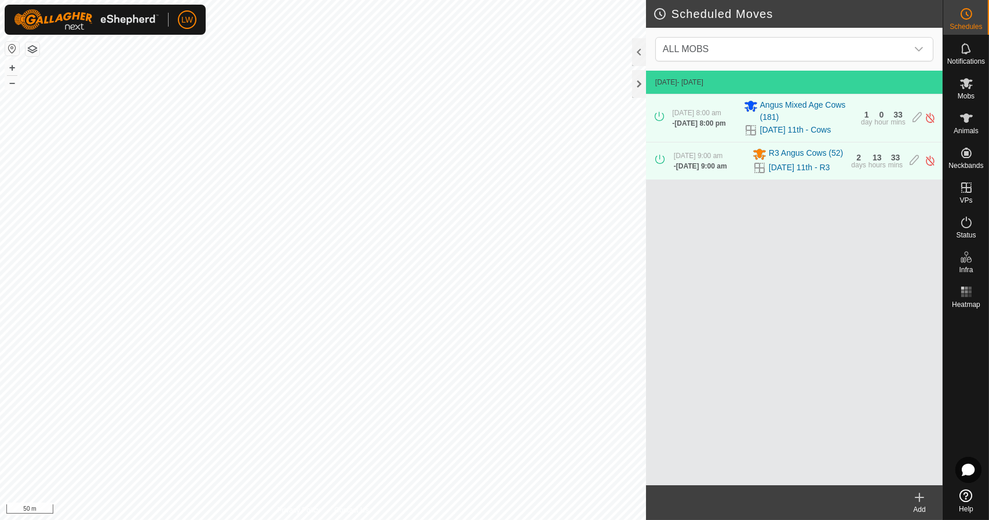
click at [912, 495] on create-svg-icon at bounding box center [919, 498] width 46 height 14
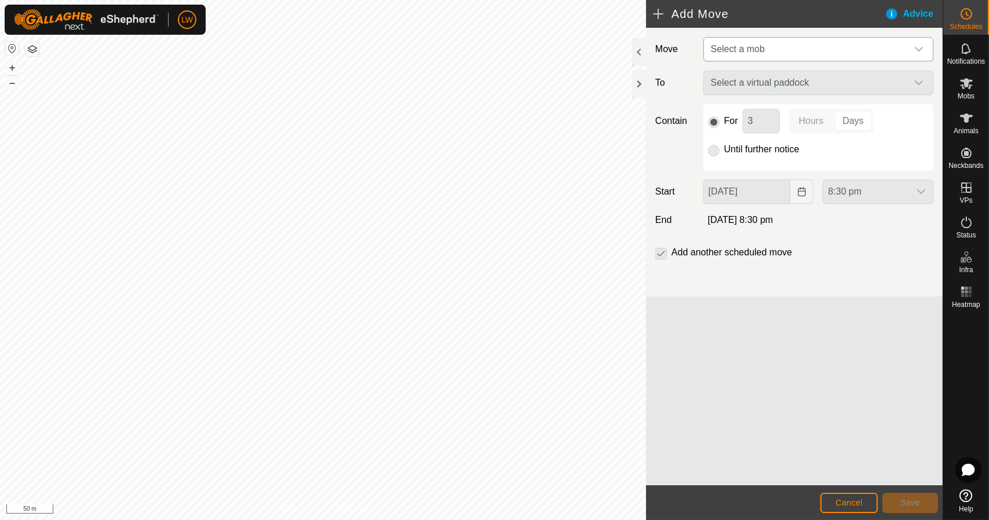
click at [803, 42] on span "Select a mob" at bounding box center [806, 49] width 201 height 23
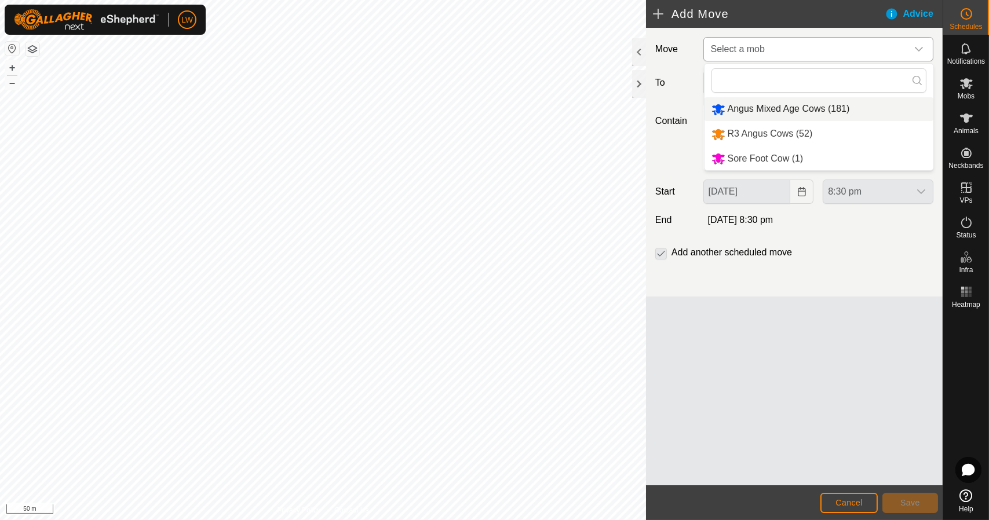
click at [799, 117] on li "Angus Mixed Age Cows (181)" at bounding box center [818, 109] width 229 height 24
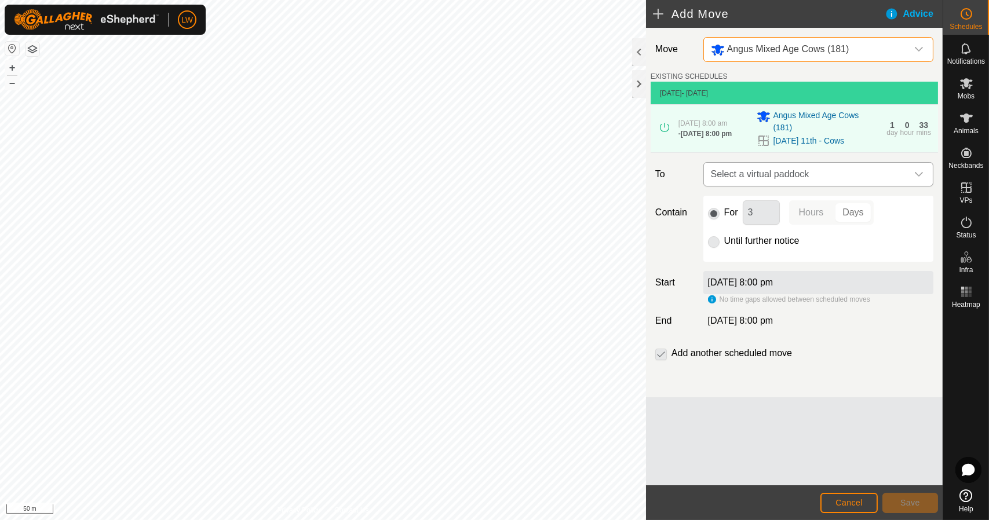
click at [725, 173] on span "Select a virtual paddock" at bounding box center [806, 174] width 201 height 23
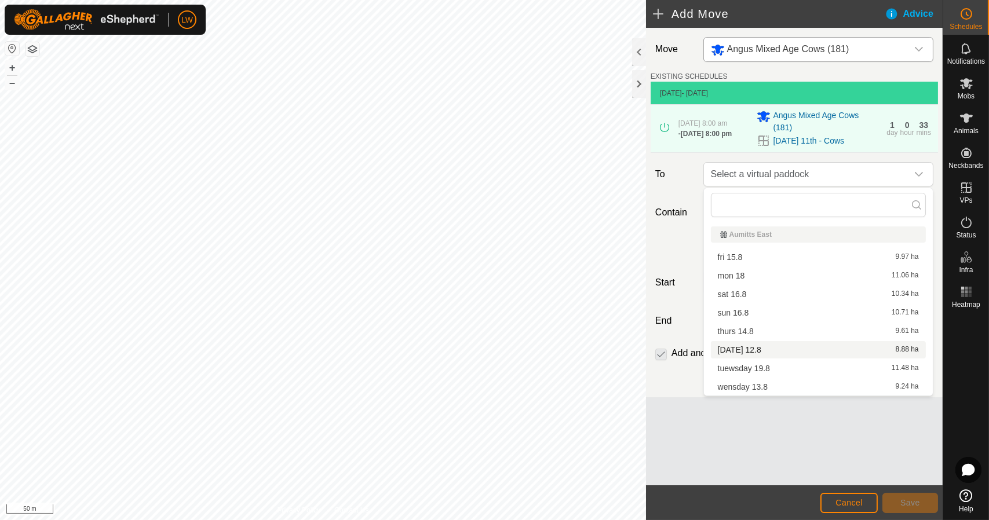
click at [756, 353] on li "[DATE] 12.8 8.88 ha" at bounding box center [818, 349] width 215 height 17
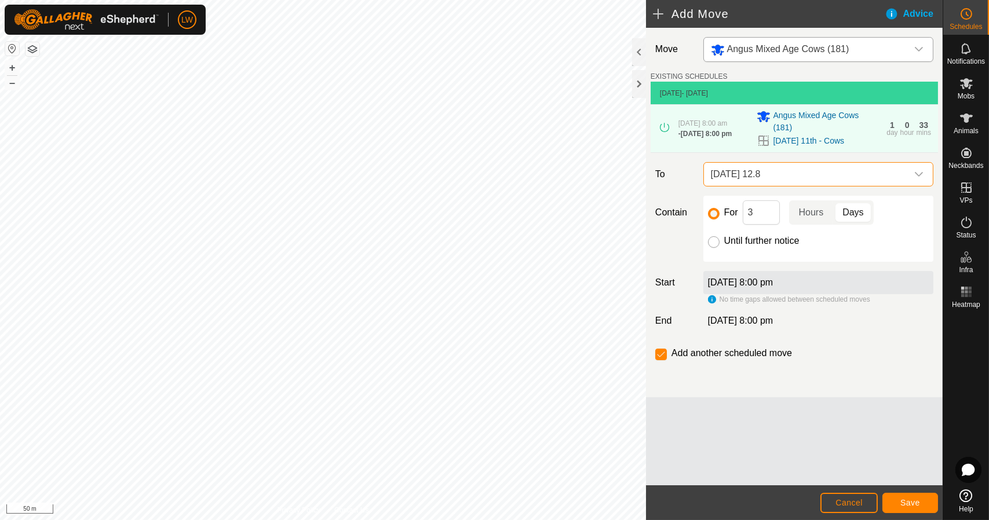
click at [713, 241] on input "Until further notice" at bounding box center [714, 242] width 12 height 12
radio input "true"
checkbox input "false"
click at [764, 277] on div "[DATE] 8:00 pm" at bounding box center [818, 282] width 230 height 23
click at [802, 289] on div "[DATE] 8:00 pm" at bounding box center [818, 282] width 230 height 23
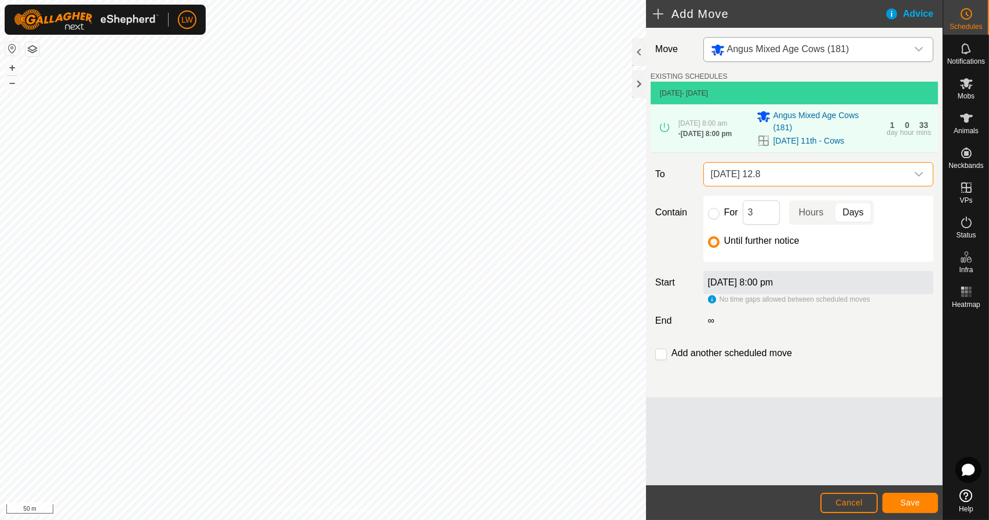
click at [736, 183] on span "[DATE] 12.8" at bounding box center [806, 174] width 201 height 23
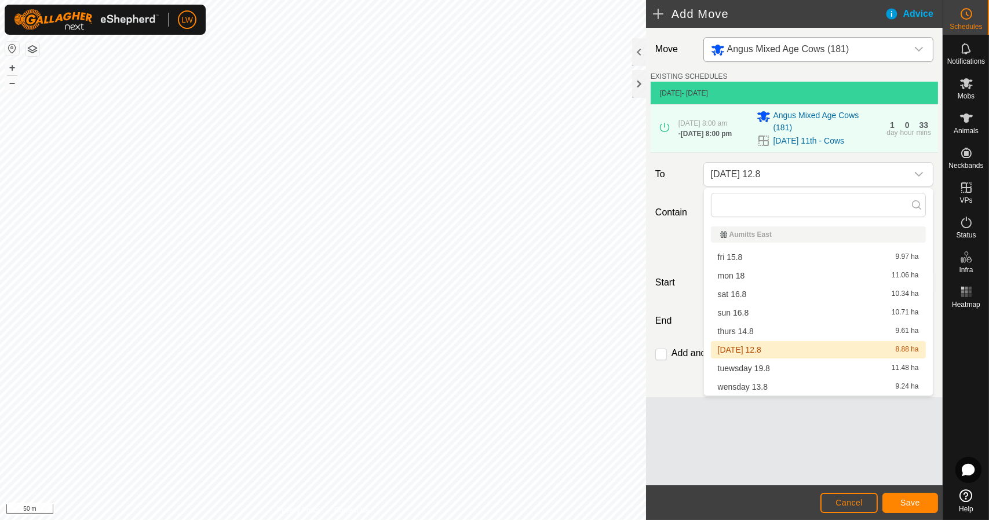
click at [801, 346] on div "[DATE] 12.8 8.88 ha" at bounding box center [818, 350] width 201 height 8
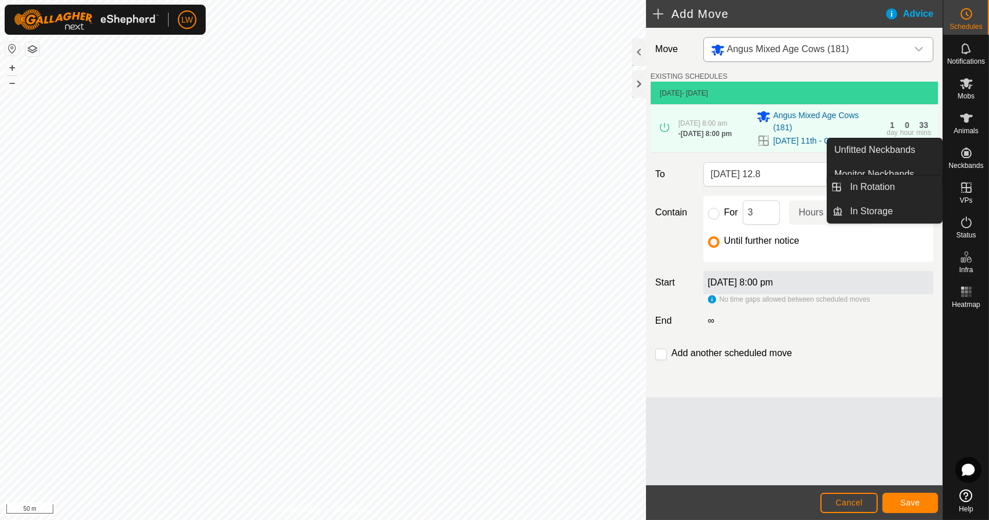
click at [959, 196] on es-virtualpaddocks-svg-icon at bounding box center [966, 187] width 21 height 19
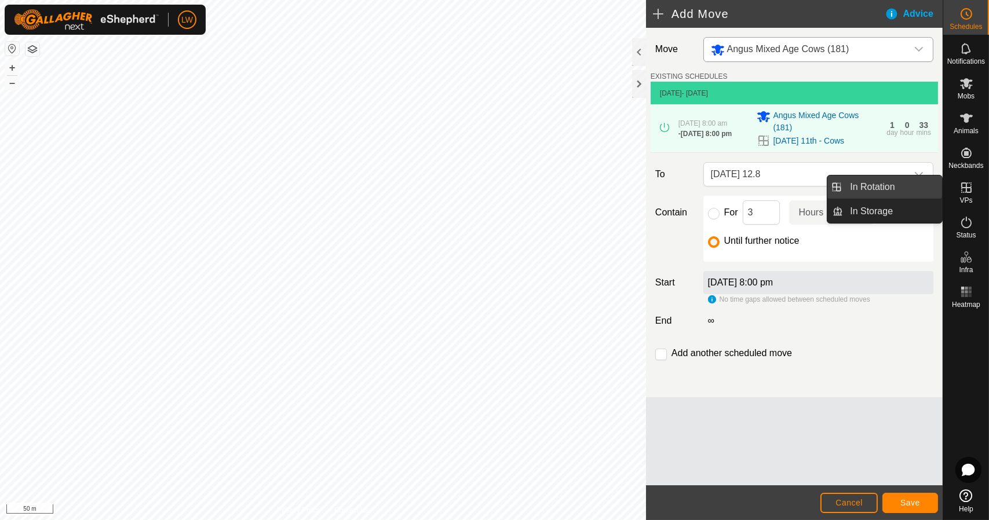
click at [919, 190] on link "In Rotation" at bounding box center [892, 187] width 99 height 23
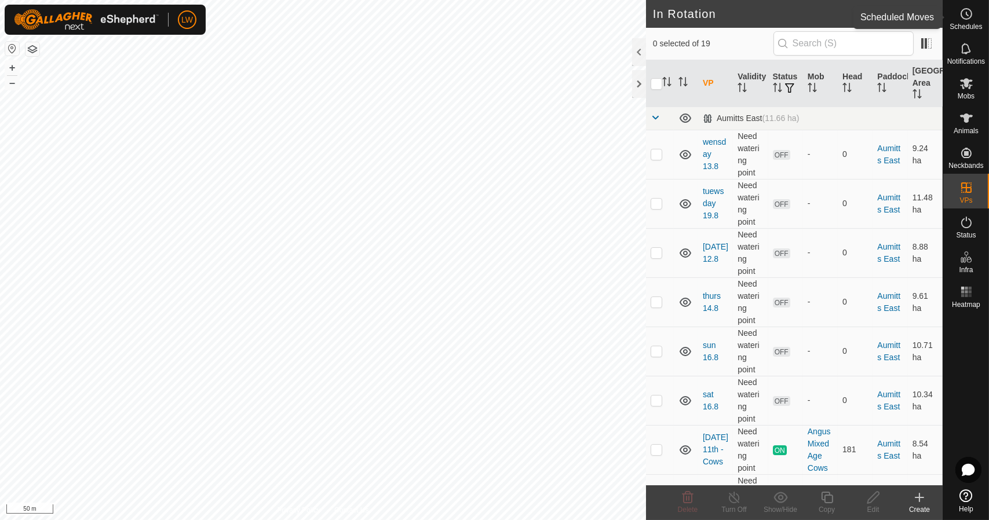
click at [965, 24] on span "Schedules" at bounding box center [965, 26] width 32 height 7
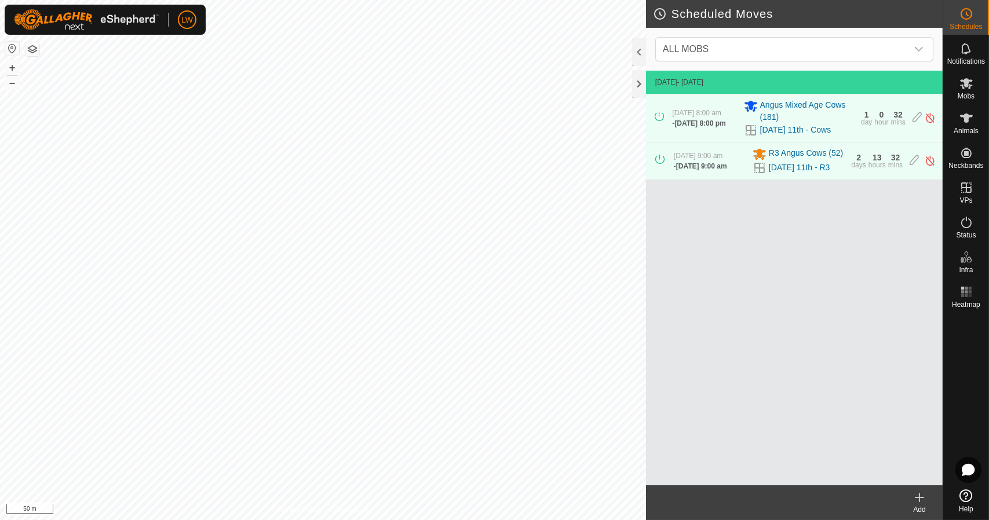
click at [929, 505] on div "Add" at bounding box center [919, 510] width 46 height 10
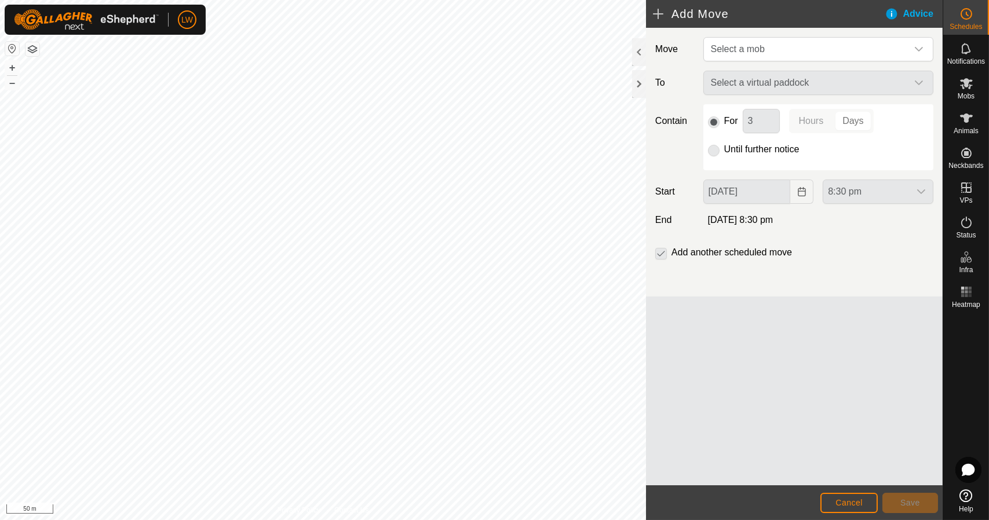
click at [800, 87] on div "Select a virtual paddock" at bounding box center [818, 83] width 239 height 24
click at [789, 43] on span "Select a mob" at bounding box center [806, 49] width 201 height 23
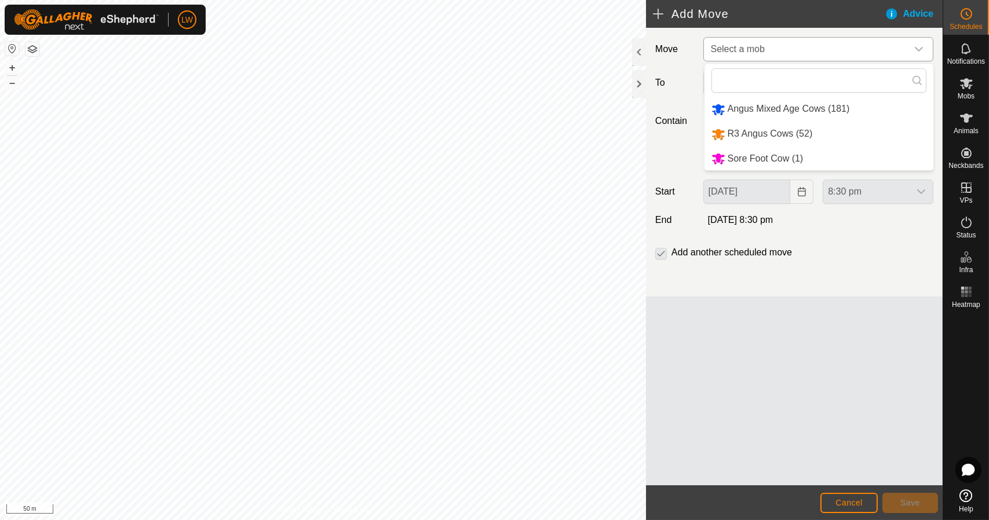
click at [794, 104] on li "Angus Mixed Age Cows (181)" at bounding box center [818, 109] width 229 height 24
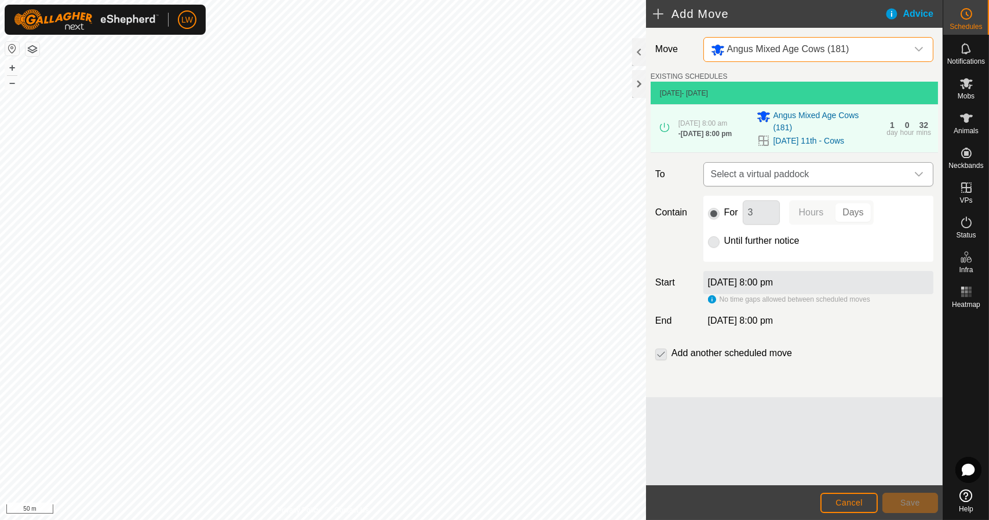
click at [819, 174] on span "Select a virtual paddock" at bounding box center [806, 174] width 201 height 23
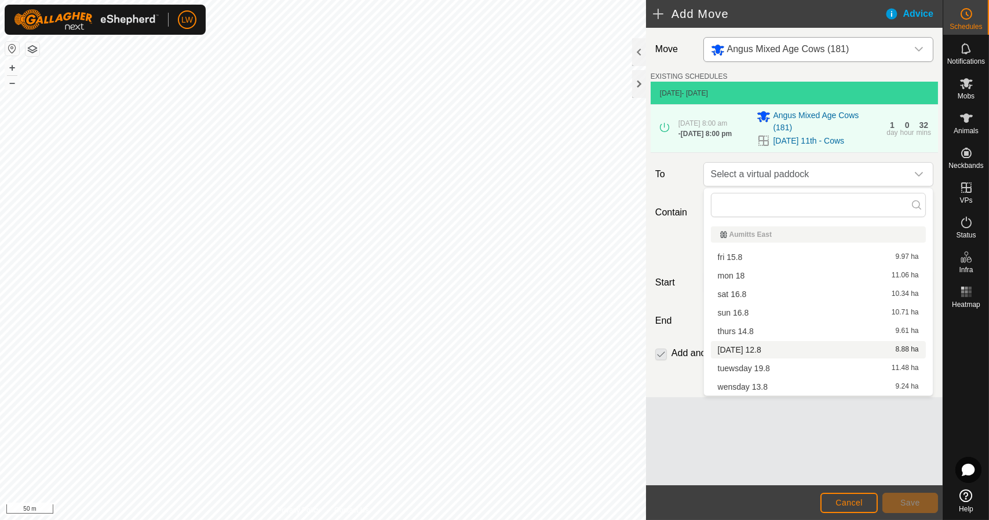
click at [743, 354] on li "[DATE] 12.8 8.88 ha" at bounding box center [818, 349] width 215 height 17
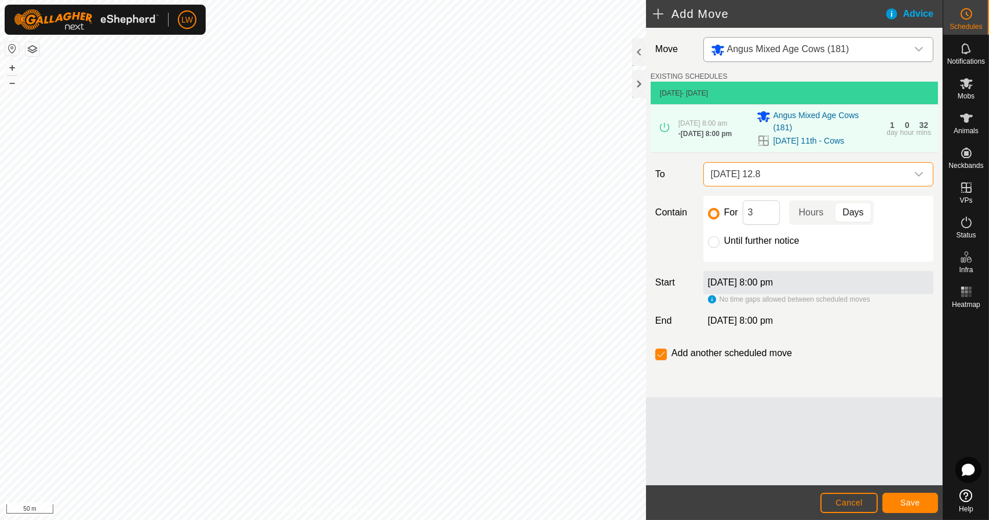
click at [707, 309] on div "Move Angus Mixed Age Cows (181) EXISTING SCHEDULES [DATE] - [DATE] [DATE] 8:00 …" at bounding box center [794, 213] width 297 height 370
click at [711, 301] on div "No time gaps allowed between scheduled moves" at bounding box center [789, 299] width 162 height 10
click at [764, 271] on div "[DATE] 8:00 pm" at bounding box center [818, 282] width 230 height 23
click at [716, 211] on input "For" at bounding box center [714, 214] width 12 height 12
click at [717, 238] on input "Until further notice" at bounding box center [714, 242] width 12 height 12
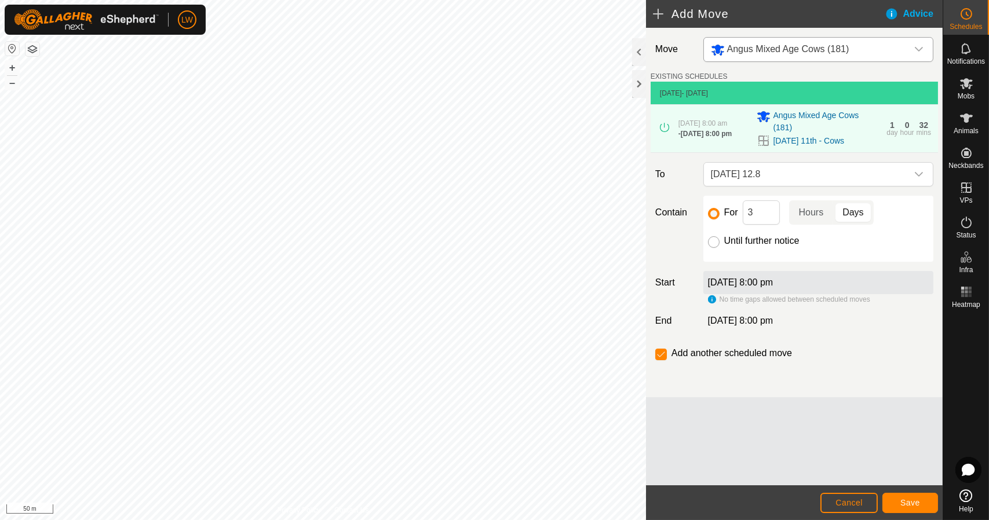
radio input "true"
checkbox input "false"
click at [739, 280] on label "[DATE] 8:00 pm" at bounding box center [740, 282] width 65 height 10
click at [970, 123] on icon at bounding box center [966, 118] width 14 height 14
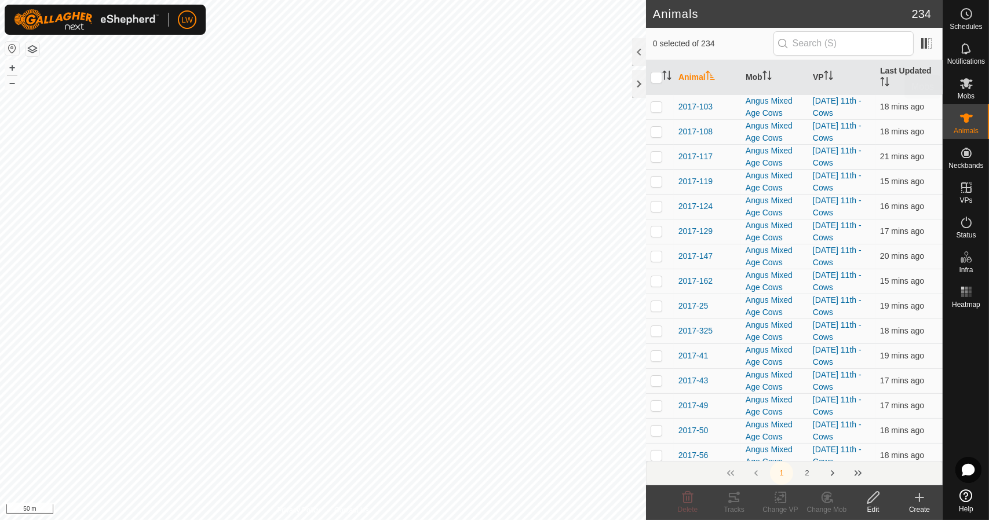
drag, startPoint x: 966, startPoint y: 104, endPoint x: 973, endPoint y: 105, distance: 7.7
click at [970, 98] on div "Mobs" at bounding box center [966, 87] width 46 height 35
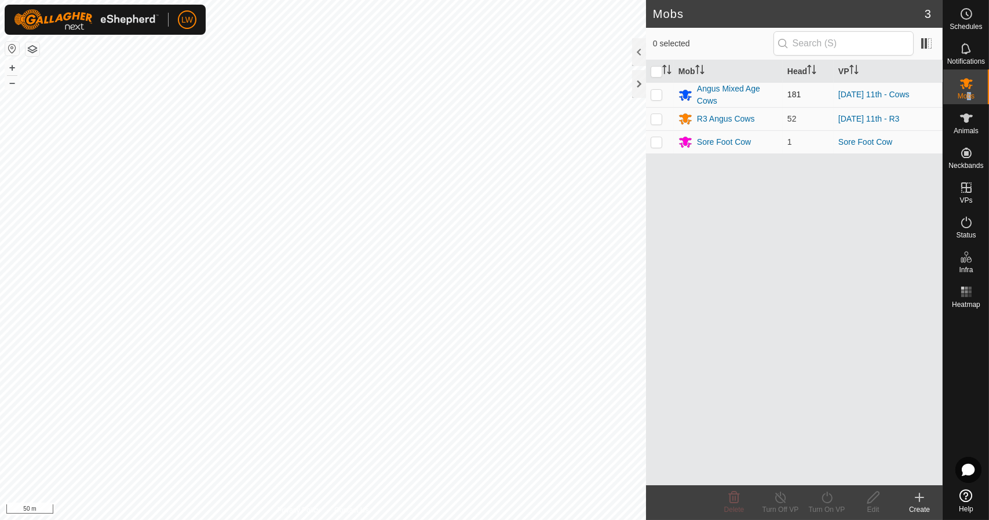
click at [848, 89] on td "[DATE] 11th - Cows" at bounding box center [888, 94] width 109 height 25
click at [852, 96] on link "[DATE] 11th - Cows" at bounding box center [873, 94] width 71 height 9
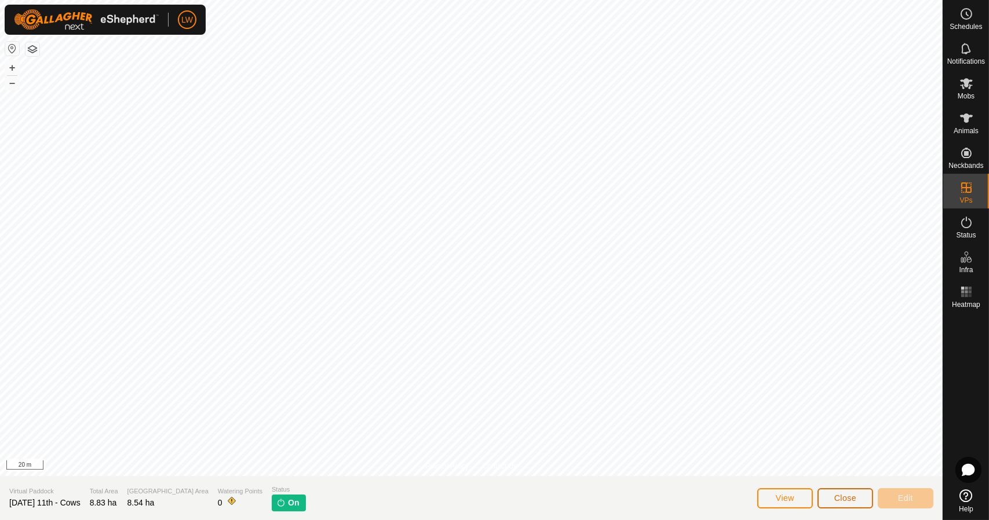
click at [860, 497] on button "Close" at bounding box center [845, 498] width 56 height 20
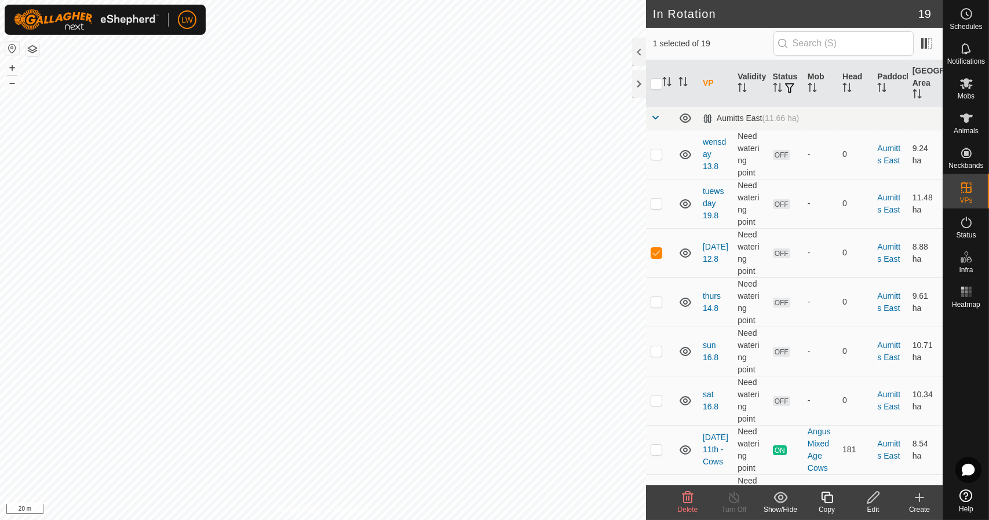
click at [877, 494] on icon at bounding box center [873, 498] width 14 height 14
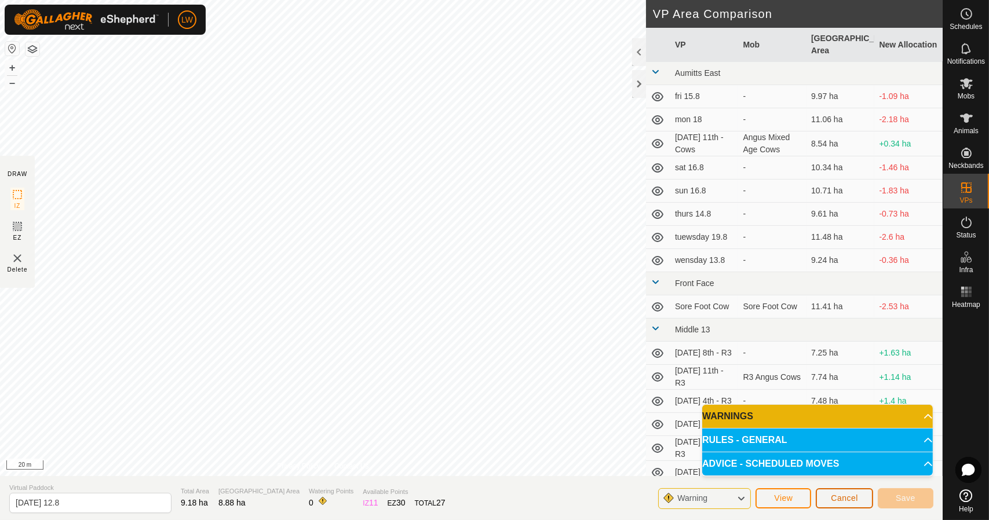
click at [854, 496] on span "Cancel" at bounding box center [844, 498] width 27 height 9
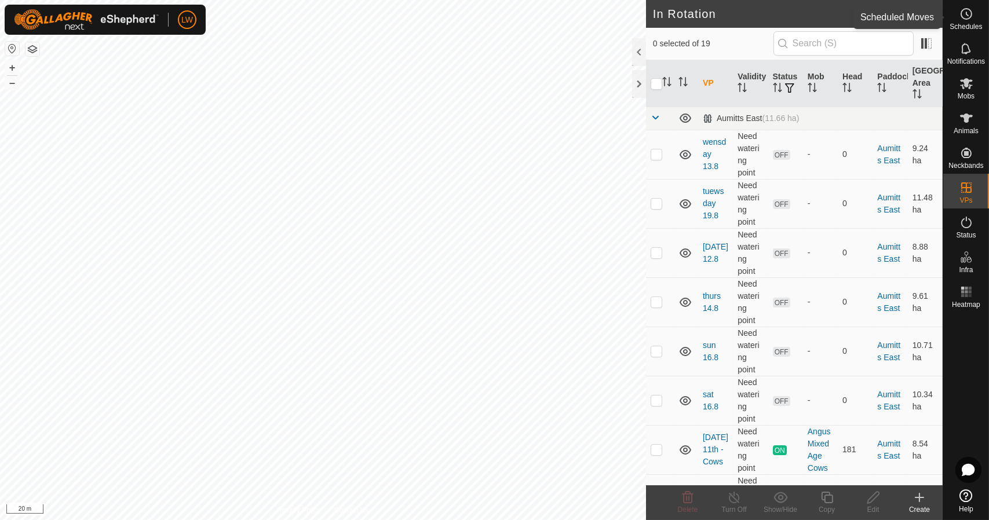
click at [965, 20] on icon at bounding box center [966, 14] width 14 height 14
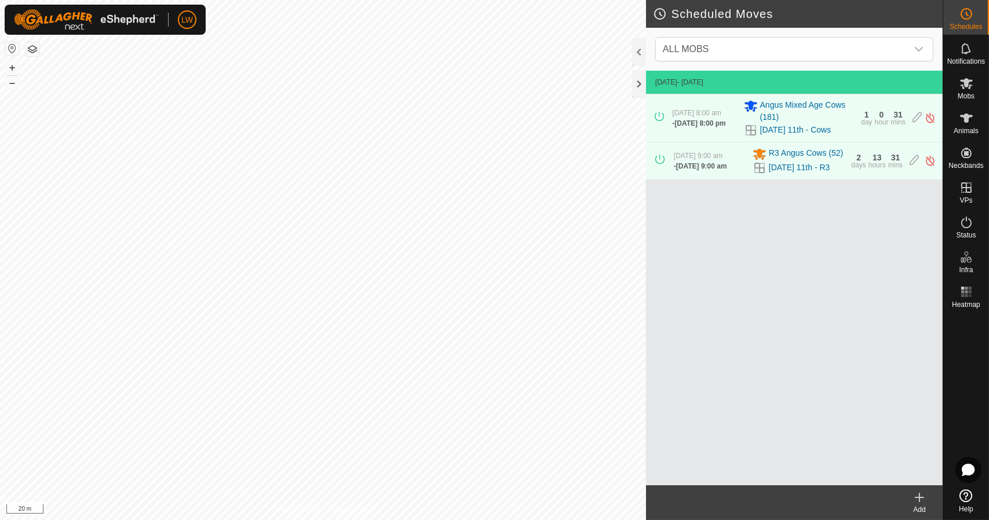
click at [915, 492] on icon at bounding box center [919, 498] width 14 height 14
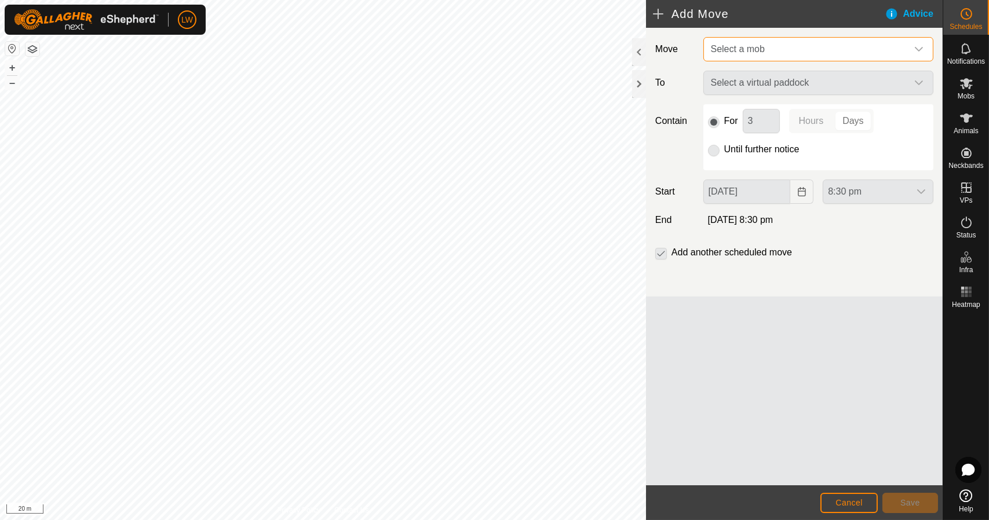
click at [764, 46] on span "Select a mob" at bounding box center [738, 49] width 54 height 10
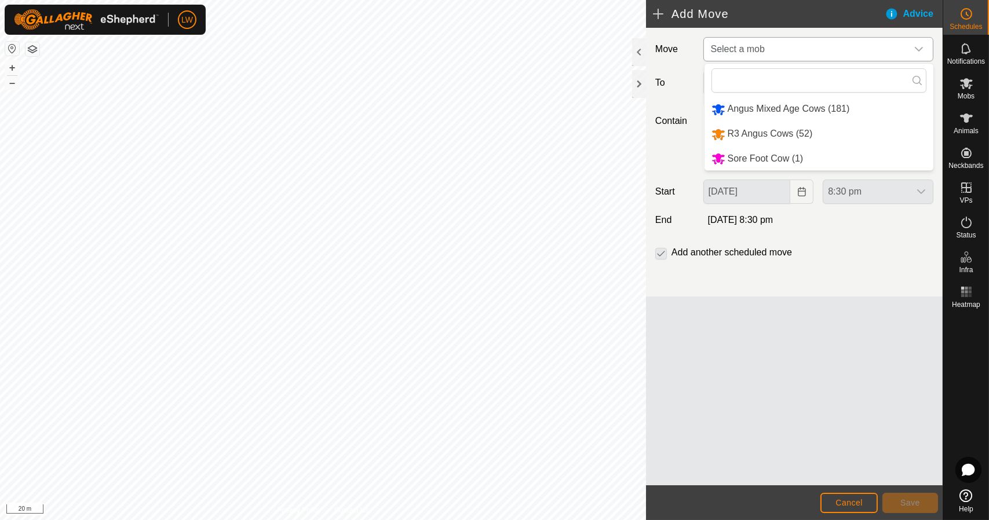
click at [751, 107] on li "Angus Mixed Age Cows (181)" at bounding box center [818, 109] width 229 height 24
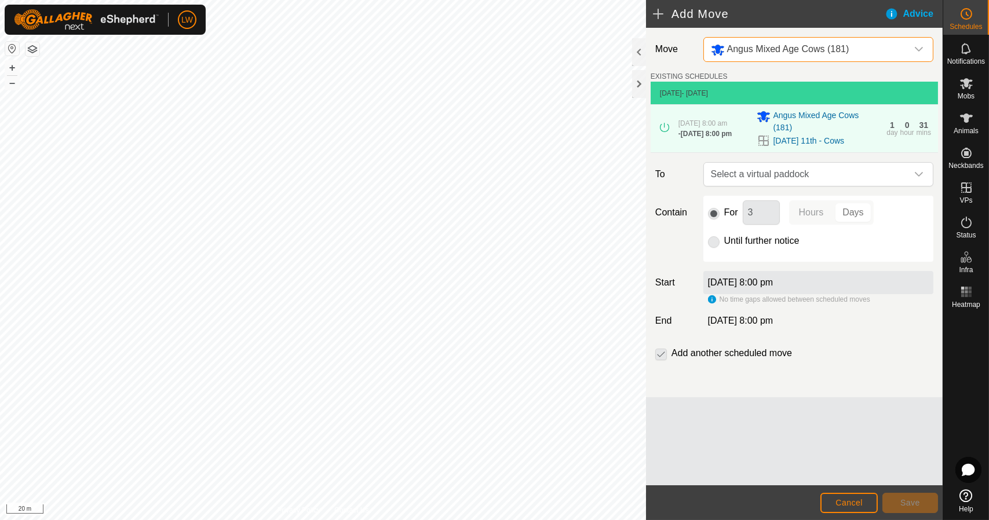
click at [773, 280] on label "[DATE] 8:00 pm" at bounding box center [740, 282] width 65 height 10
click at [773, 282] on label "[DATE] 8:00 pm" at bounding box center [740, 282] width 65 height 10
click at [773, 285] on label "[DATE] 8:00 pm" at bounding box center [740, 282] width 65 height 10
click at [708, 301] on div "No time gaps allowed between scheduled moves" at bounding box center [789, 299] width 162 height 10
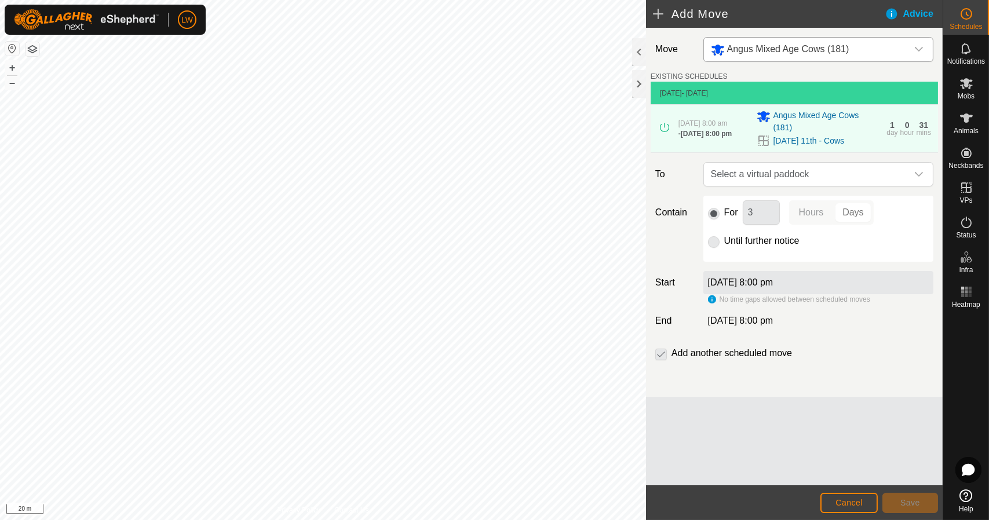
click at [711, 298] on div "No time gaps allowed between scheduled moves" at bounding box center [789, 299] width 162 height 10
click at [751, 292] on div "[DATE] 8:00 pm" at bounding box center [818, 282] width 230 height 23
click at [753, 286] on label "[DATE] 8:00 pm" at bounding box center [740, 282] width 65 height 10
click at [780, 166] on span "Select a virtual paddock" at bounding box center [806, 174] width 201 height 23
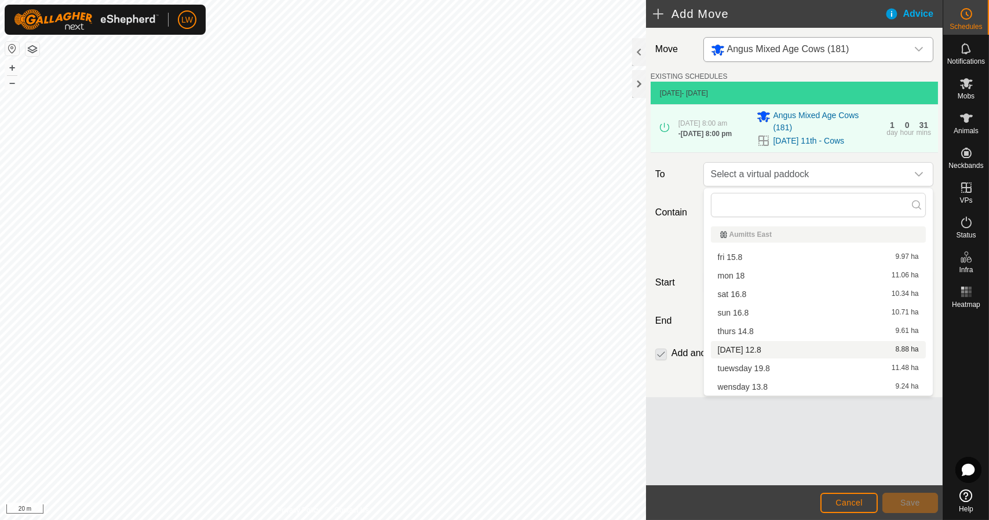
click at [781, 341] on li "[DATE] 12.8 8.88 ha" at bounding box center [818, 349] width 215 height 17
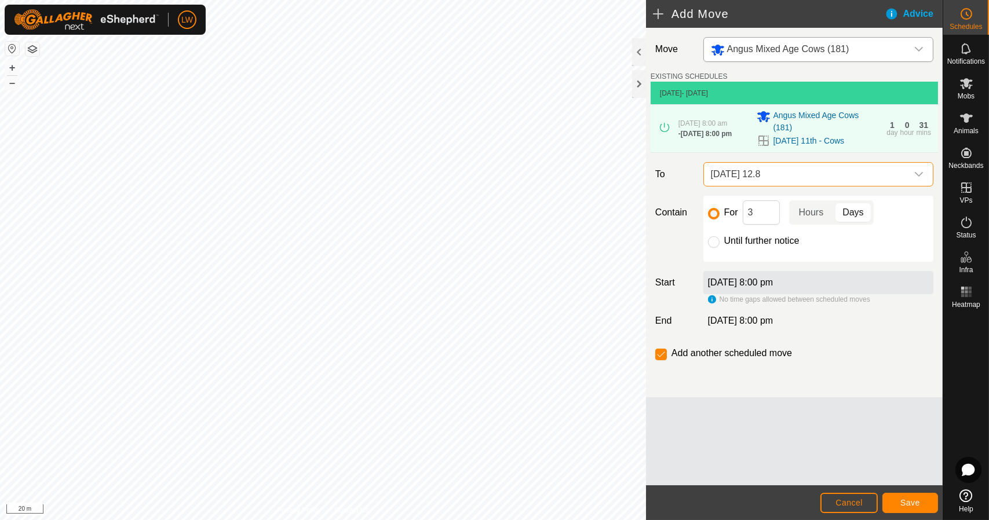
click at [781, 180] on span "[DATE] 12.8" at bounding box center [806, 174] width 201 height 23
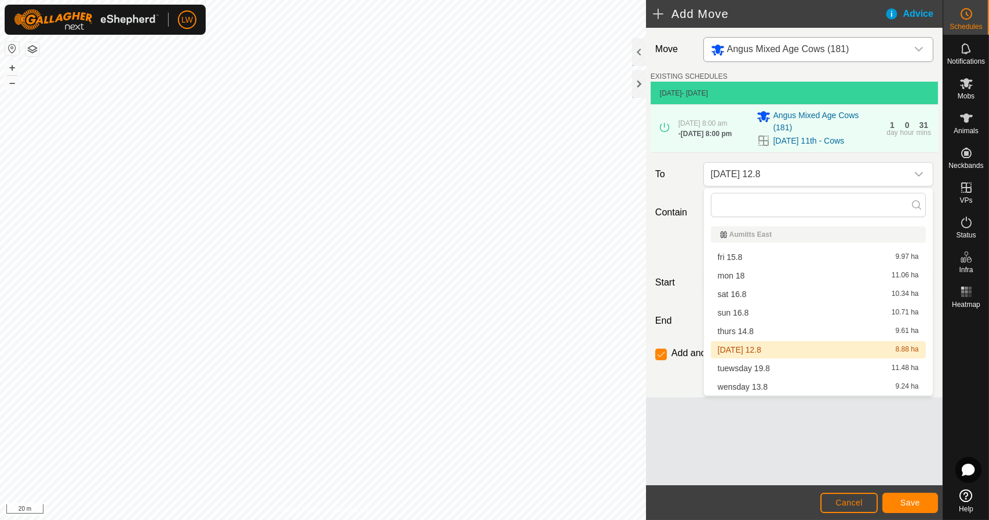
click at [786, 260] on div "fri 15.8 9.97 ha" at bounding box center [818, 257] width 201 height 8
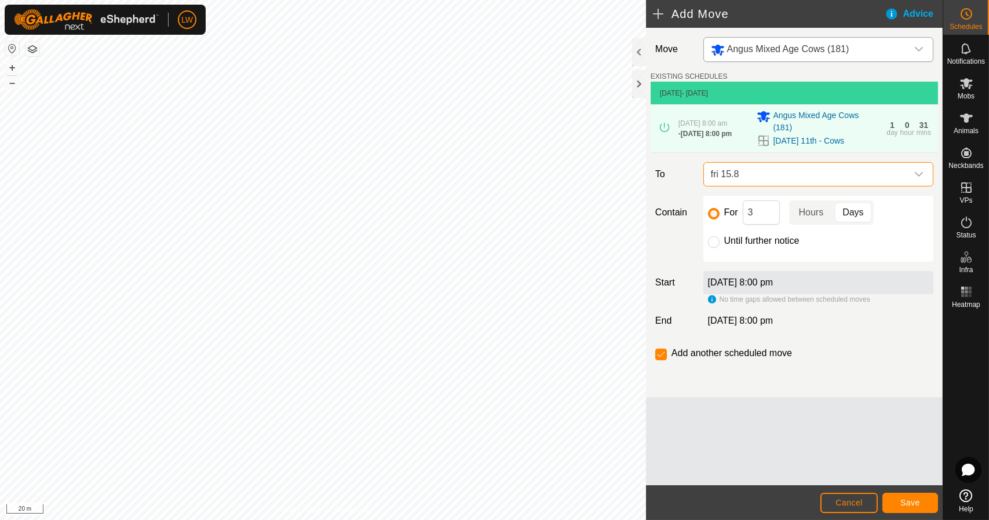
click at [794, 182] on span "fri 15.8" at bounding box center [806, 174] width 201 height 23
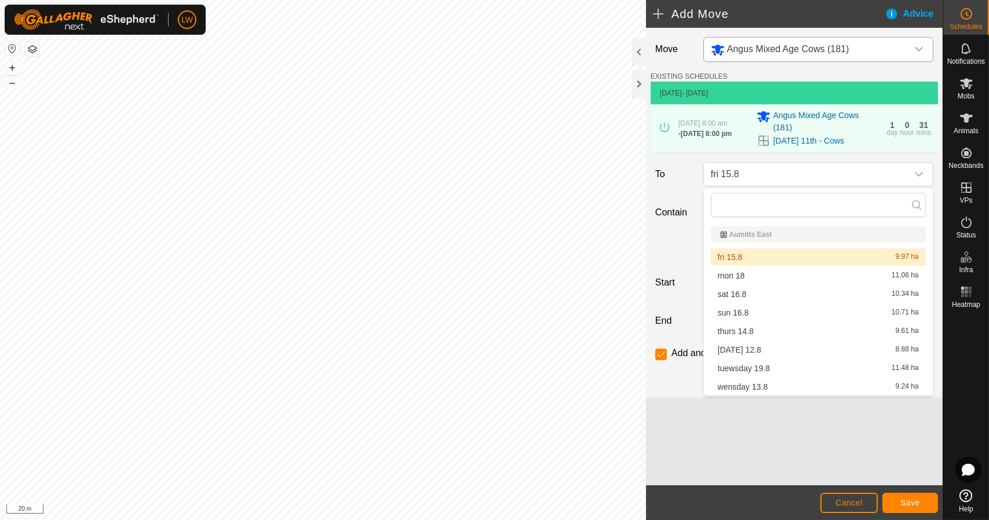
click at [765, 319] on li "sun 16.8 10.71 ha" at bounding box center [818, 312] width 215 height 17
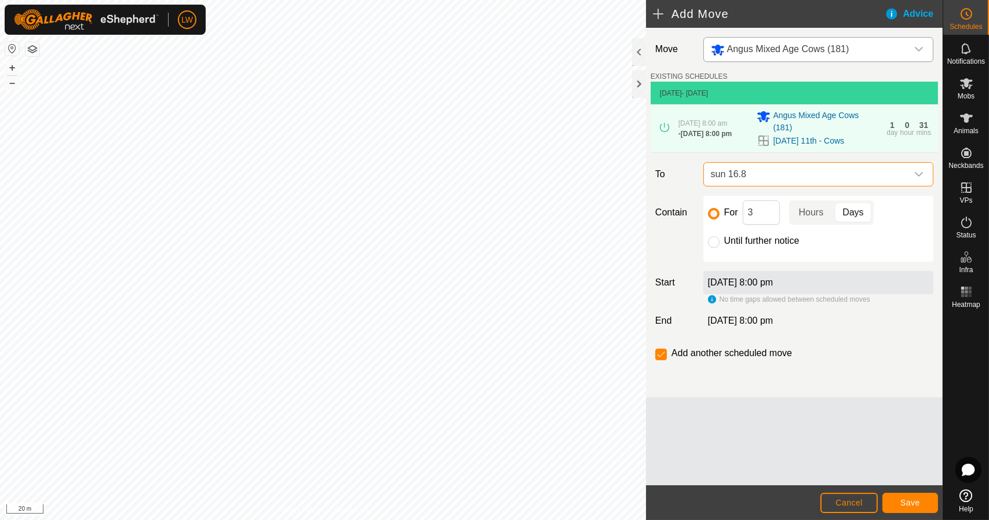
click at [785, 174] on span "sun 16.8" at bounding box center [806, 174] width 201 height 23
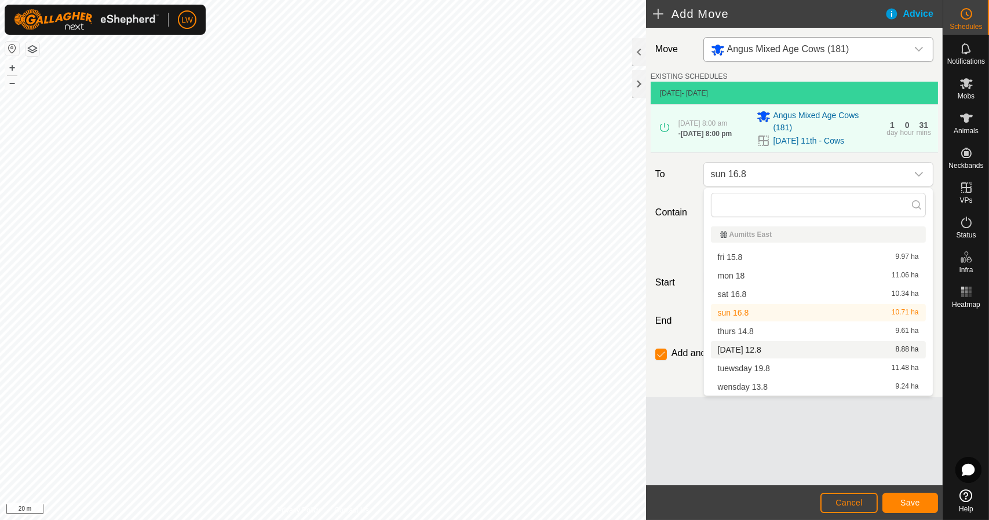
click at [750, 346] on span "[DATE] 12.8" at bounding box center [739, 350] width 43 height 8
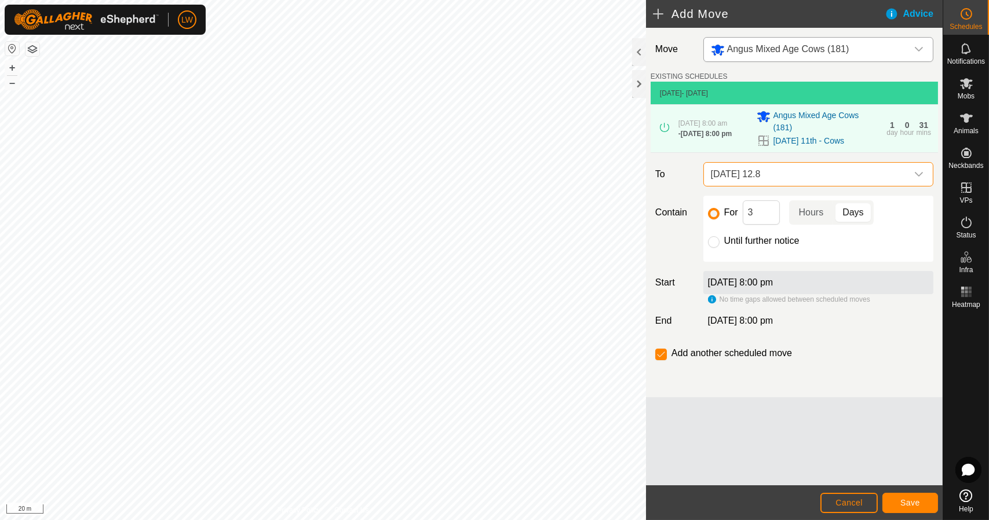
click at [710, 236] on p-radiobutton at bounding box center [714, 241] width 12 height 14
click at [721, 251] on div "For 3 Hours Days Until further notice" at bounding box center [818, 229] width 230 height 66
click at [720, 243] on div "Until further notice" at bounding box center [818, 241] width 221 height 14
click at [718, 241] on input "Until further notice" at bounding box center [714, 242] width 12 height 12
radio input "true"
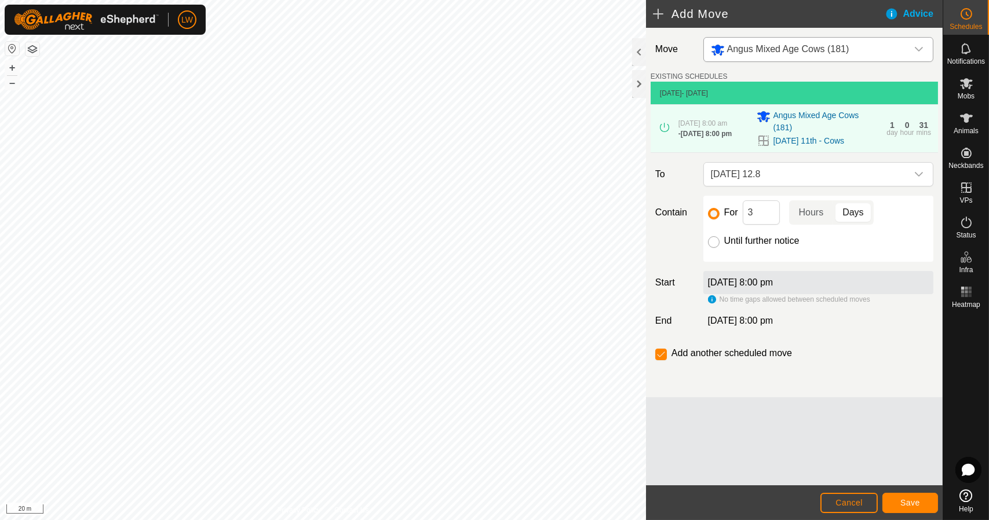
checkbox input "false"
click at [894, 126] on div "1" at bounding box center [892, 125] width 5 height 8
click at [719, 134] on div "- [DATE] 8:00 pm" at bounding box center [704, 134] width 53 height 10
click at [738, 287] on label "[DATE] 8:00 pm" at bounding box center [740, 282] width 65 height 10
click at [746, 280] on label "[DATE] 8:00 pm" at bounding box center [740, 282] width 65 height 10
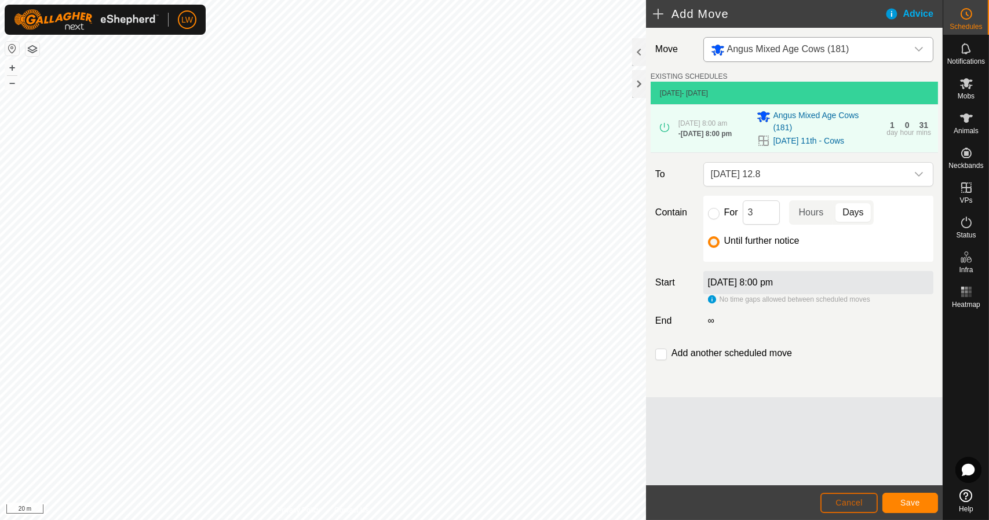
click at [845, 501] on span "Cancel" at bounding box center [848, 502] width 27 height 9
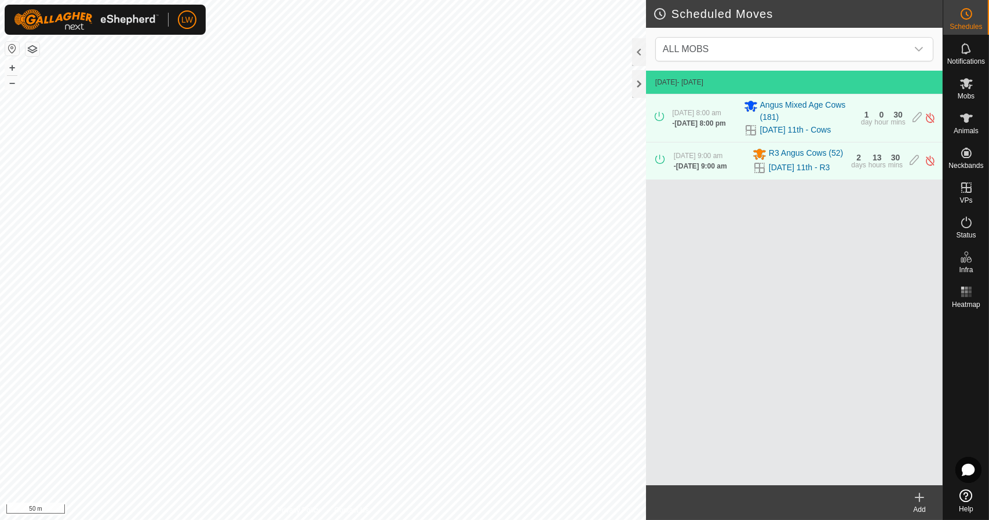
click at [919, 505] on div "Add" at bounding box center [919, 510] width 46 height 10
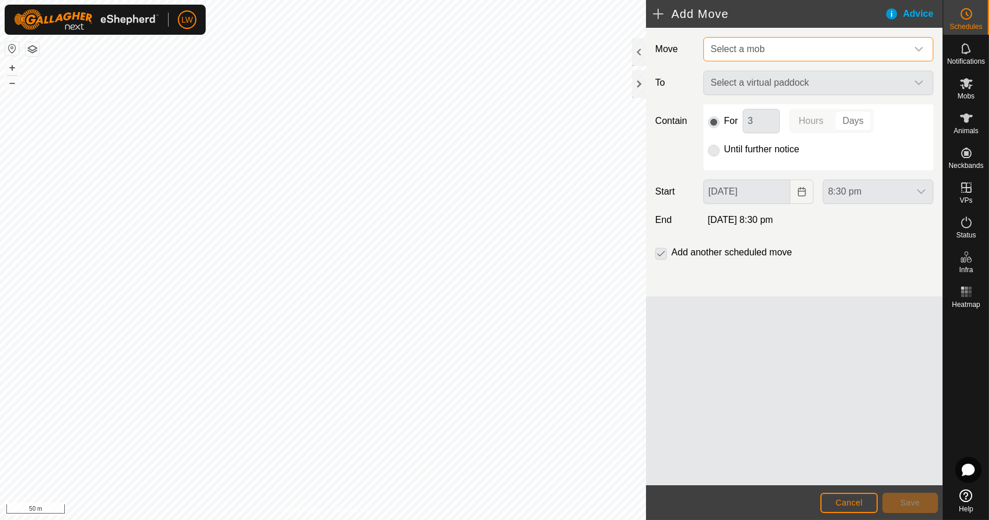
click at [770, 52] on span "Select a mob" at bounding box center [806, 49] width 201 height 23
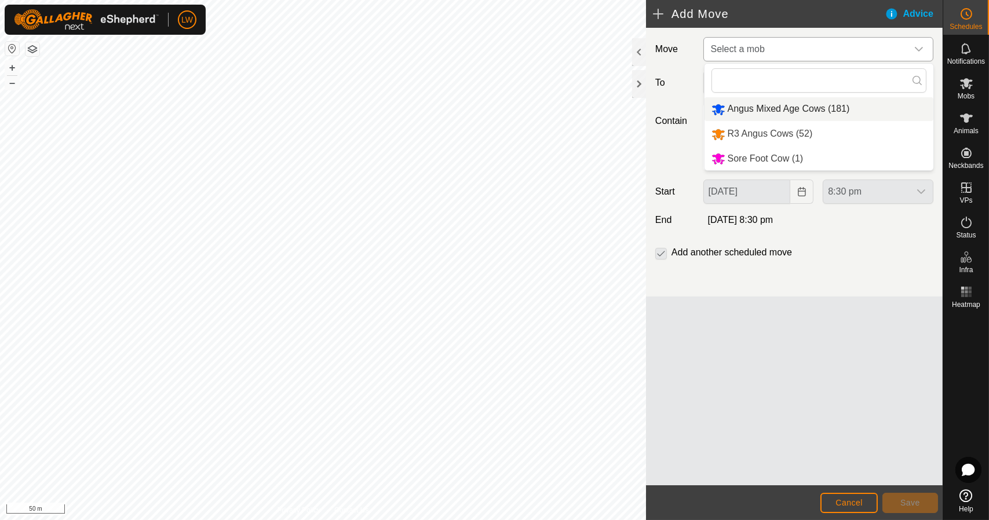
click at [770, 104] on li "Angus Mixed Age Cows (181)" at bounding box center [818, 109] width 229 height 24
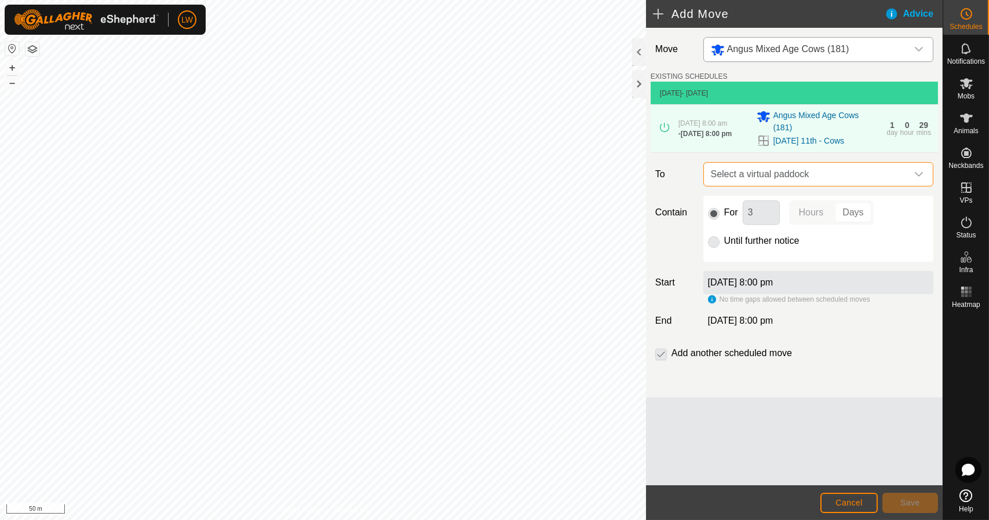
drag, startPoint x: 785, startPoint y: 171, endPoint x: 800, endPoint y: 184, distance: 19.4
click at [787, 169] on span "Select a virtual paddock" at bounding box center [806, 174] width 201 height 23
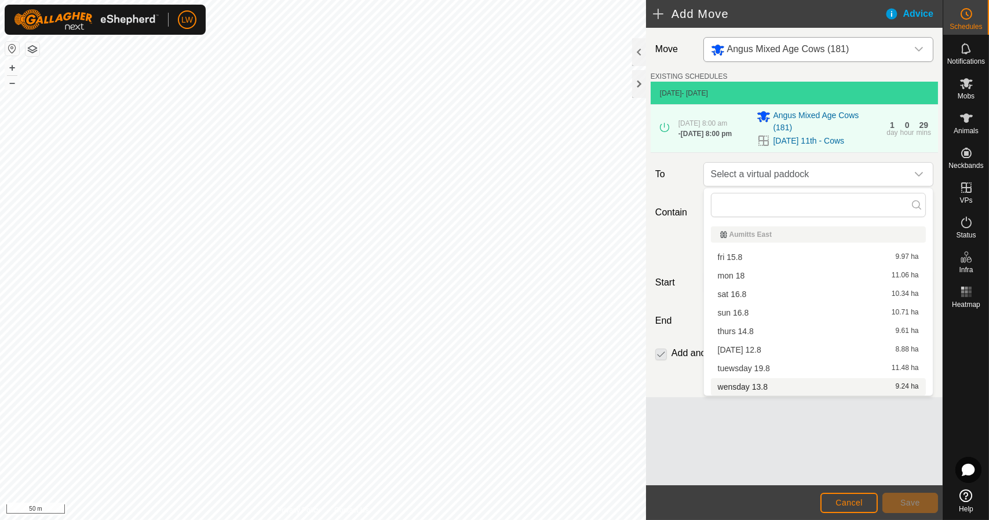
click at [729, 383] on span "wensday 13.8" at bounding box center [743, 387] width 50 height 8
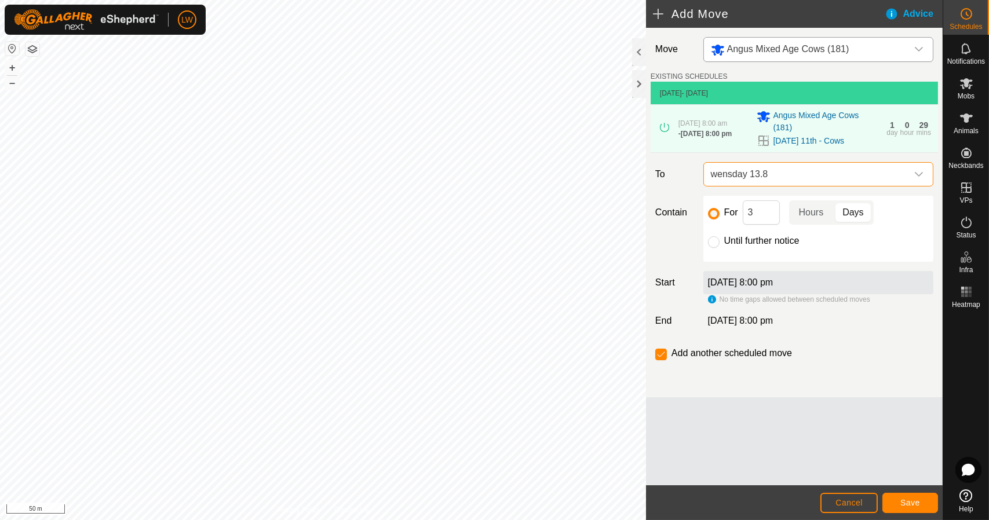
click at [760, 288] on div "[DATE] 8:00 pm" at bounding box center [818, 282] width 230 height 23
click at [798, 213] on p-togglebutton "Hours" at bounding box center [811, 212] width 45 height 24
click at [755, 214] on input "3" at bounding box center [761, 212] width 37 height 24
click at [721, 238] on div "Until further notice" at bounding box center [818, 241] width 221 height 14
click at [715, 241] on input "Until further notice" at bounding box center [714, 242] width 12 height 12
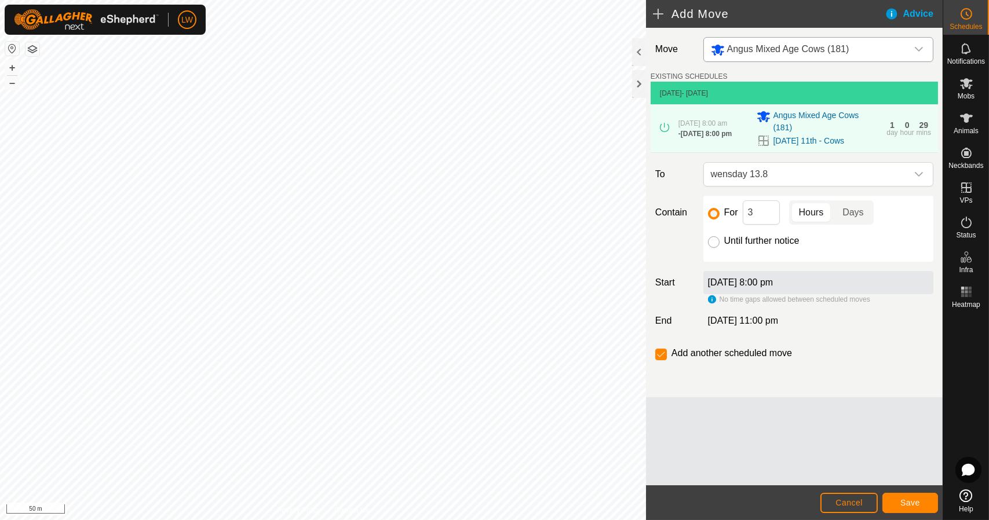
radio input "true"
checkbox input "false"
click at [725, 275] on div "[DATE] 8:00 pm" at bounding box center [818, 282] width 230 height 23
click at [724, 280] on label "[DATE] 8:00 pm" at bounding box center [740, 282] width 65 height 10
click at [828, 495] on button "Cancel" at bounding box center [848, 503] width 57 height 20
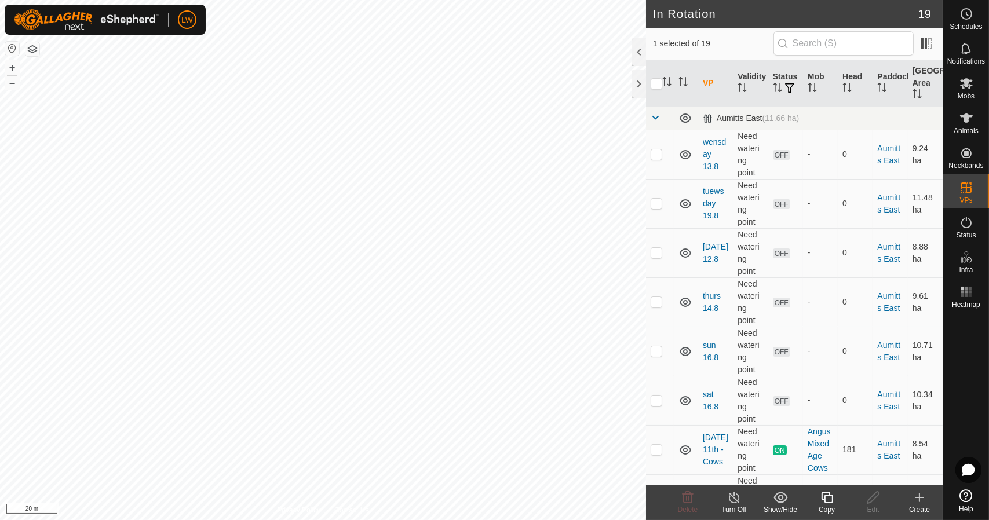
click at [819, 501] on copy-svg-icon at bounding box center [827, 498] width 46 height 14
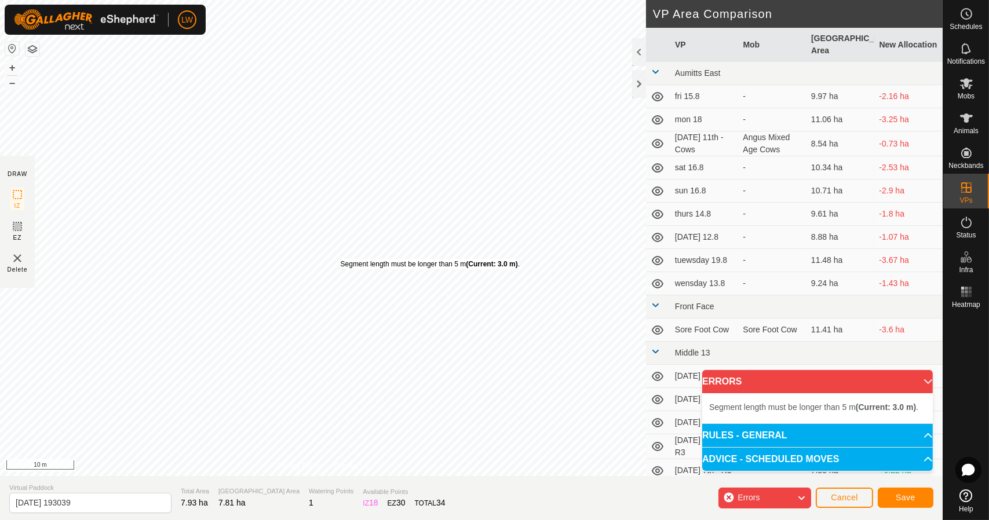
click at [345, 259] on div "Segment length must be longer than 5 m (Current: 3.0 m) ." at bounding box center [430, 264] width 179 height 10
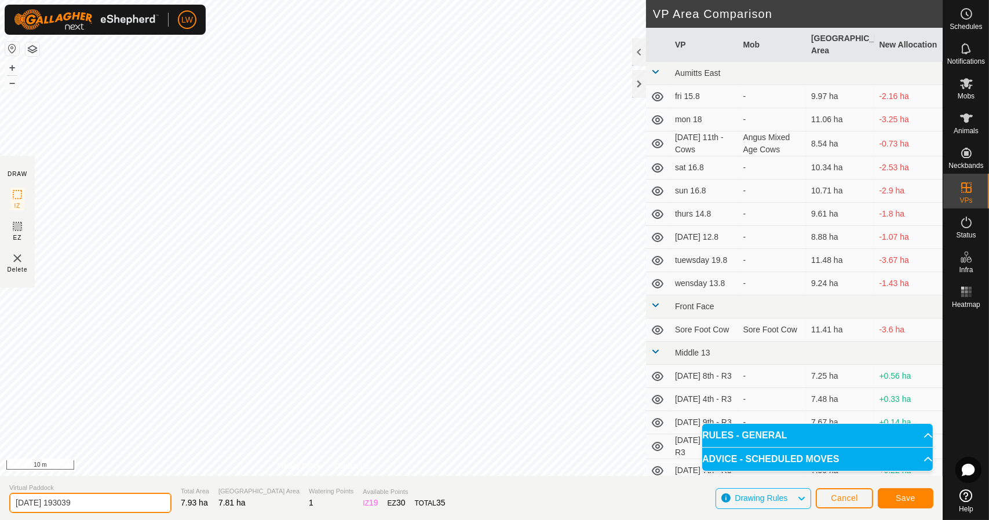
drag, startPoint x: 32, startPoint y: 496, endPoint x: 0, endPoint y: 493, distance: 32.6
click at [0, 499] on section "Virtual Paddock [DATE] 193039 Total Area 7.93 ha Grazing Area 7.81 ha Watering …" at bounding box center [471, 498] width 943 height 44
type input "yuesday"
click at [906, 500] on span "Save" at bounding box center [906, 498] width 20 height 9
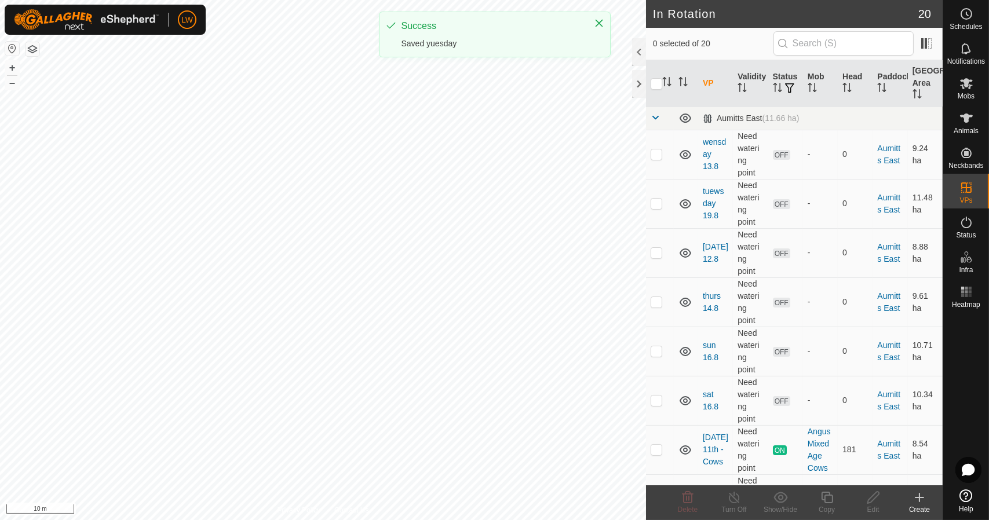
checkbox input "true"
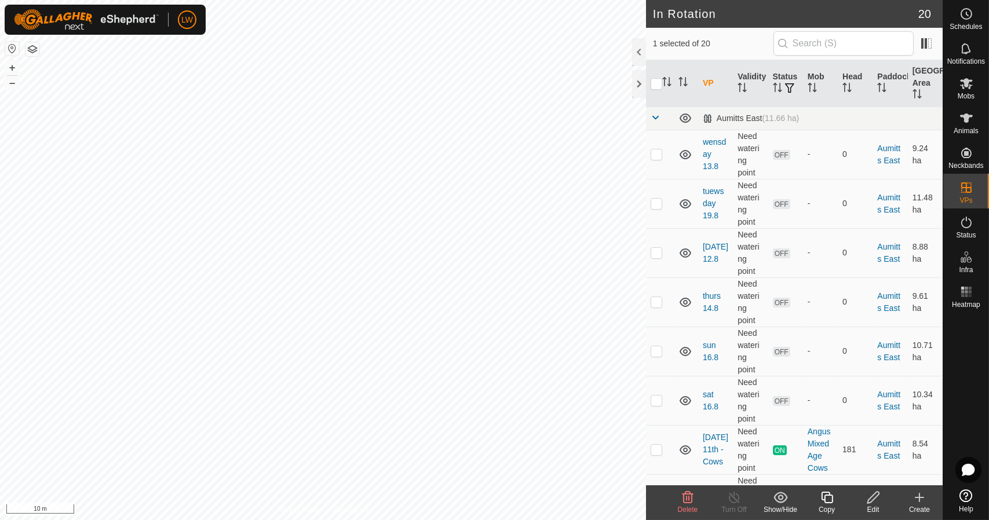
click at [831, 498] on icon at bounding box center [827, 498] width 14 height 14
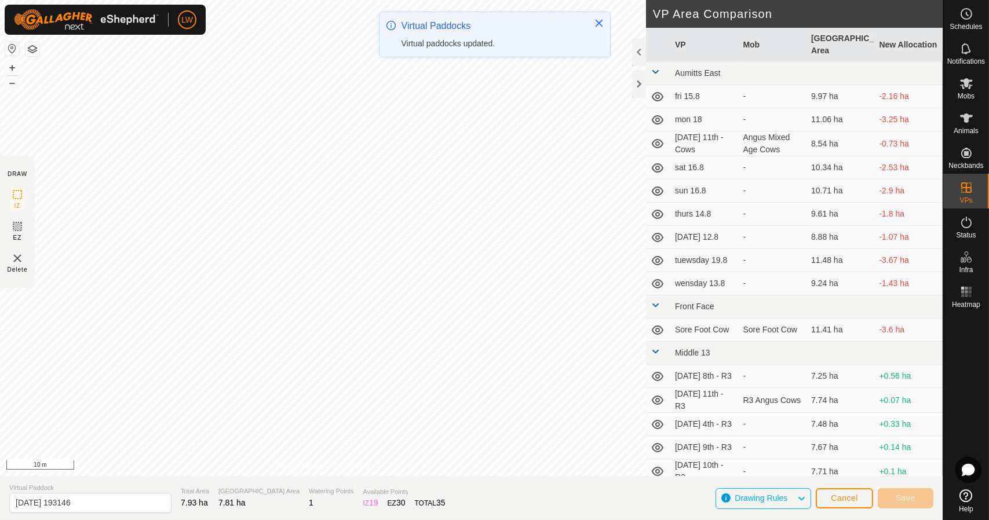
type input "[DATE] 193150"
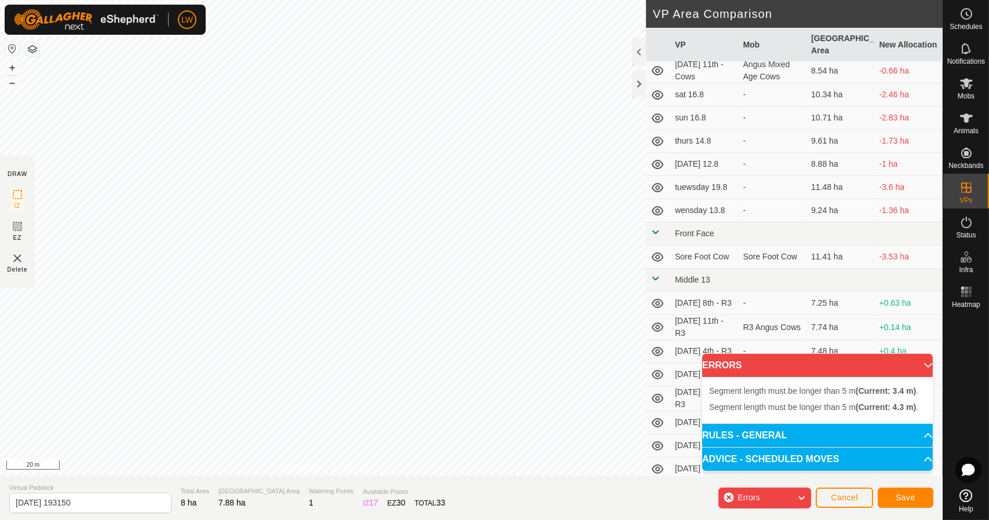
scroll to position [81, 0]
click at [910, 491] on button "Save" at bounding box center [906, 498] width 56 height 20
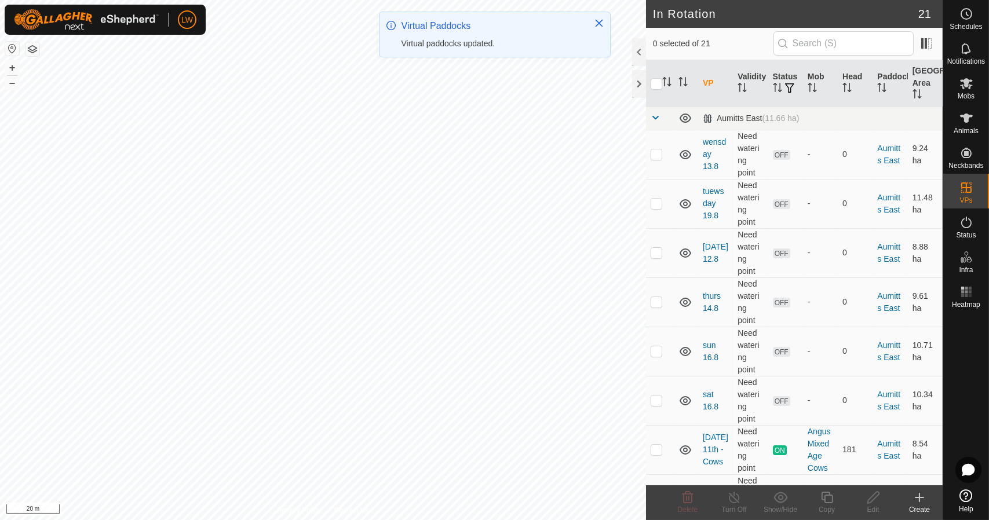
checkbox input "true"
click at [874, 498] on icon at bounding box center [873, 498] width 14 height 14
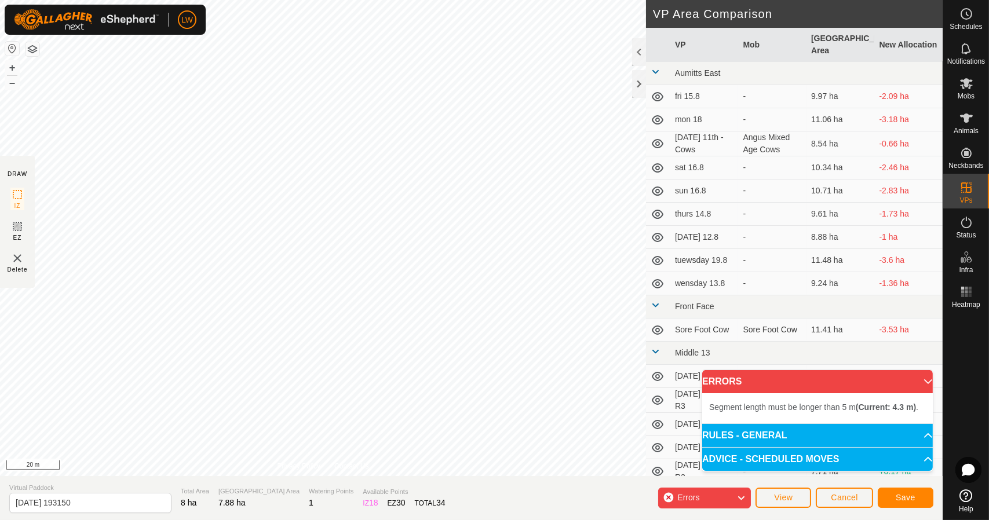
click at [706, 426] on body "LW Schedules Notifications Mobs Animals Neckbands VPs Status Infra Heatmap Help…" at bounding box center [494, 260] width 989 height 520
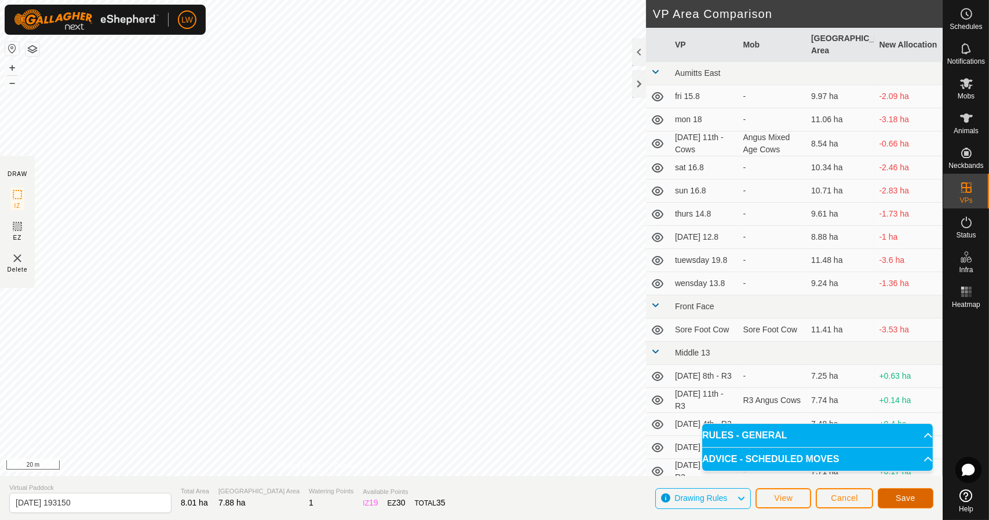
click at [903, 502] on span "Save" at bounding box center [906, 498] width 20 height 9
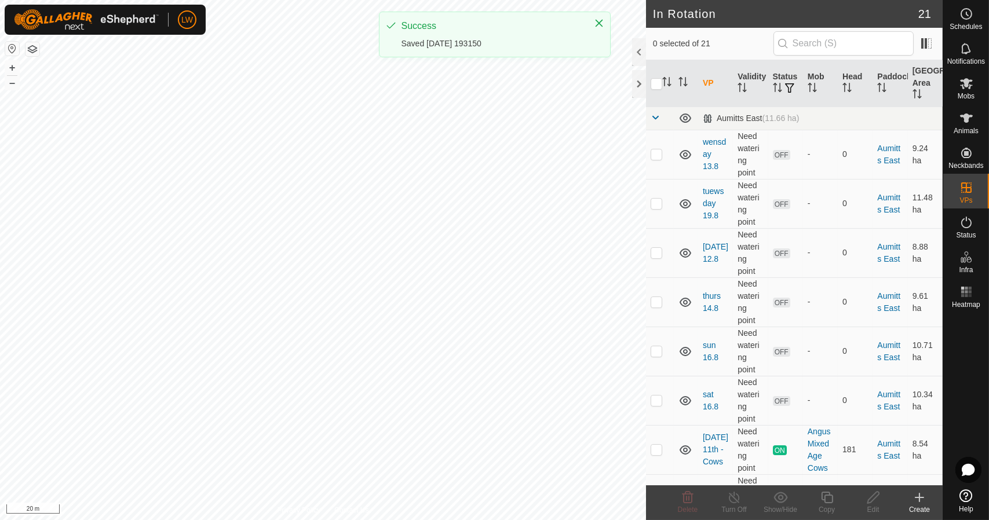
checkbox input "true"
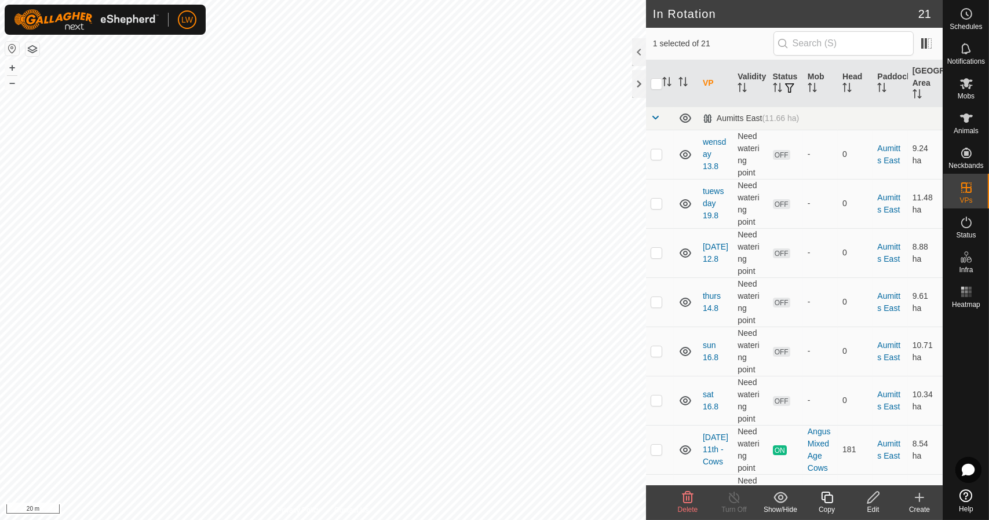
click at [874, 498] on icon at bounding box center [873, 498] width 14 height 14
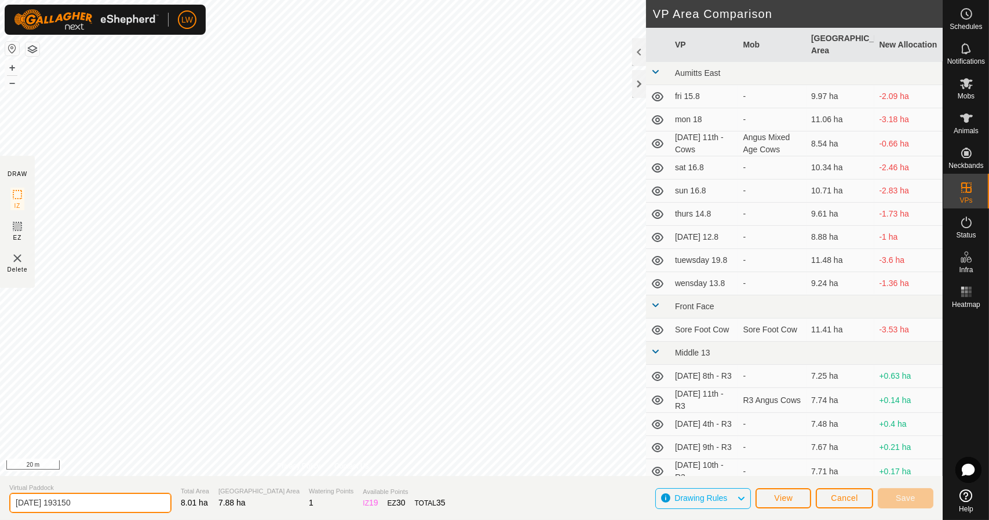
click at [0, 507] on section "Virtual Paddock [DATE] 193150 Total Area 8.01 ha Grazing Area 7.88 ha Watering …" at bounding box center [471, 498] width 943 height 44
click at [915, 486] on div "Save" at bounding box center [906, 498] width 56 height 28
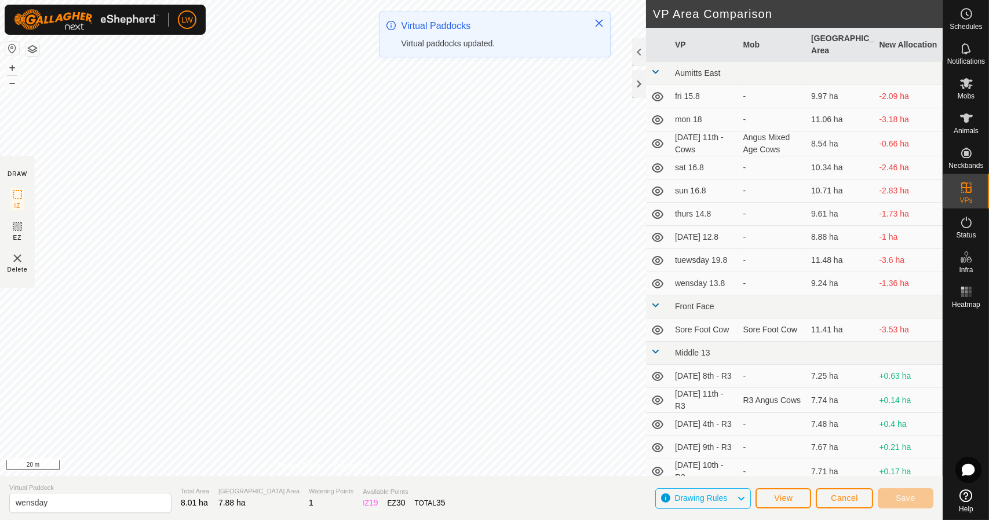
type input "[DATE] 193150"
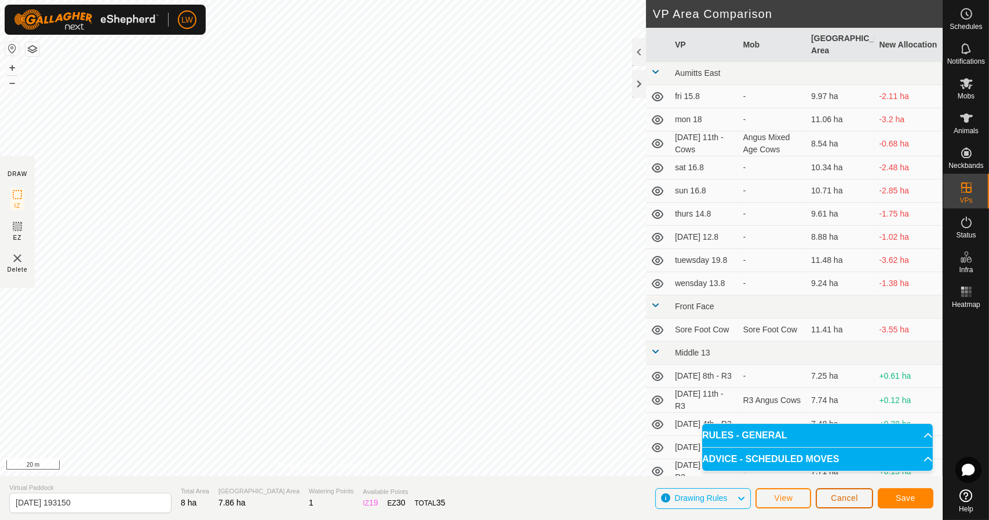
click at [859, 502] on button "Cancel" at bounding box center [844, 498] width 57 height 20
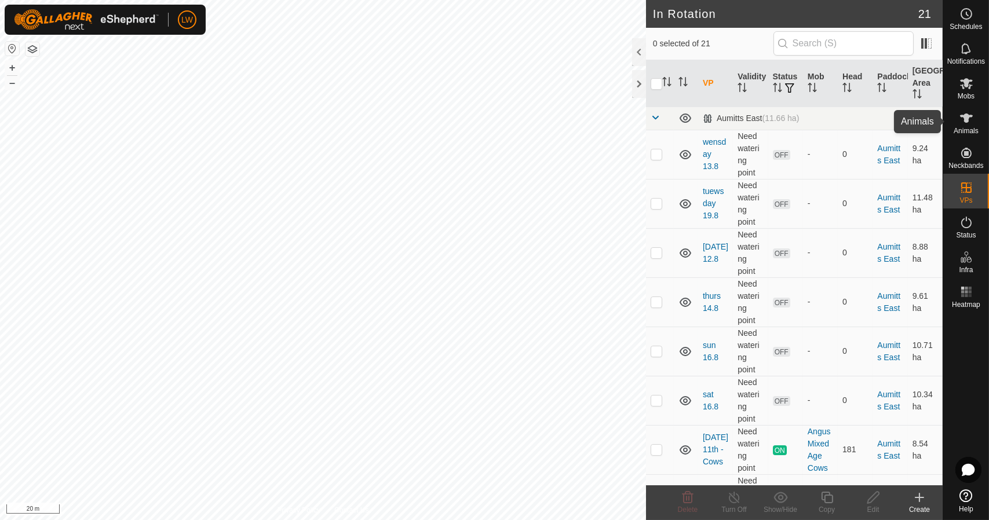
click at [963, 93] on span "Mobs" at bounding box center [966, 96] width 17 height 7
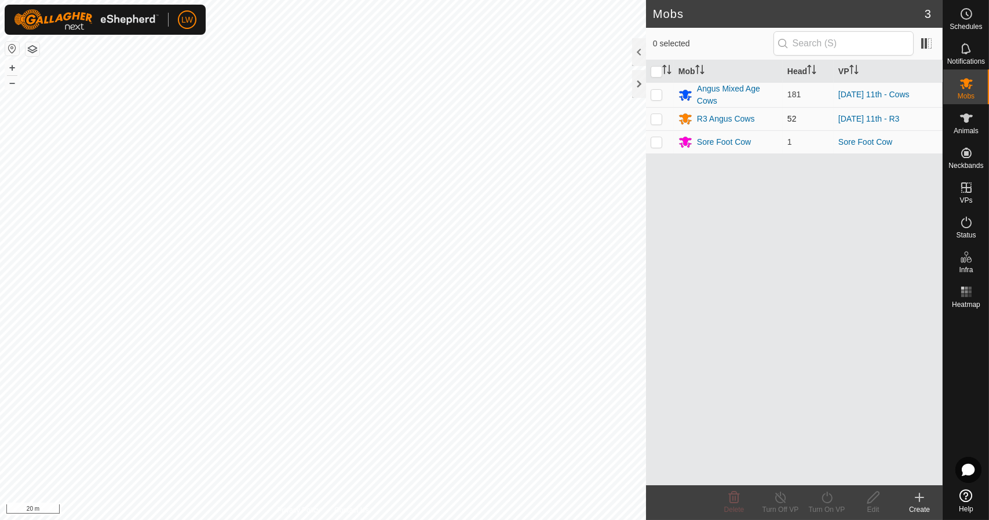
click at [655, 120] on p-checkbox at bounding box center [657, 118] width 12 height 9
checkbox input "true"
click at [820, 495] on icon at bounding box center [827, 498] width 14 height 14
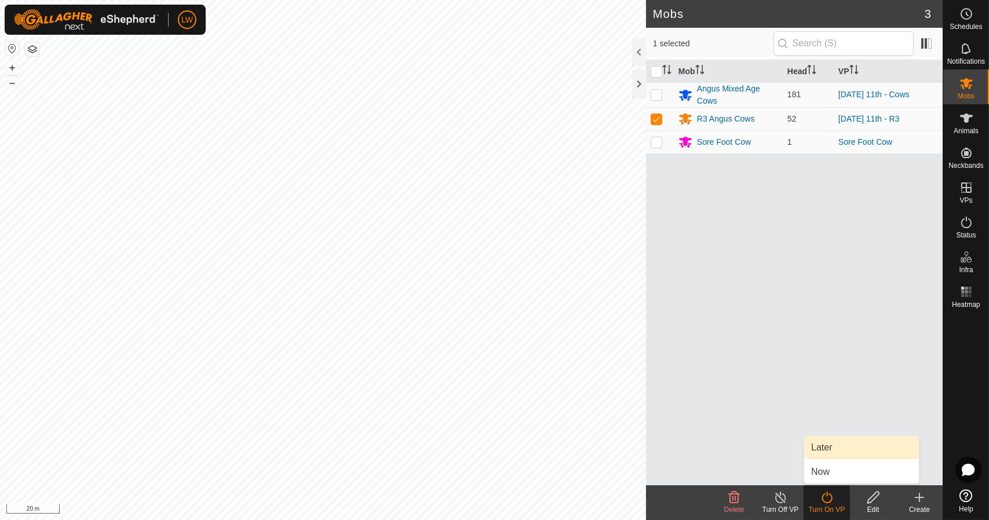
click at [820, 451] on link "Later" at bounding box center [861, 447] width 115 height 23
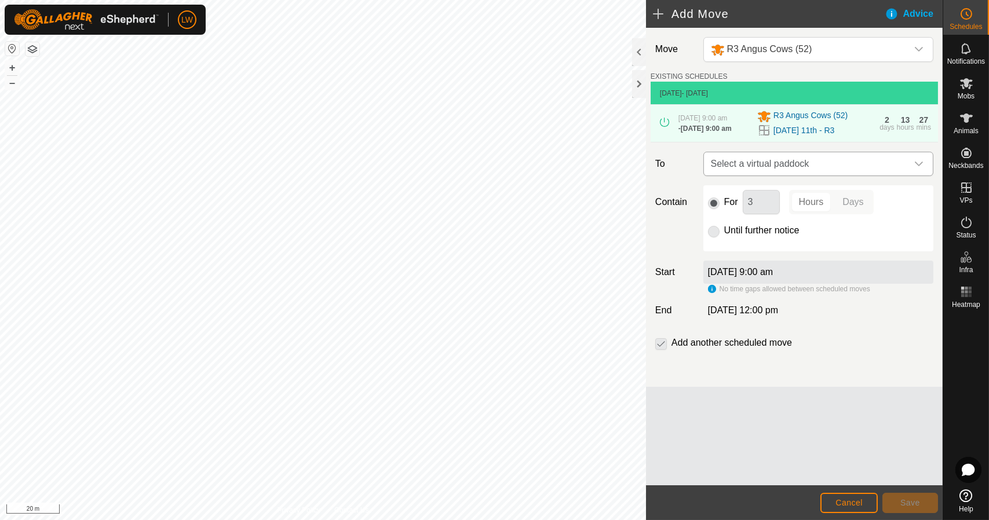
click at [804, 167] on span "Select a virtual paddock" at bounding box center [806, 163] width 201 height 23
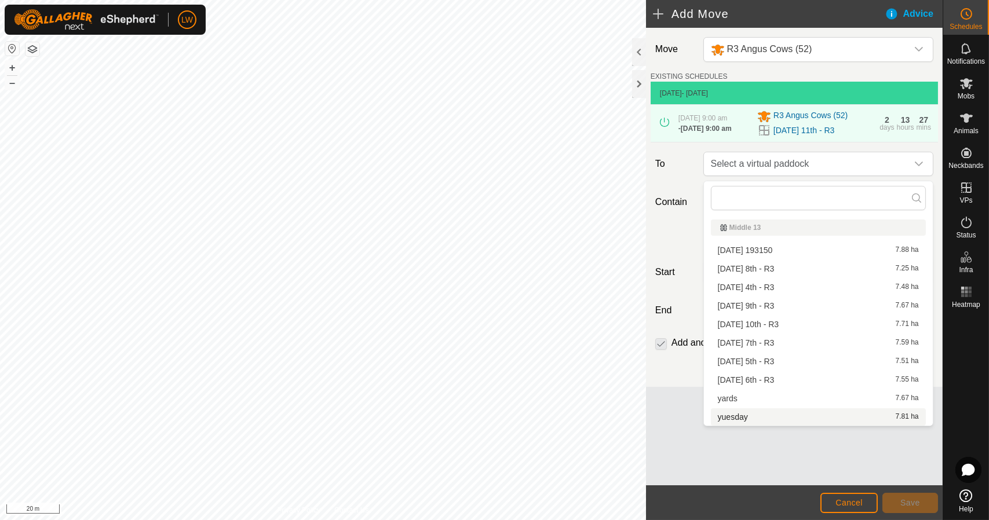
click at [798, 412] on li "yuesday 7.81 ha" at bounding box center [818, 416] width 215 height 17
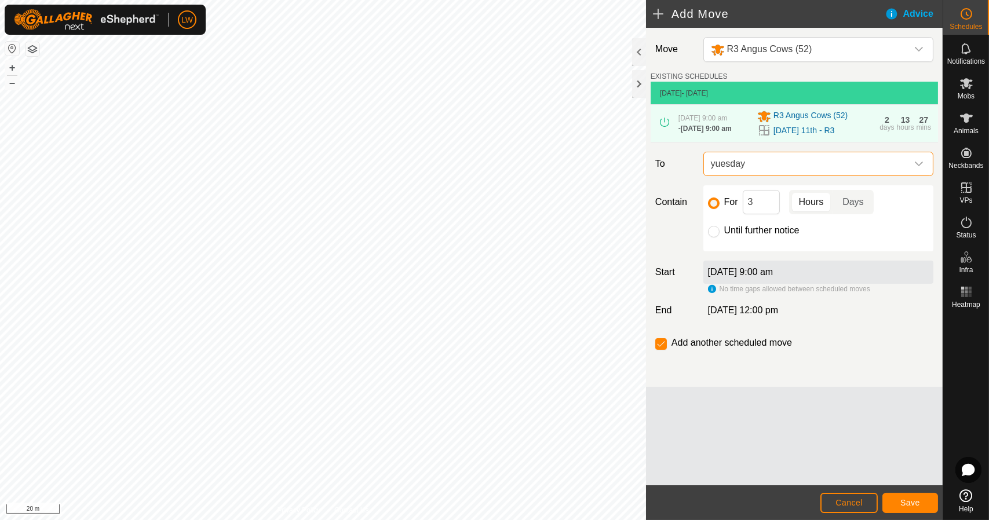
click at [715, 114] on span "[DATE] 9:00 am" at bounding box center [702, 118] width 49 height 8
click at [835, 506] on button "Cancel" at bounding box center [848, 503] width 57 height 20
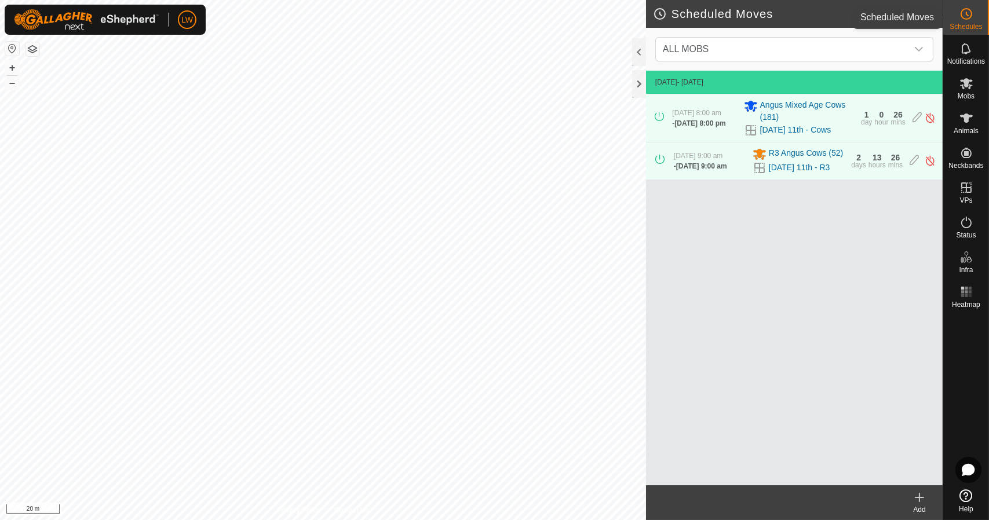
click at [983, 16] on div "Schedules" at bounding box center [966, 17] width 46 height 35
click at [635, 75] on div at bounding box center [639, 84] width 14 height 28
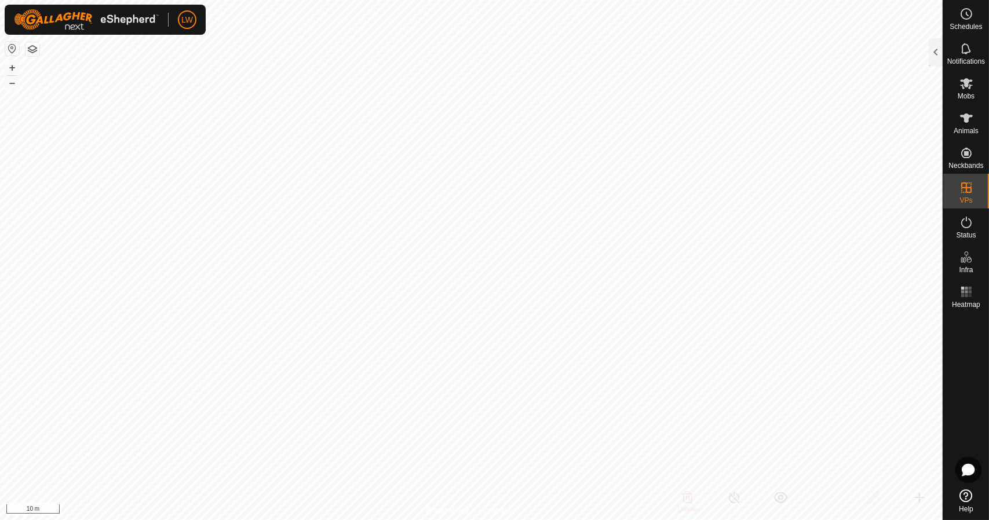
checkbox input "false"
checkbox input "true"
checkbox input "false"
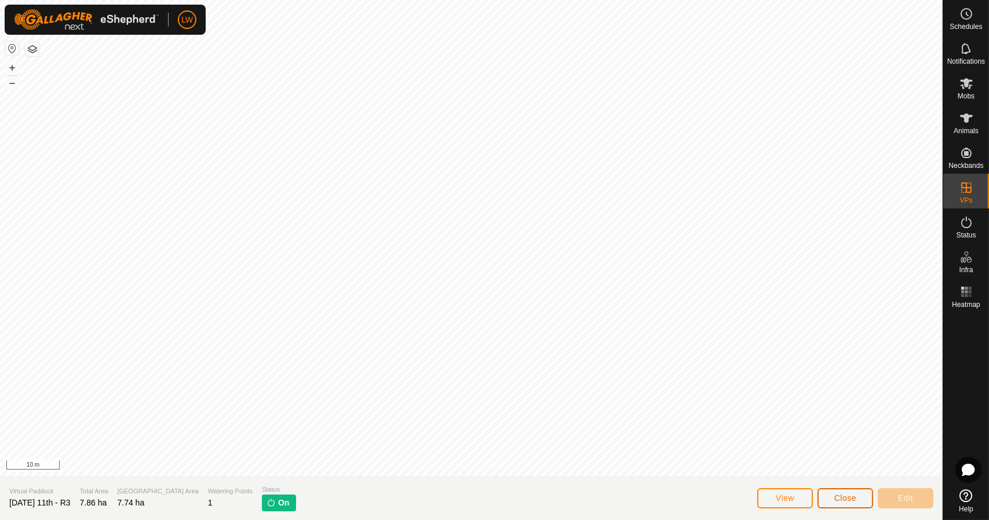
click at [842, 502] on span "Close" at bounding box center [845, 498] width 22 height 9
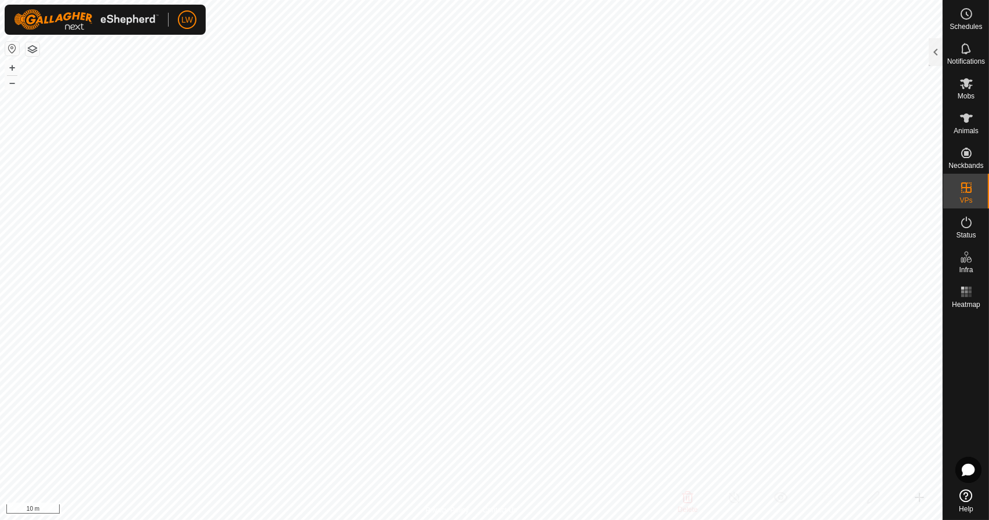
checkbox input "true"
checkbox input "false"
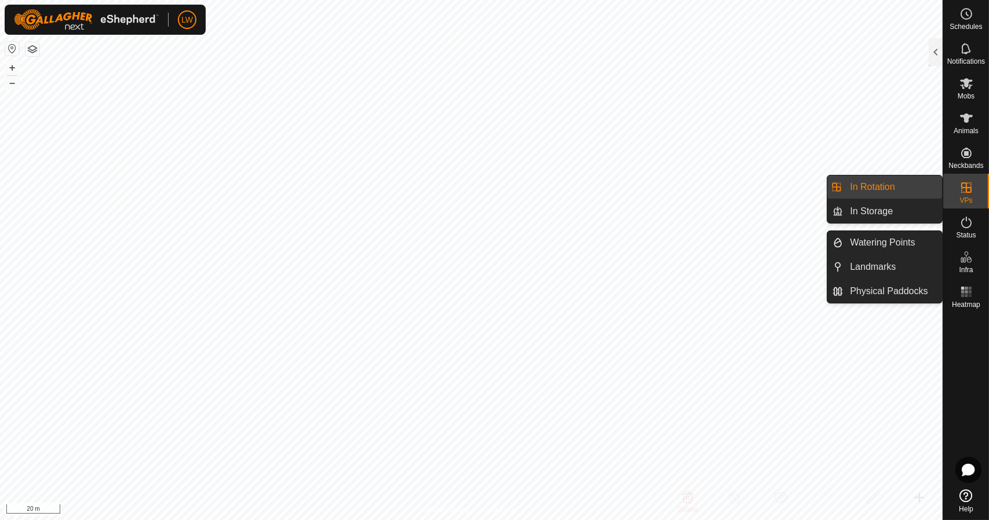
click at [970, 202] on span "VPs" at bounding box center [965, 200] width 13 height 7
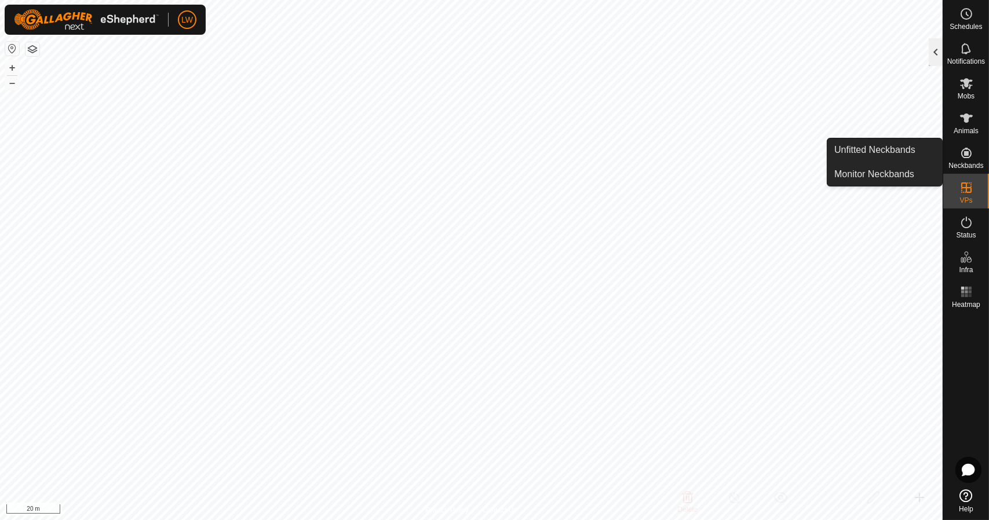
click at [933, 52] on div at bounding box center [936, 52] width 14 height 28
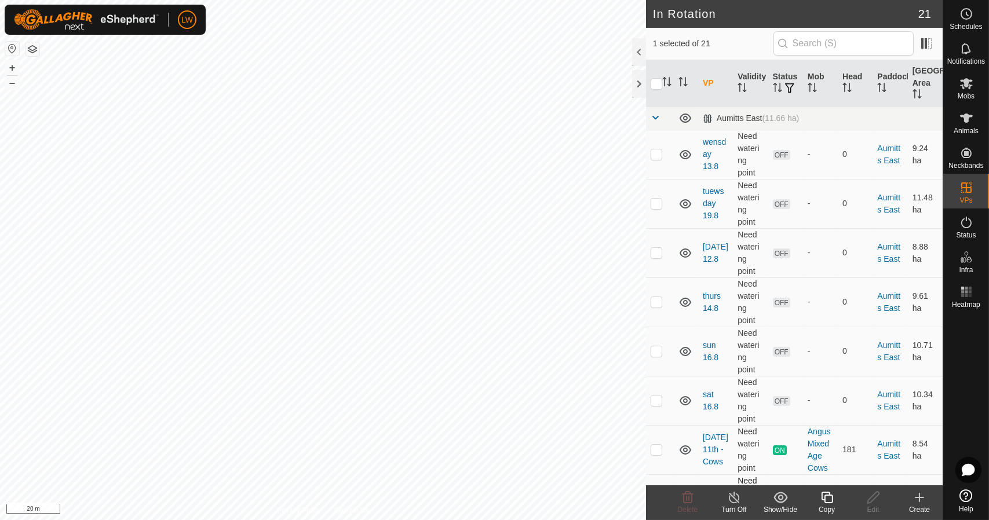
checkbox input "false"
checkbox input "true"
checkbox input "false"
click at [681, 498] on icon at bounding box center [688, 498] width 14 height 14
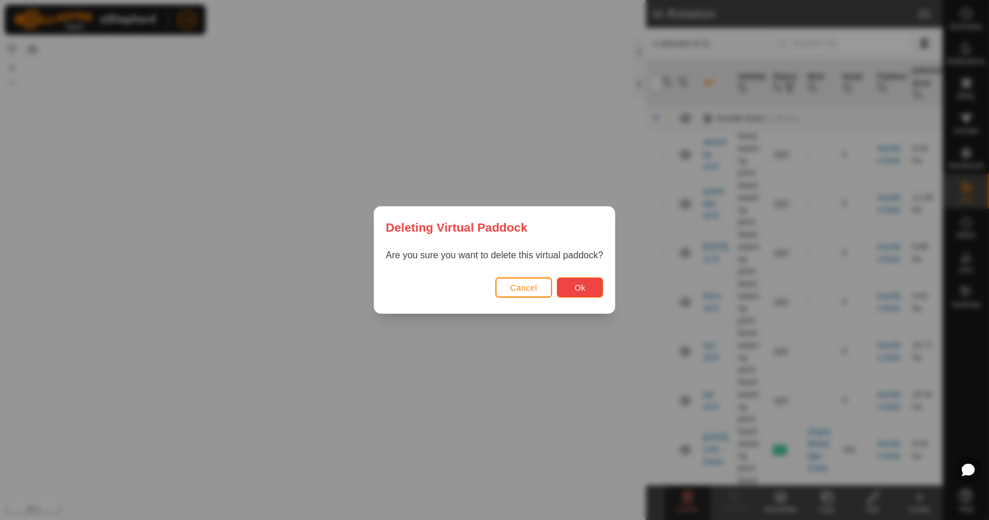
click at [575, 289] on span "Ok" at bounding box center [580, 287] width 11 height 9
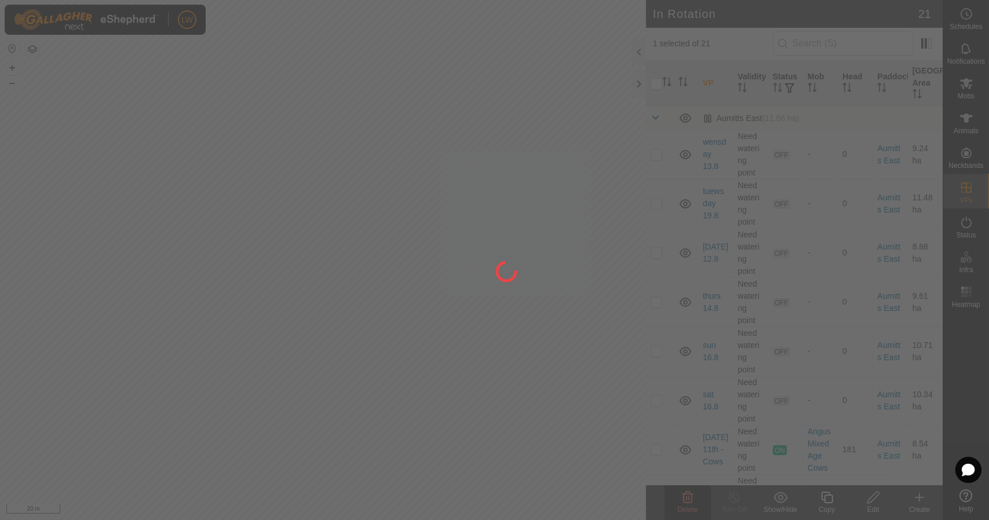
checkbox input "false"
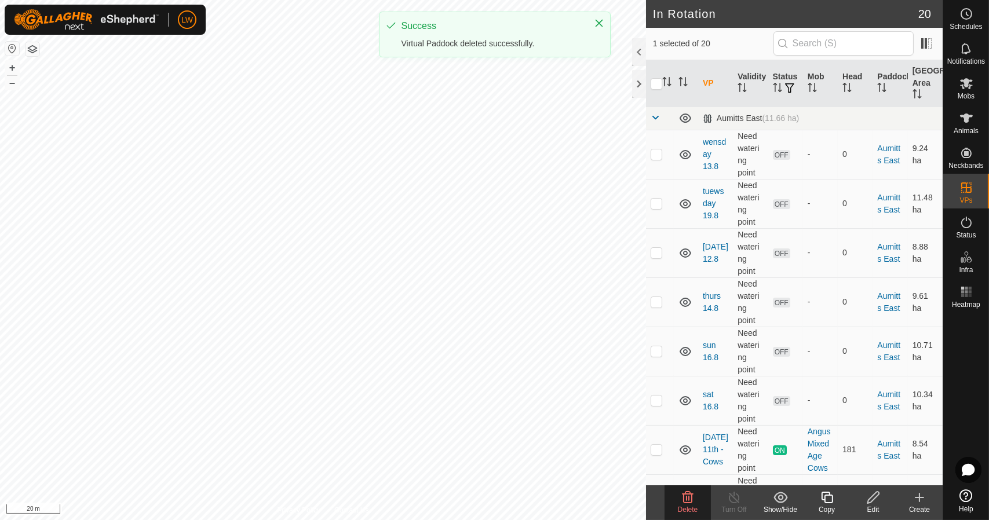
click at [684, 492] on icon at bounding box center [688, 498] width 14 height 14
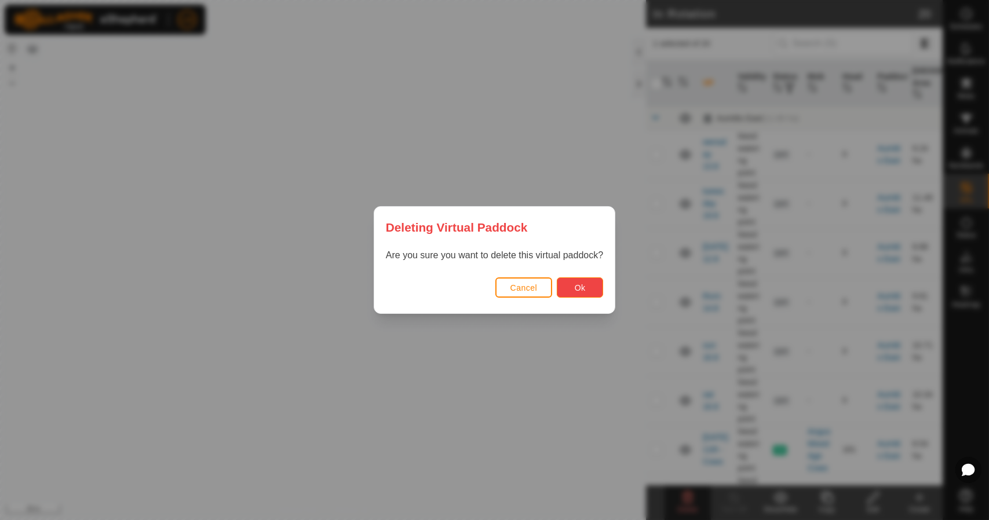
click at [579, 294] on button "Ok" at bounding box center [580, 287] width 46 height 20
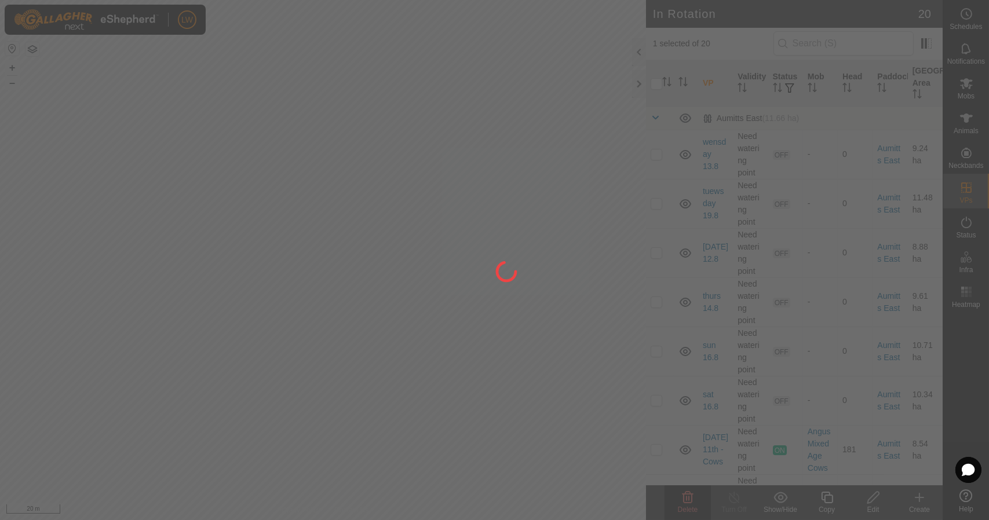
checkbox input "false"
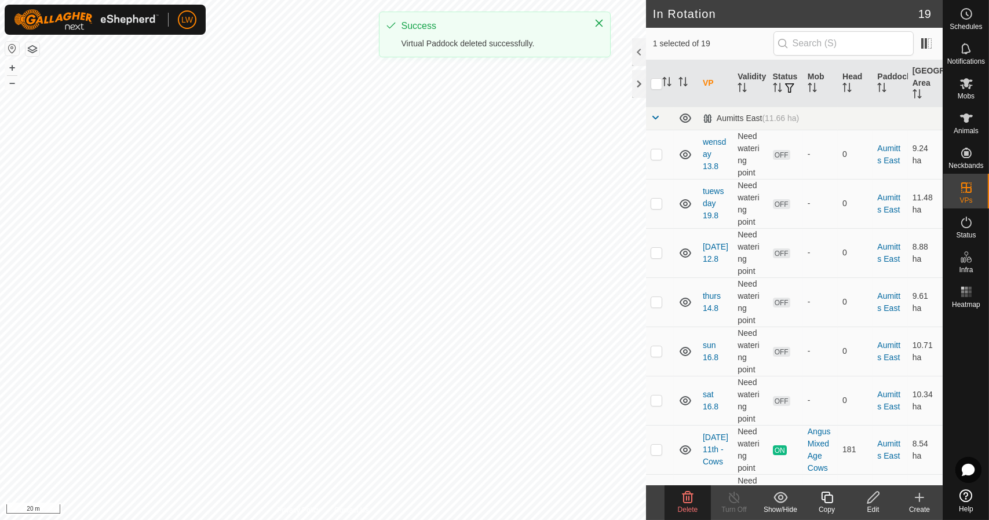
click at [686, 500] on icon at bounding box center [688, 498] width 14 height 14
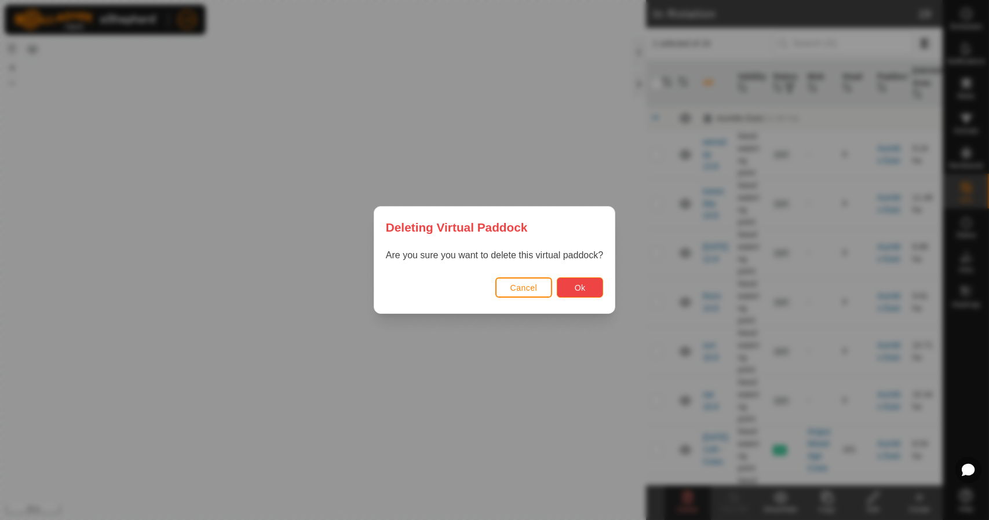
click at [594, 286] on button "Ok" at bounding box center [580, 287] width 46 height 20
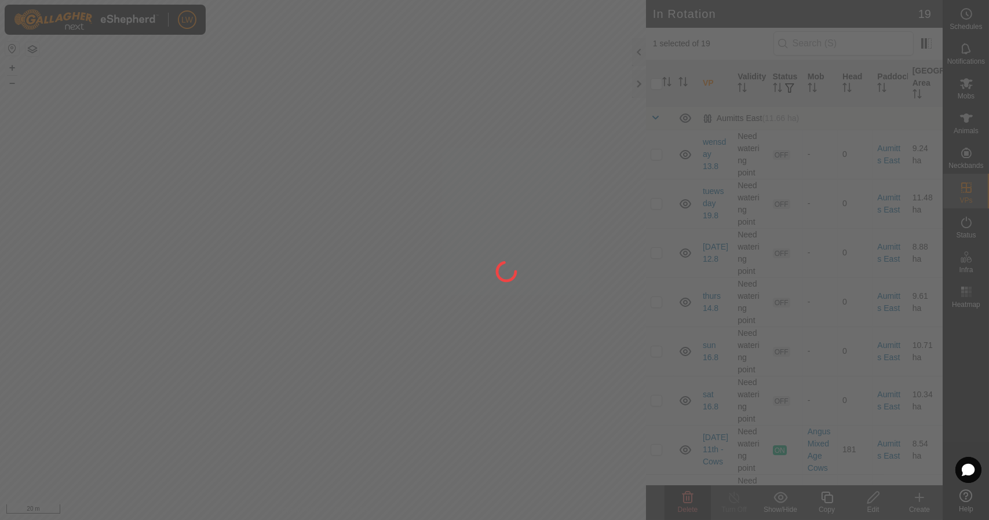
checkbox input "false"
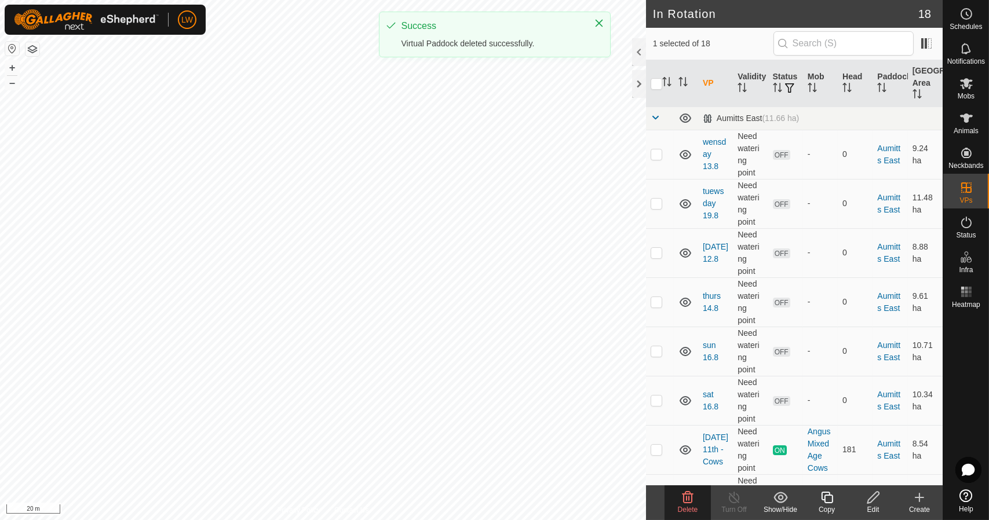
checkbox input "false"
checkbox input "true"
click at [683, 495] on icon at bounding box center [688, 498] width 14 height 14
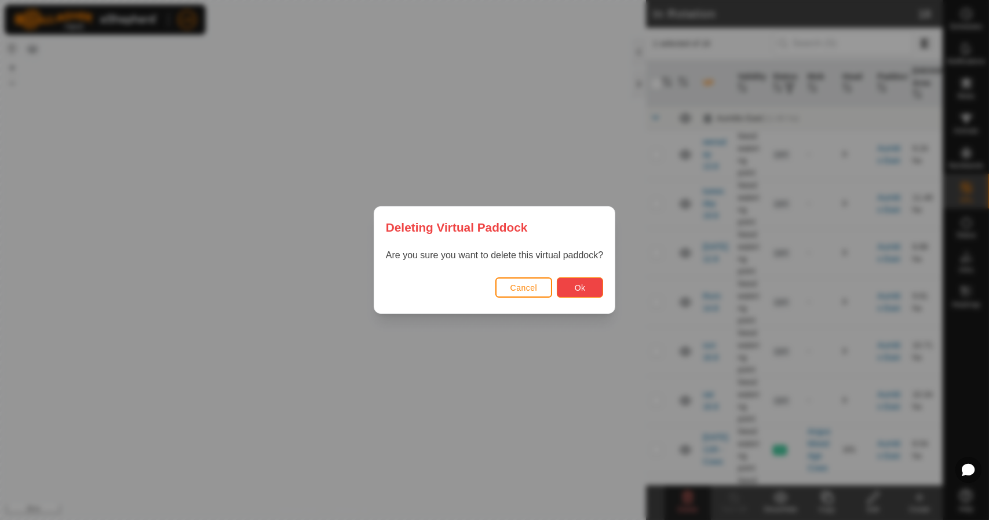
click at [600, 288] on button "Ok" at bounding box center [580, 287] width 46 height 20
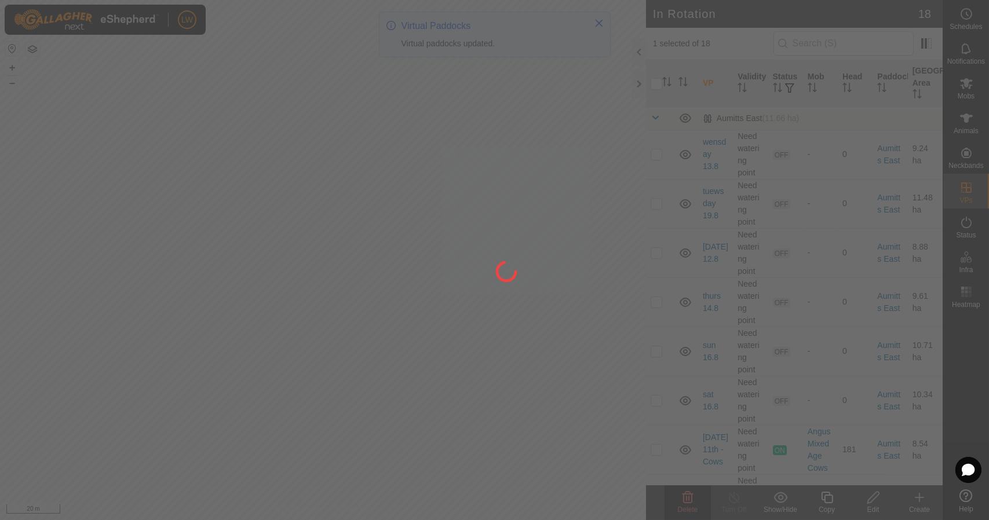
checkbox input "false"
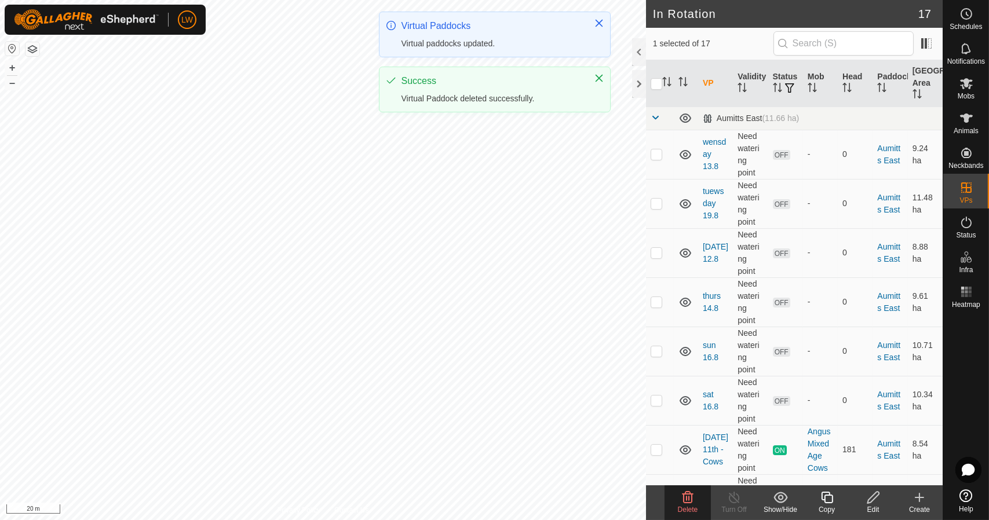
click at [689, 503] on div "Delete" at bounding box center [687, 502] width 46 height 35
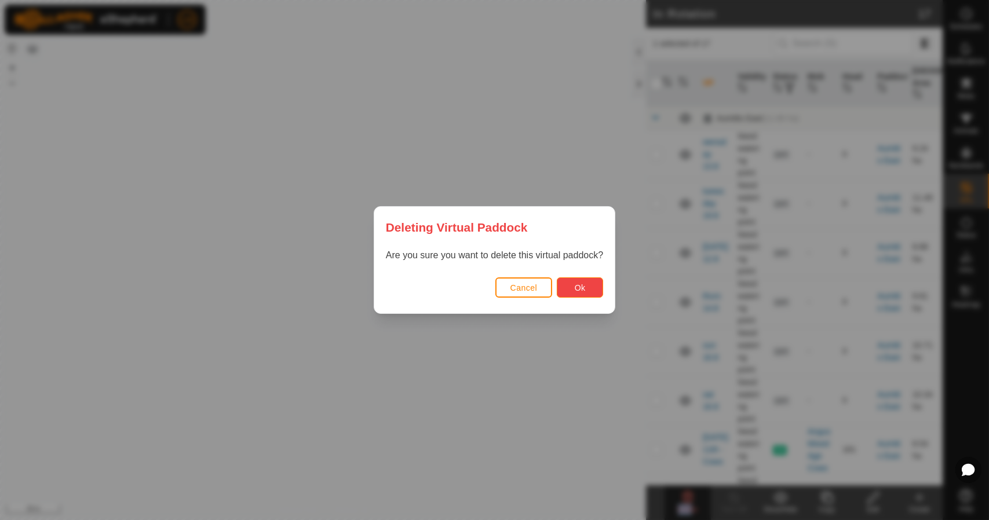
click at [575, 279] on button "Ok" at bounding box center [580, 287] width 46 height 20
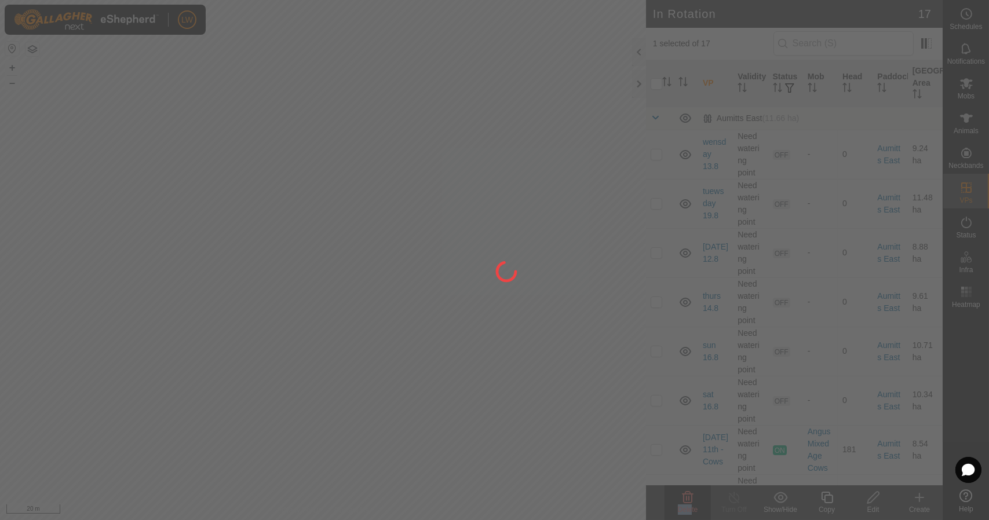
checkbox input "false"
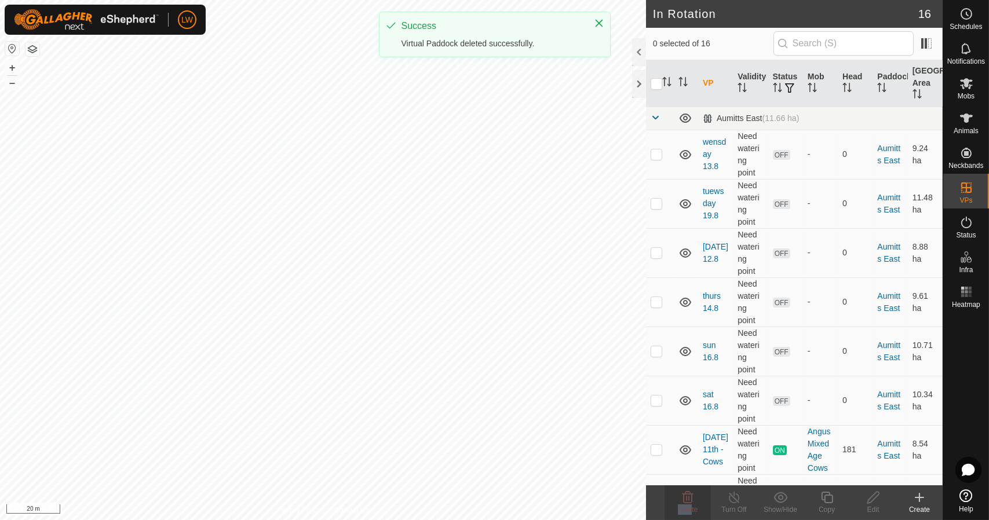
checkbox input "true"
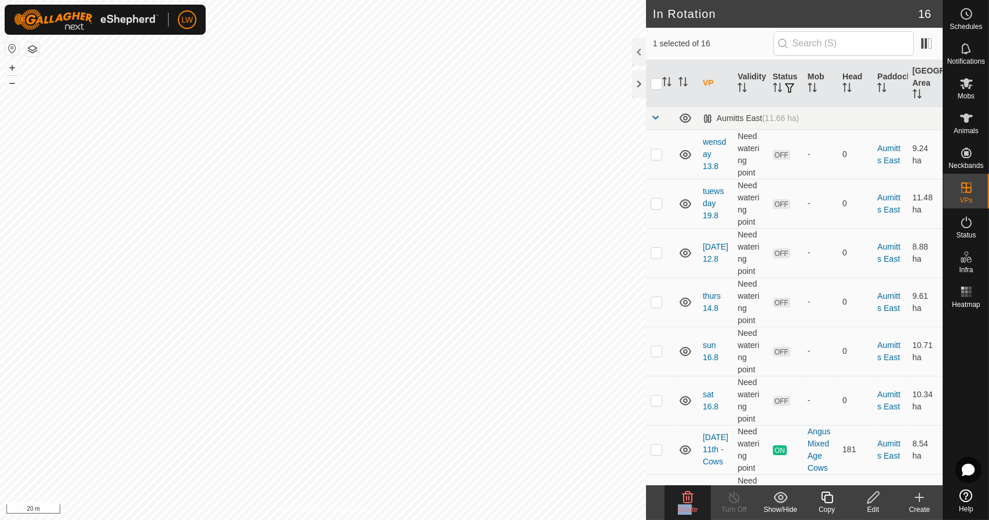
checkbox input "true"
checkbox input "false"
checkbox input "true"
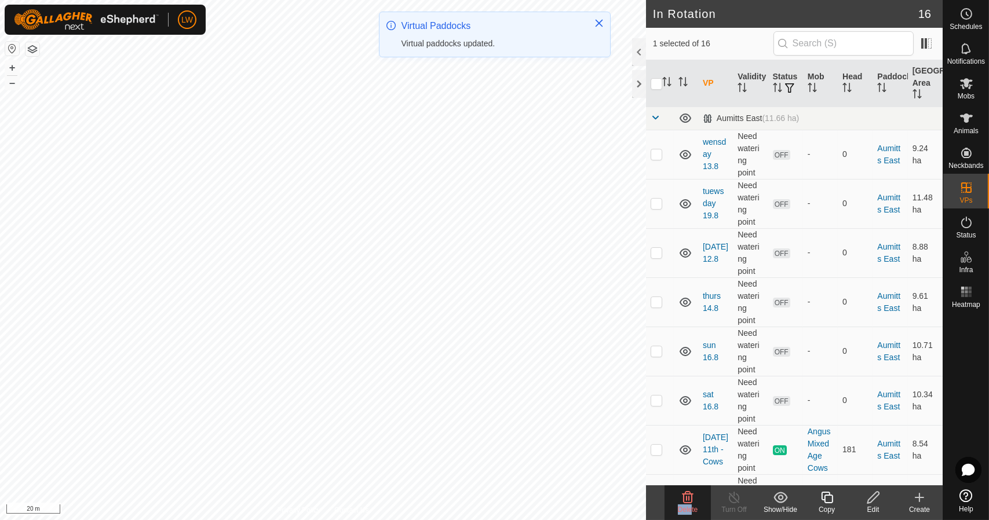
click at [681, 499] on icon at bounding box center [688, 498] width 14 height 14
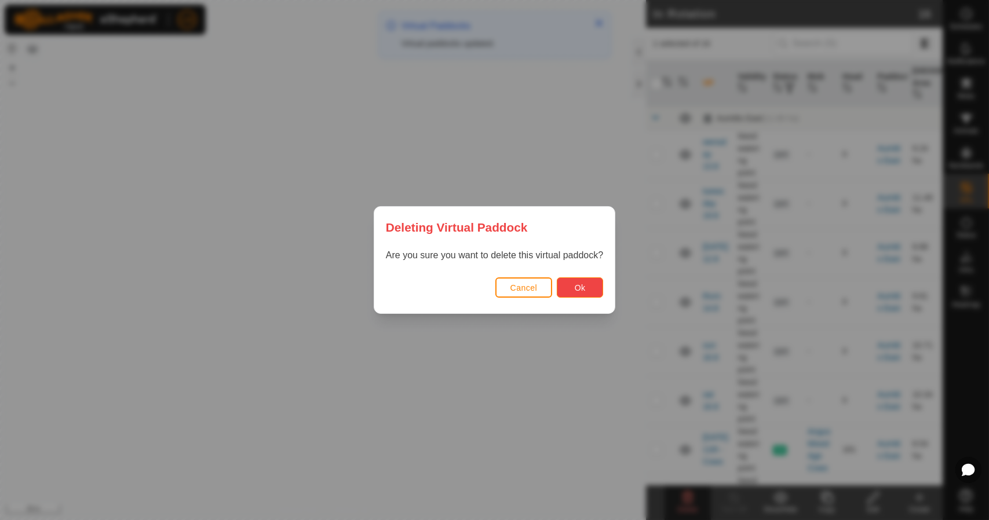
click at [562, 289] on button "Ok" at bounding box center [580, 287] width 46 height 20
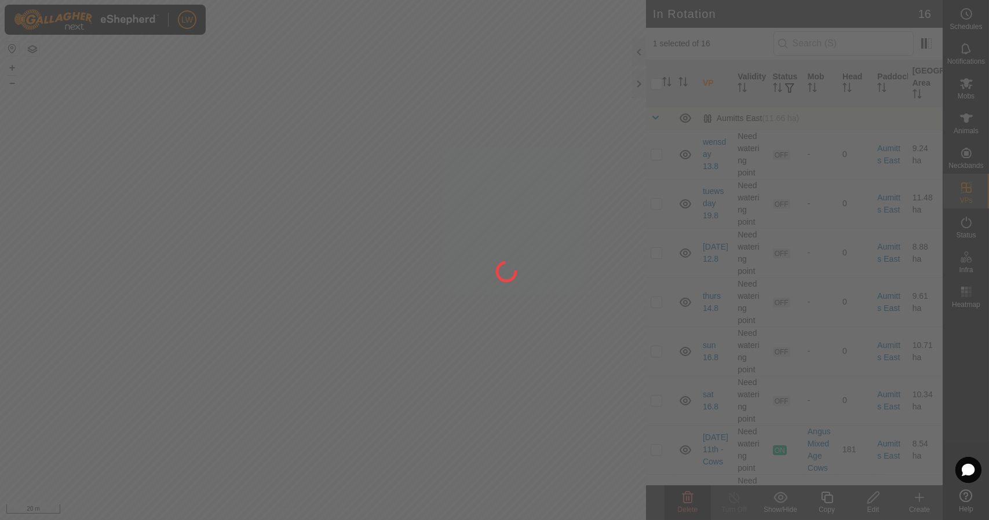
checkbox input "false"
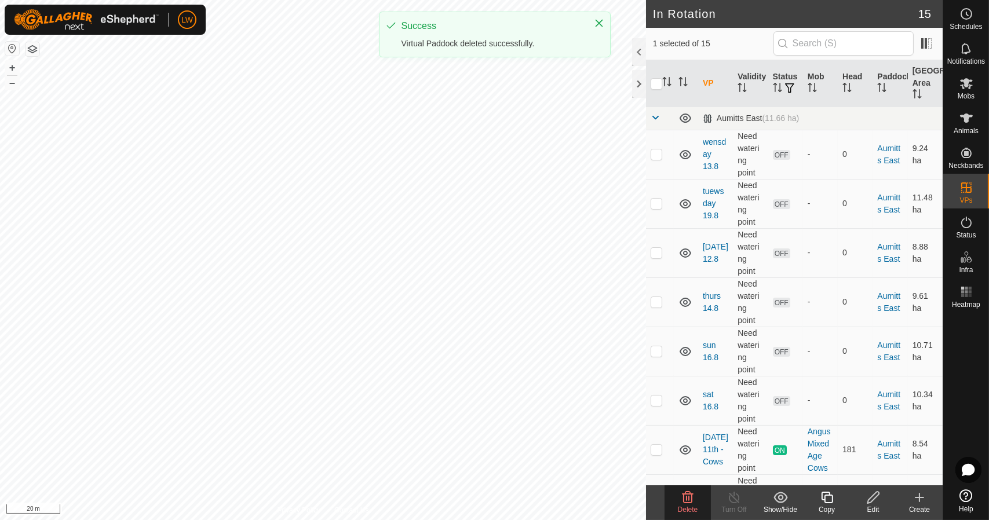
click at [679, 497] on delete-svg-icon at bounding box center [687, 498] width 46 height 14
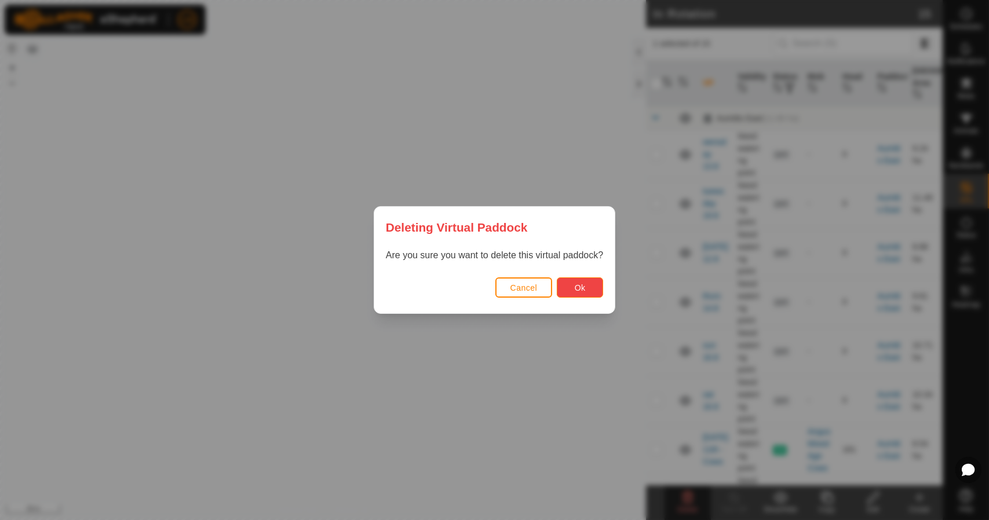
click at [568, 289] on button "Ok" at bounding box center [580, 287] width 46 height 20
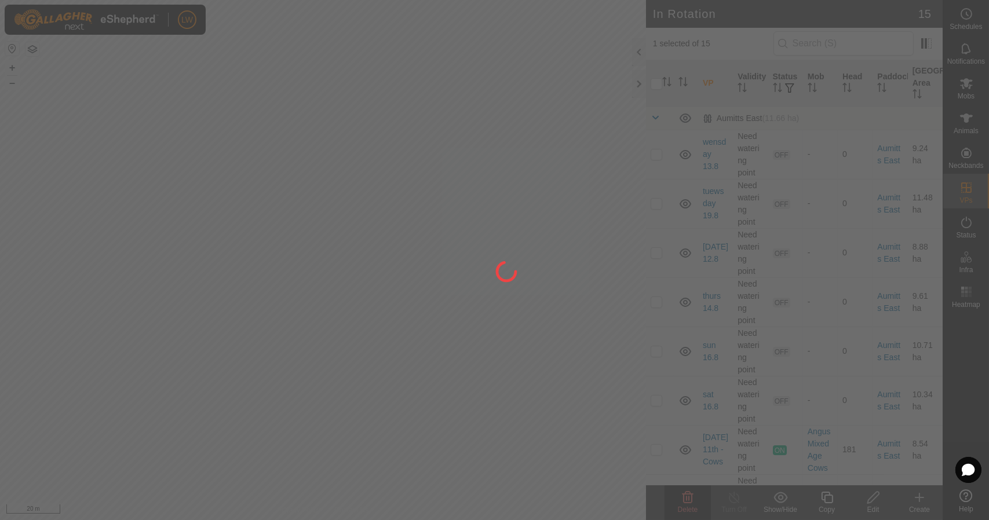
checkbox input "false"
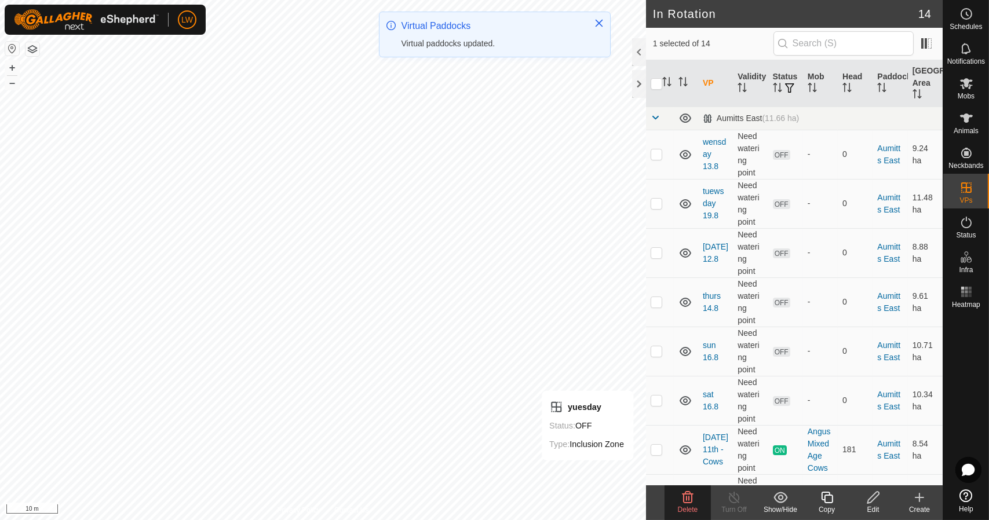
click at [693, 505] on div "Delete" at bounding box center [687, 510] width 46 height 10
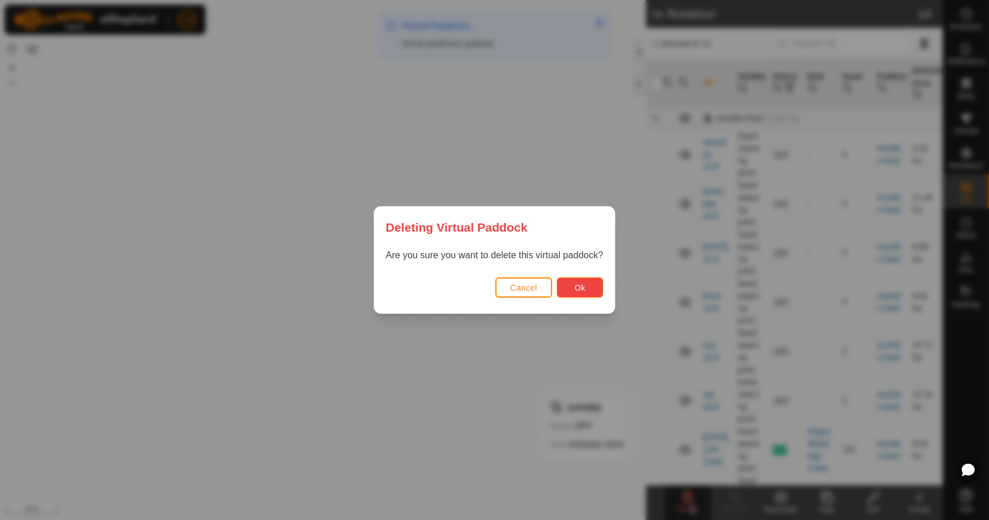
click at [575, 284] on span "Ok" at bounding box center [580, 287] width 11 height 9
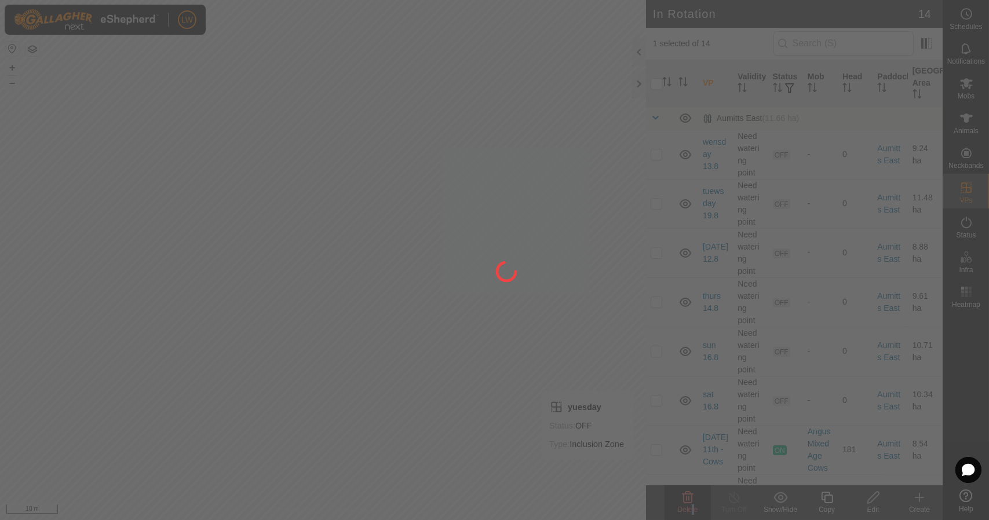
checkbox input "false"
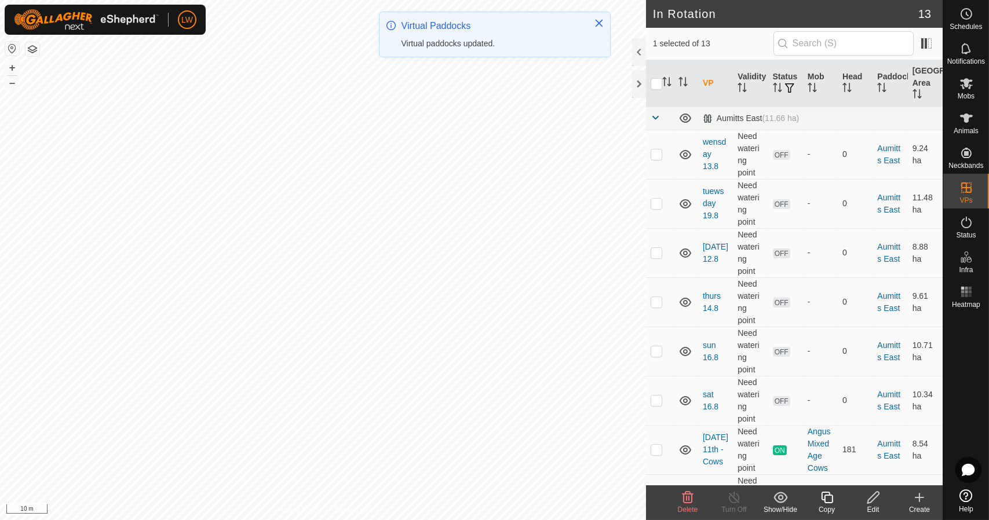
checkbox input "true"
checkbox input "false"
click at [691, 503] on icon at bounding box center [688, 498] width 14 height 14
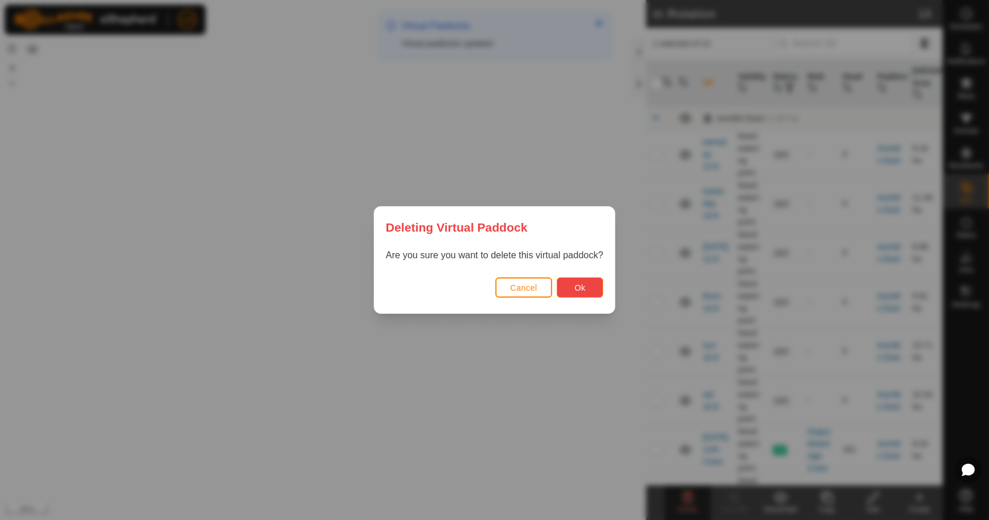
click at [576, 291] on span "Ok" at bounding box center [580, 287] width 11 height 9
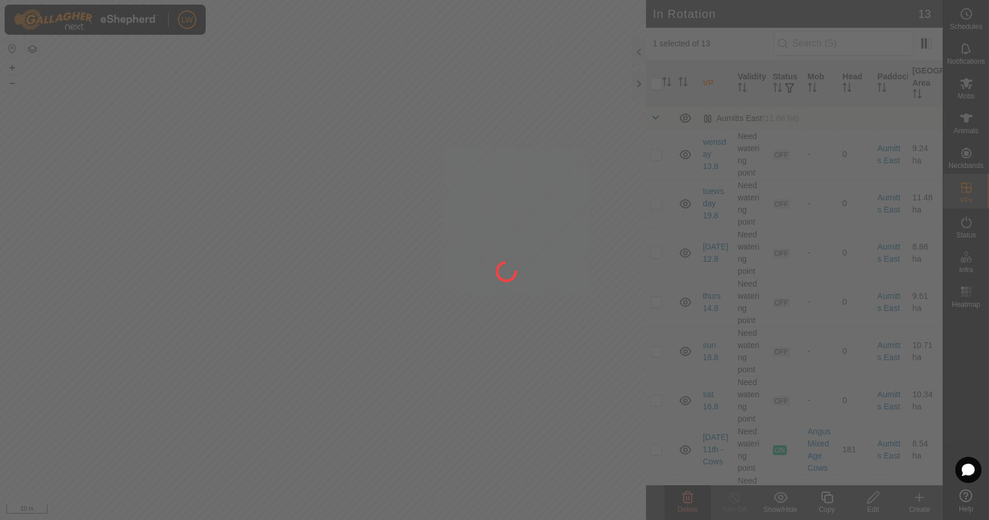
checkbox input "false"
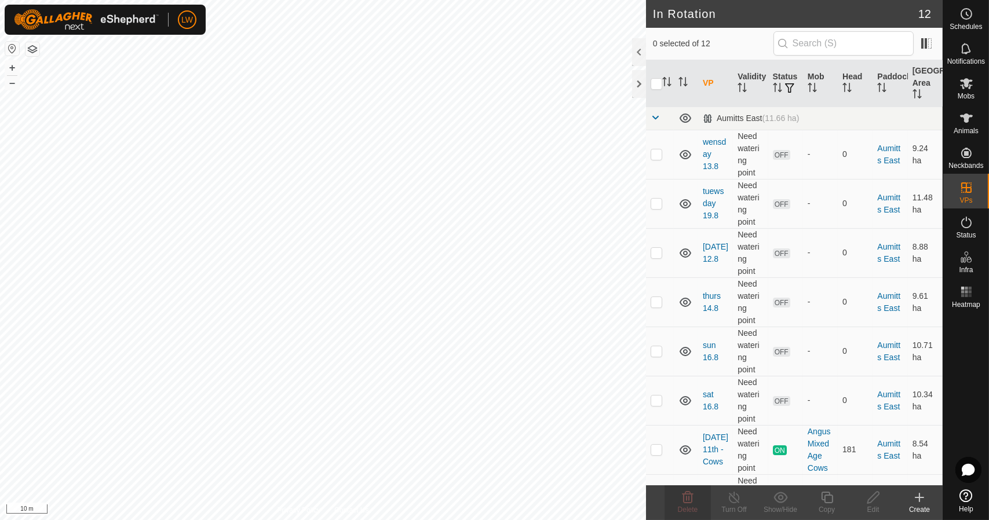
checkbox input "true"
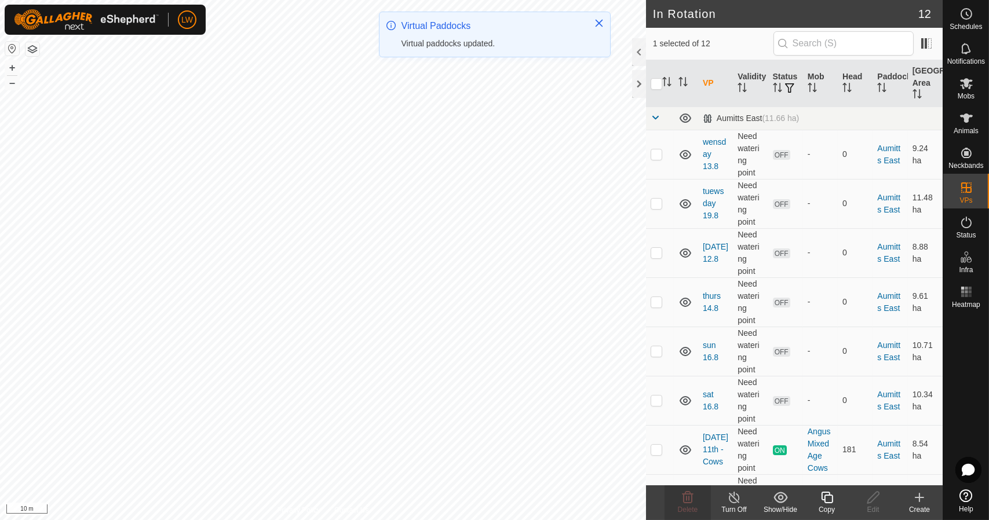
click at [833, 506] on div "Copy" at bounding box center [827, 510] width 46 height 10
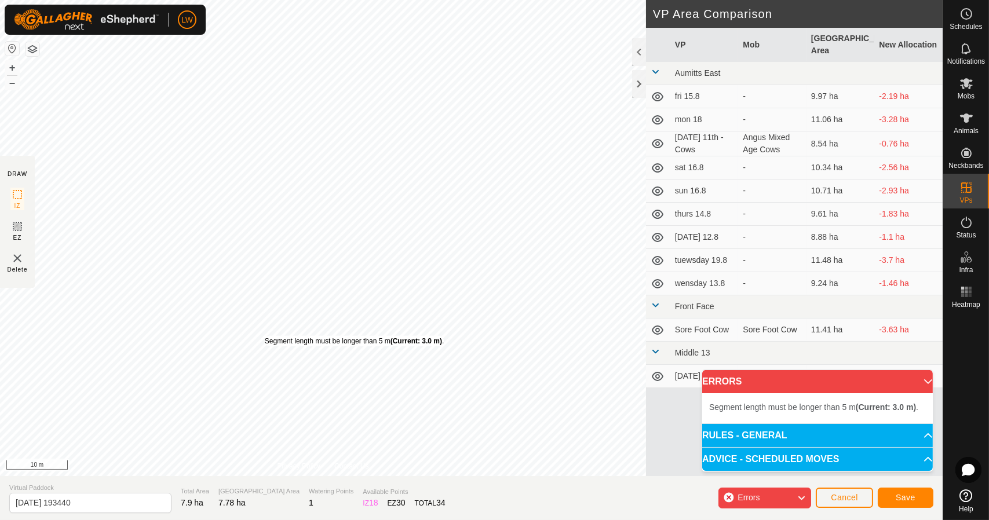
click at [265, 336] on div "Segment length must be longer than 5 m (Current: 3.0 m) ." at bounding box center [354, 341] width 179 height 10
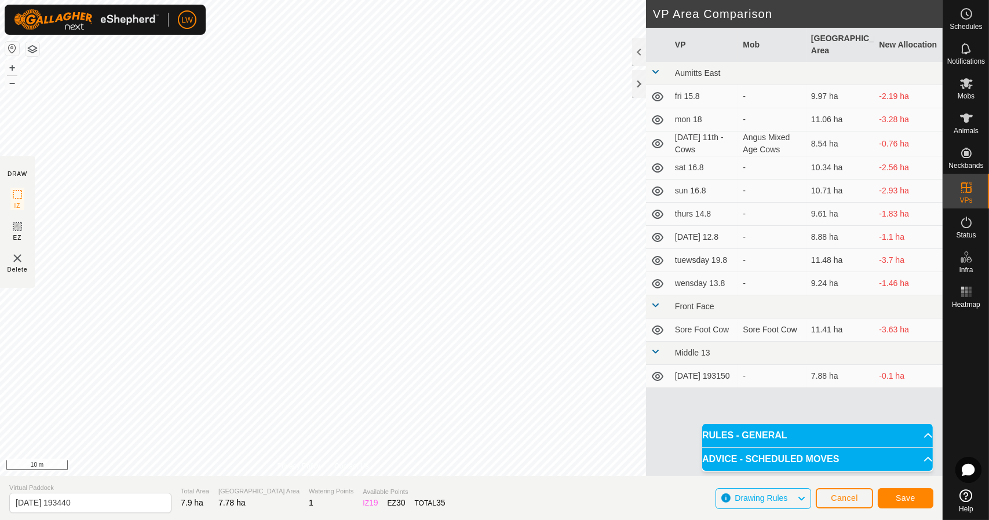
click at [954, 379] on div "Schedules Notifications Mobs Animals Neckbands VPs Status Infra Heatmap Help DR…" at bounding box center [494, 260] width 989 height 520
click at [898, 497] on span "Save" at bounding box center [906, 498] width 20 height 9
